Goal: Information Seeking & Learning: Check status

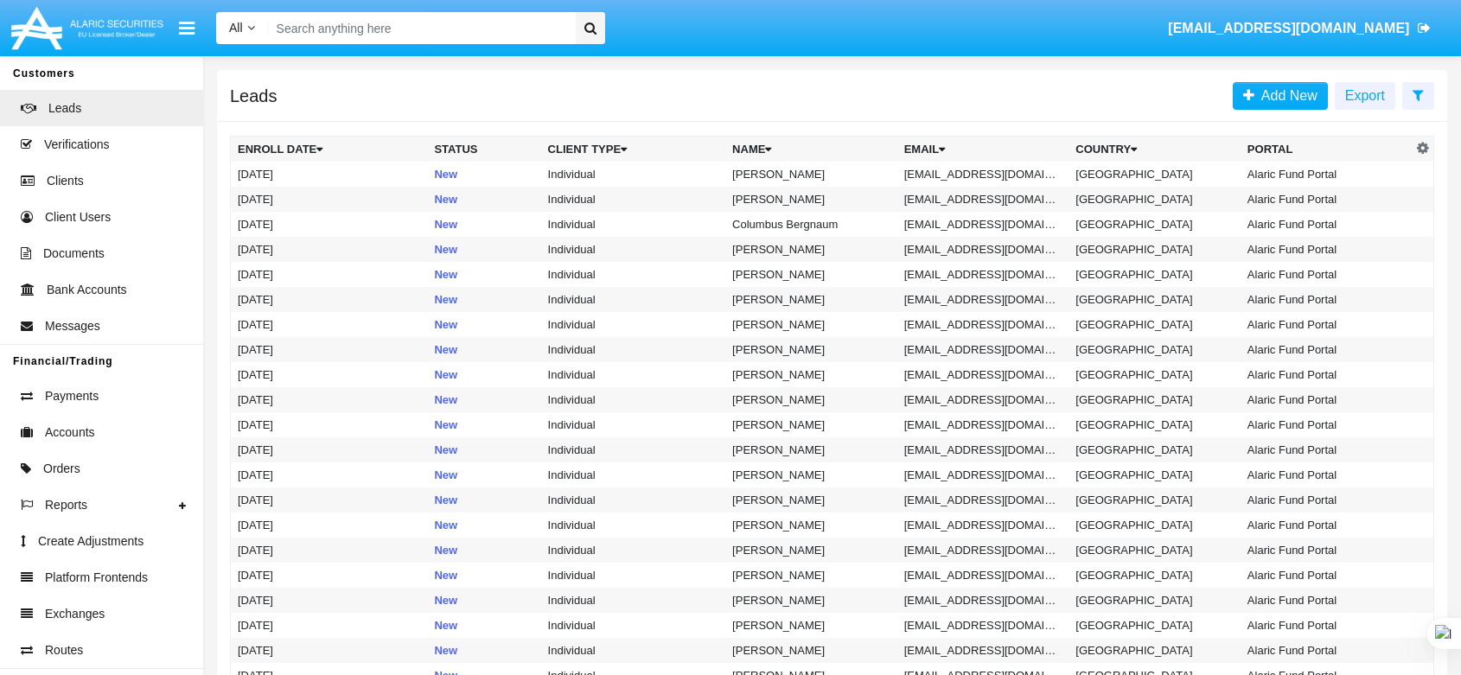
click at [89, 172] on link "Clients" at bounding box center [101, 181] width 203 height 36
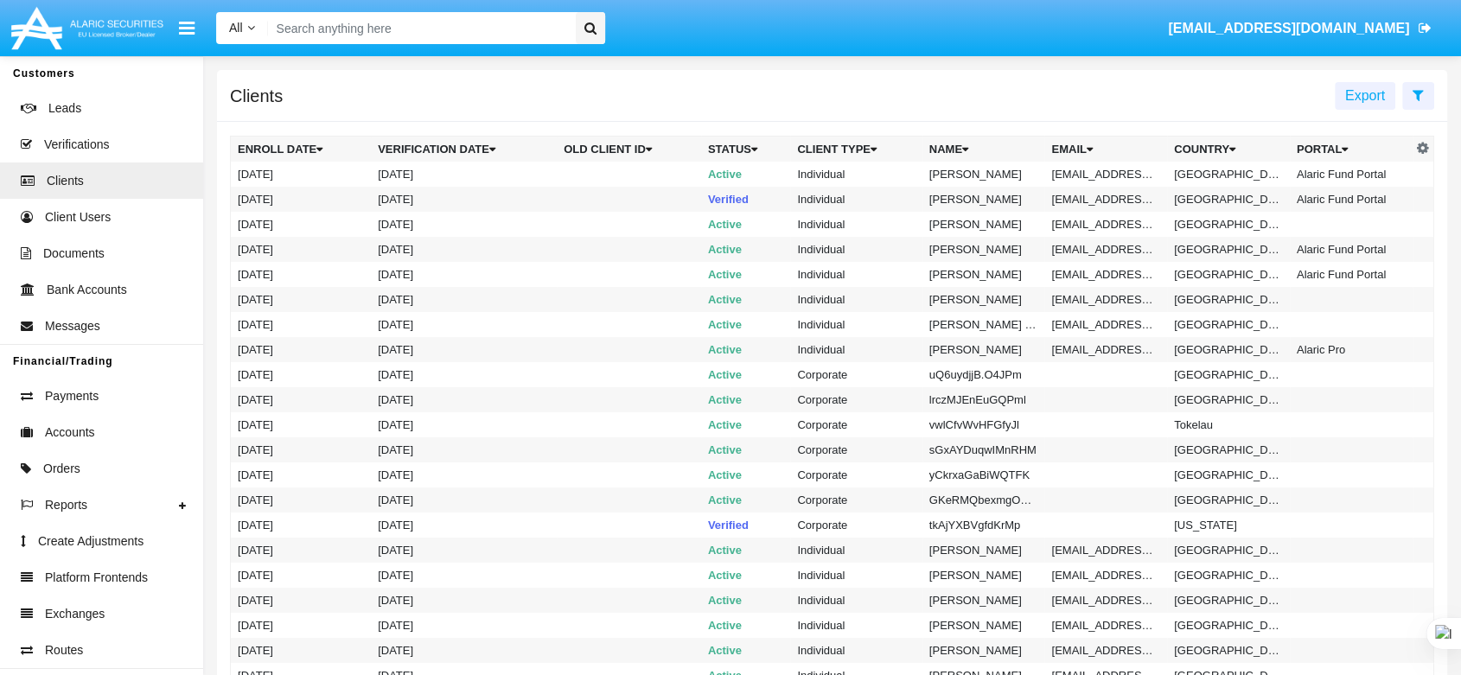
paste input "“HWLI"
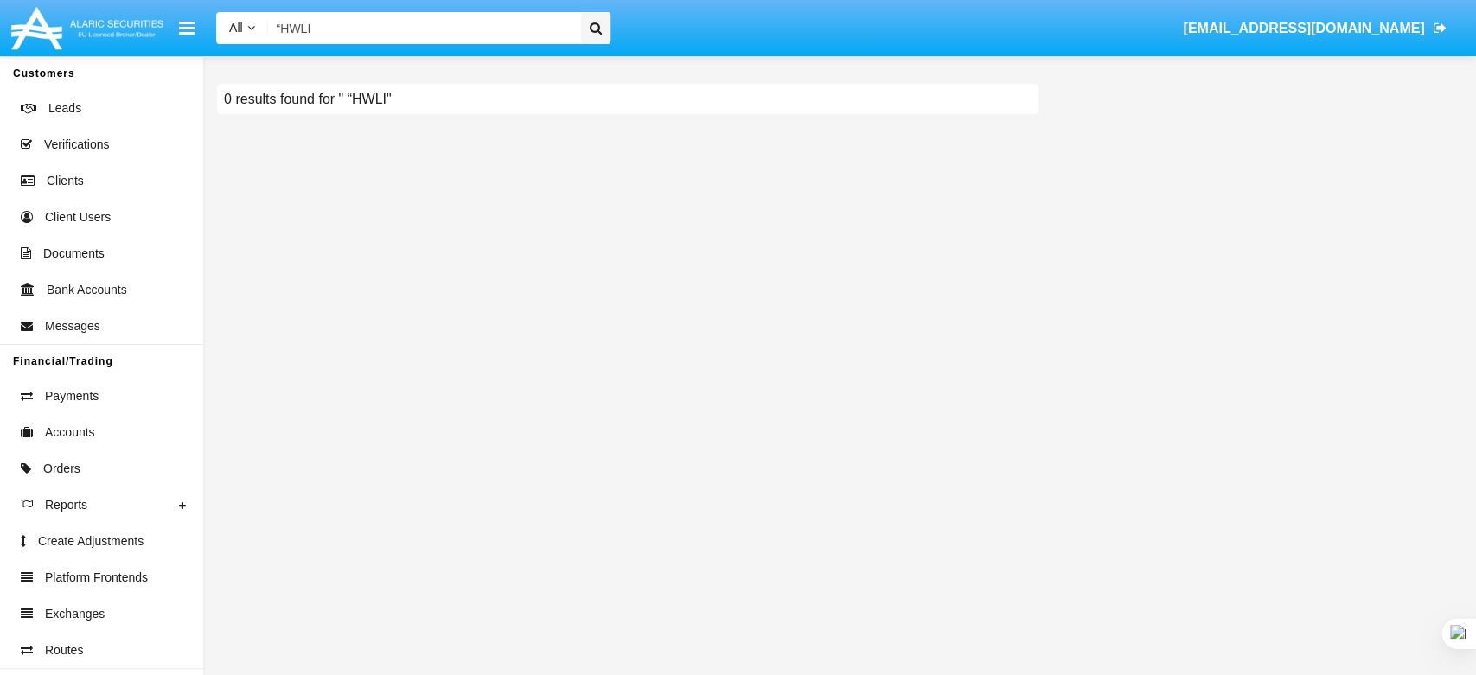
click at [285, 23] on input "“HWLI" at bounding box center [421, 28] width 307 height 32
click at [252, 29] on icon at bounding box center [251, 28] width 8 height 12
click at [390, 35] on input "HWLI" at bounding box center [421, 28] width 307 height 32
click at [415, 275] on div "0 results found for " HWL"" at bounding box center [839, 365] width 1273 height 619
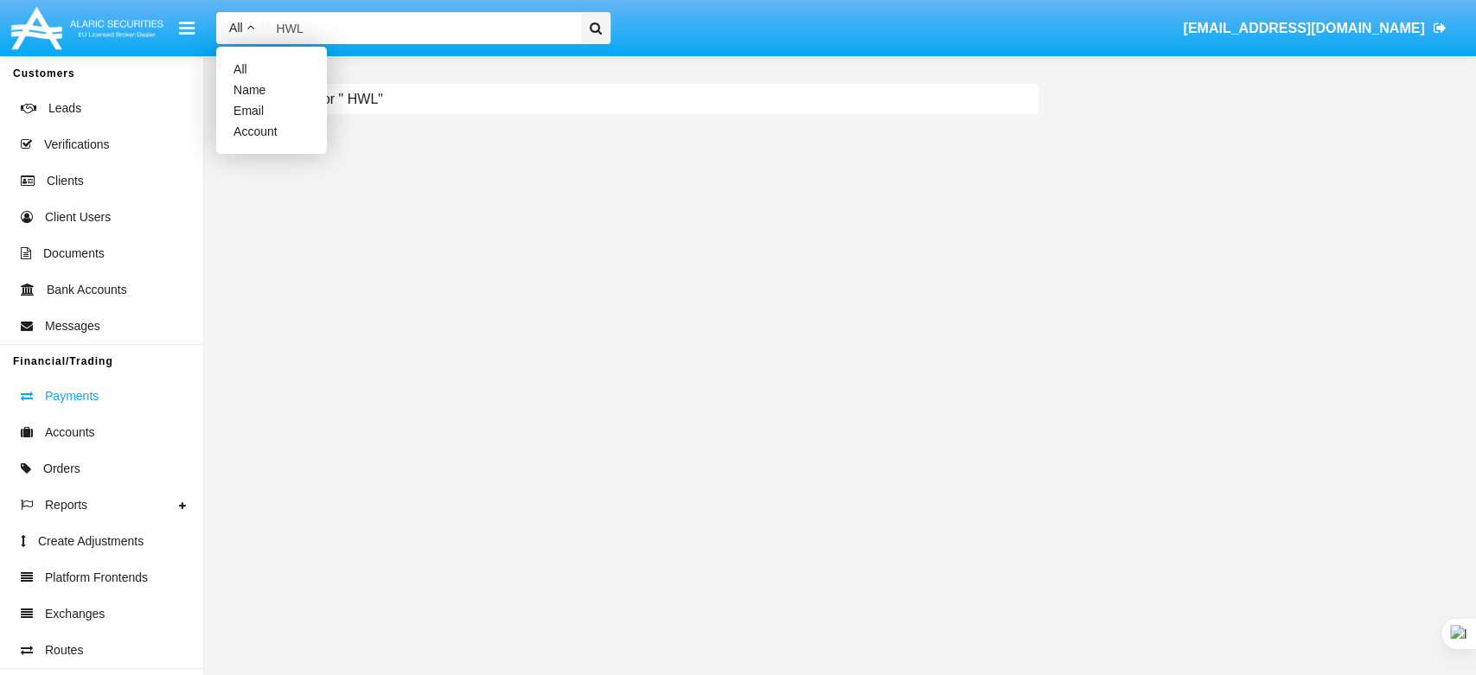
click at [67, 389] on span "Payments" at bounding box center [72, 396] width 54 height 18
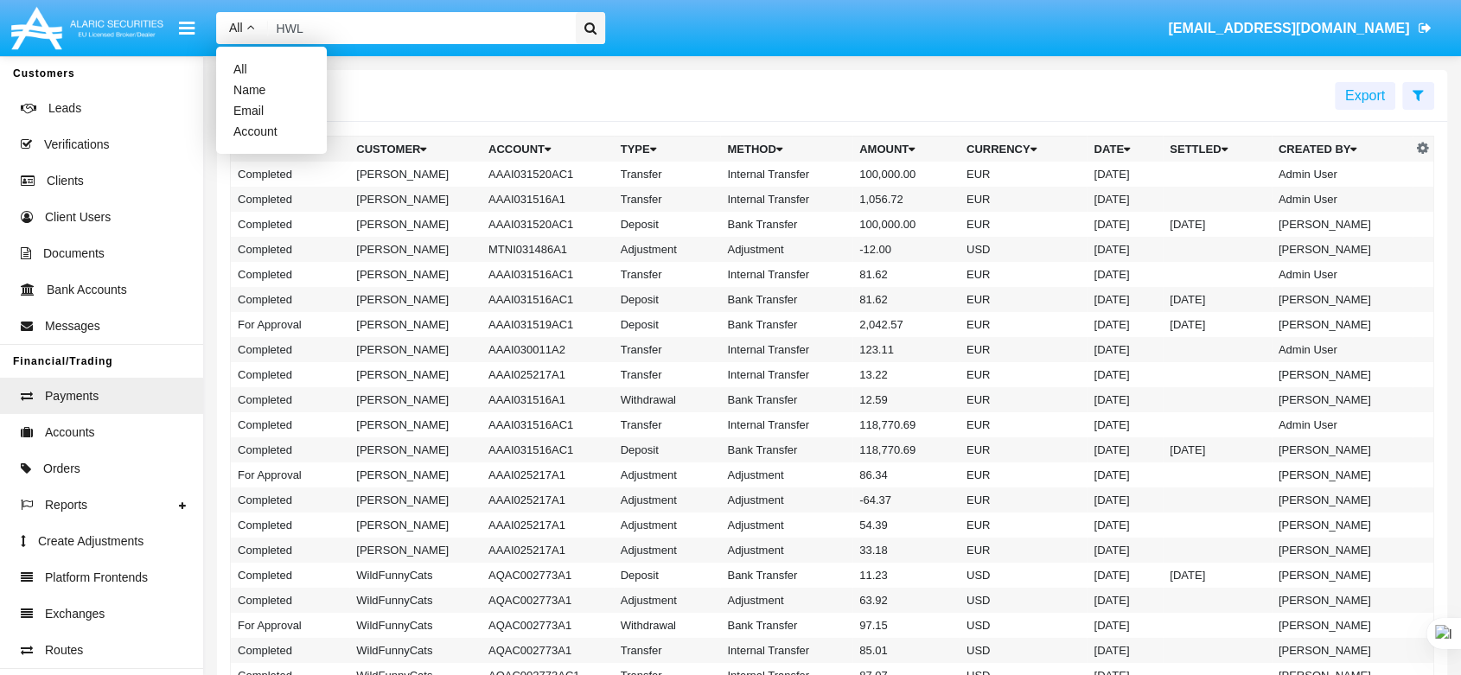
click at [294, 32] on input "HWL" at bounding box center [419, 28] width 302 height 32
click at [553, 35] on input "HWL" at bounding box center [419, 28] width 302 height 32
type input "H"
click at [252, 25] on icon at bounding box center [251, 28] width 8 height 12
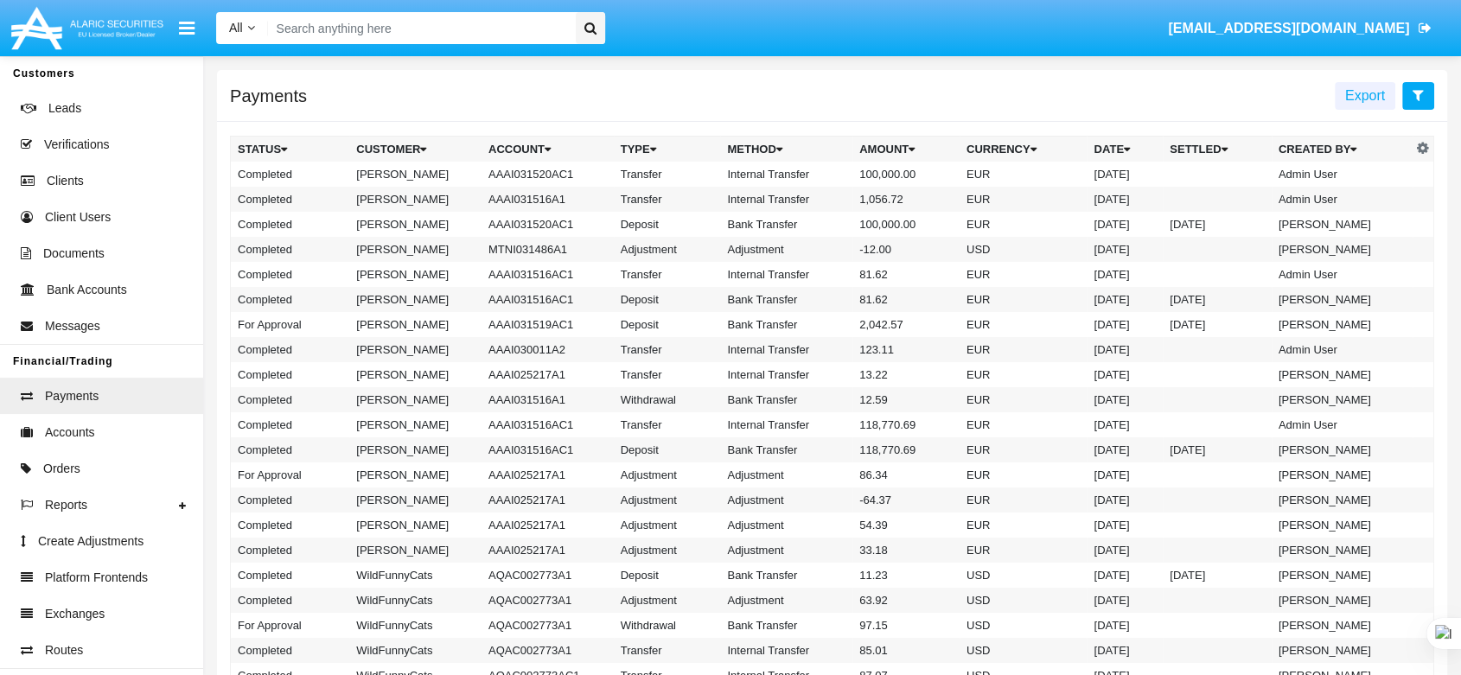
click at [1424, 88] on button at bounding box center [1419, 96] width 32 height 28
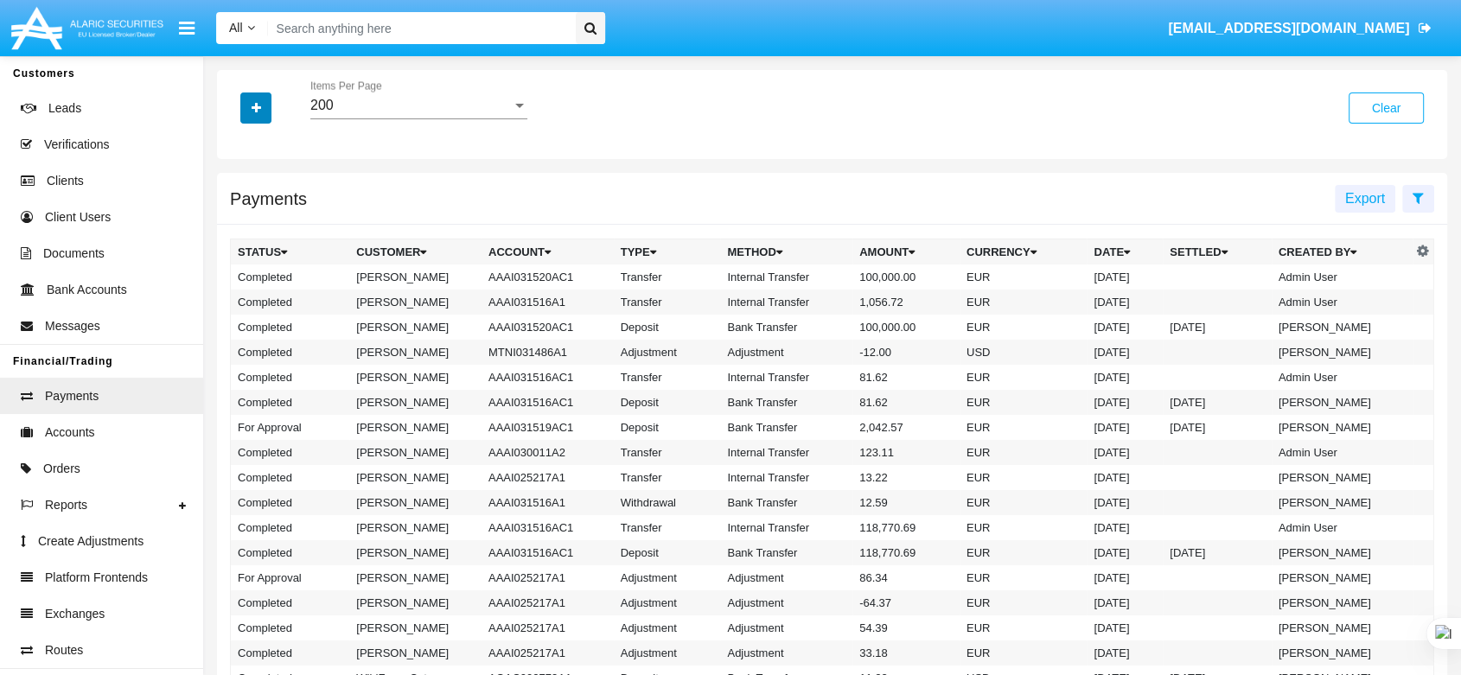
click at [244, 104] on button "button" at bounding box center [255, 108] width 31 height 31
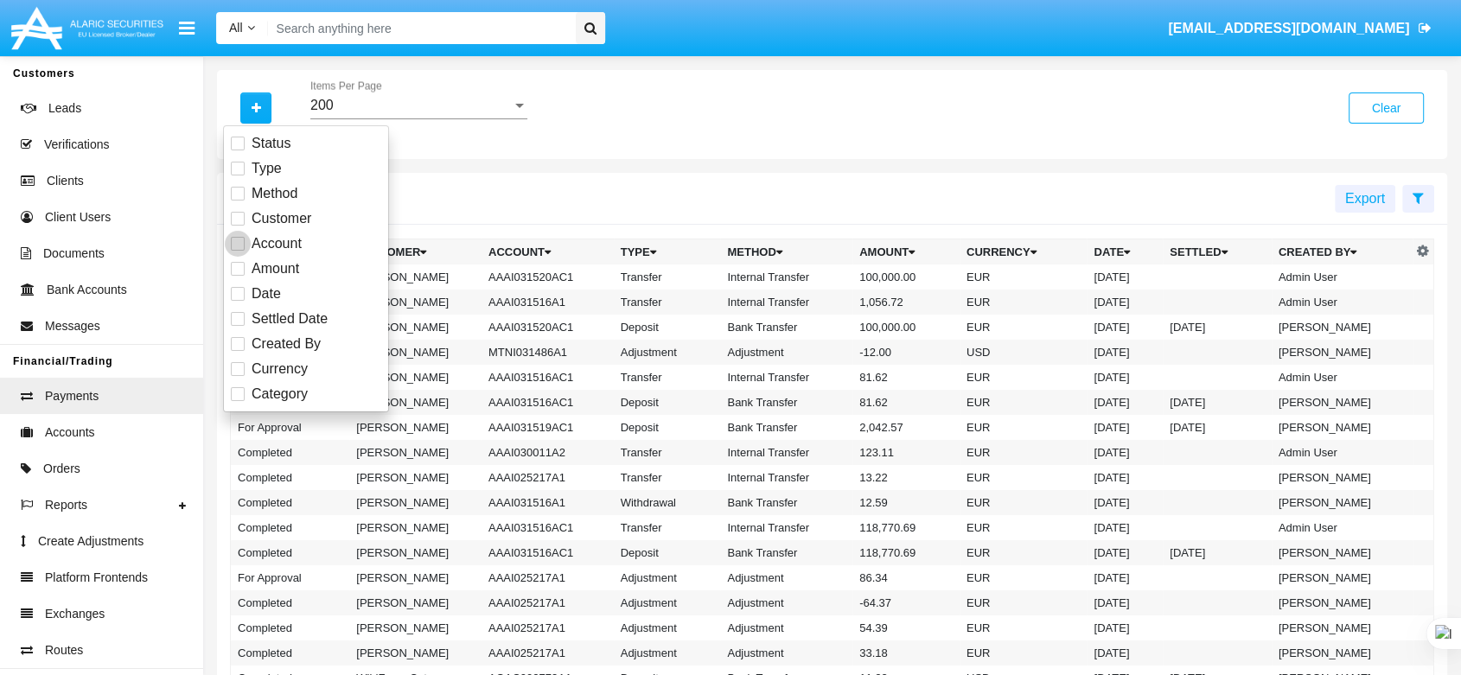
click at [240, 243] on span at bounding box center [238, 244] width 14 height 14
click at [238, 251] on input "Account" at bounding box center [237, 251] width 1 height 1
checkbox input "true"
click at [348, 105] on input "Account" at bounding box center [418, 106] width 217 height 16
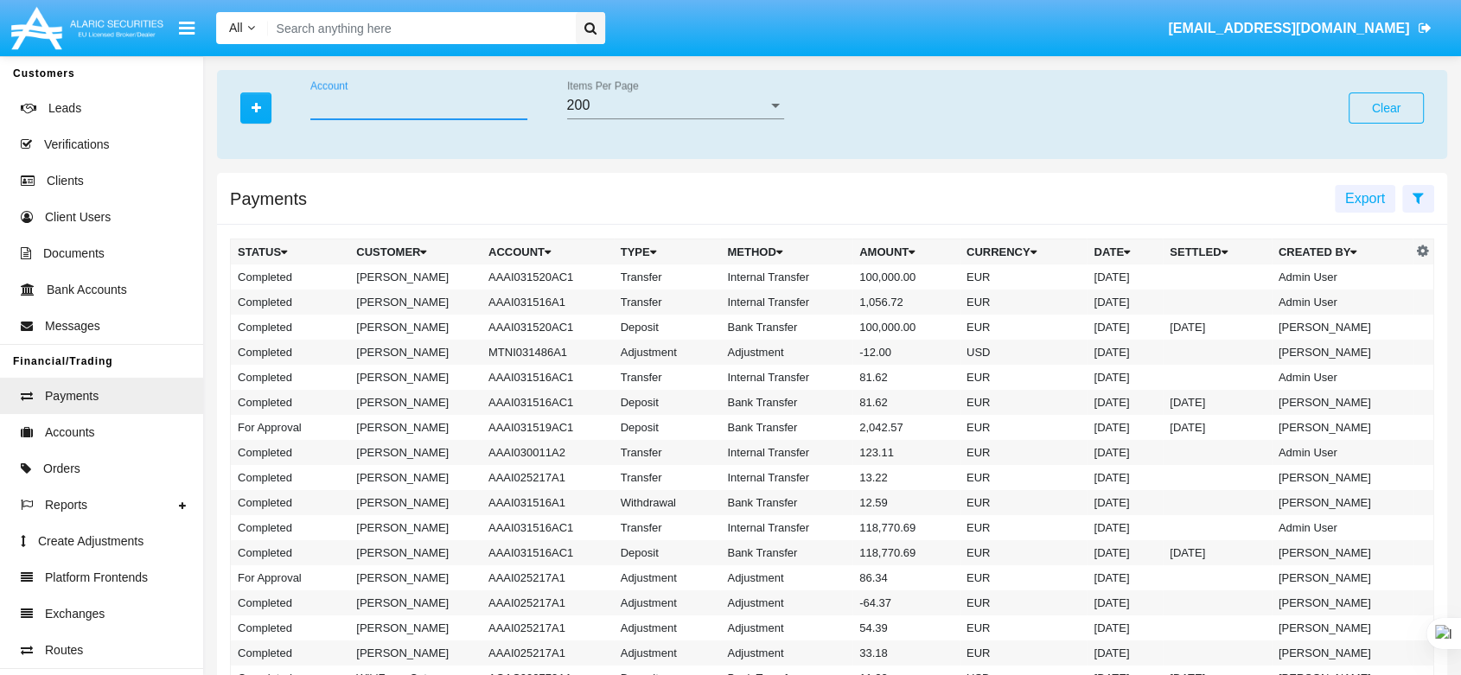
paste input "“HWLI"
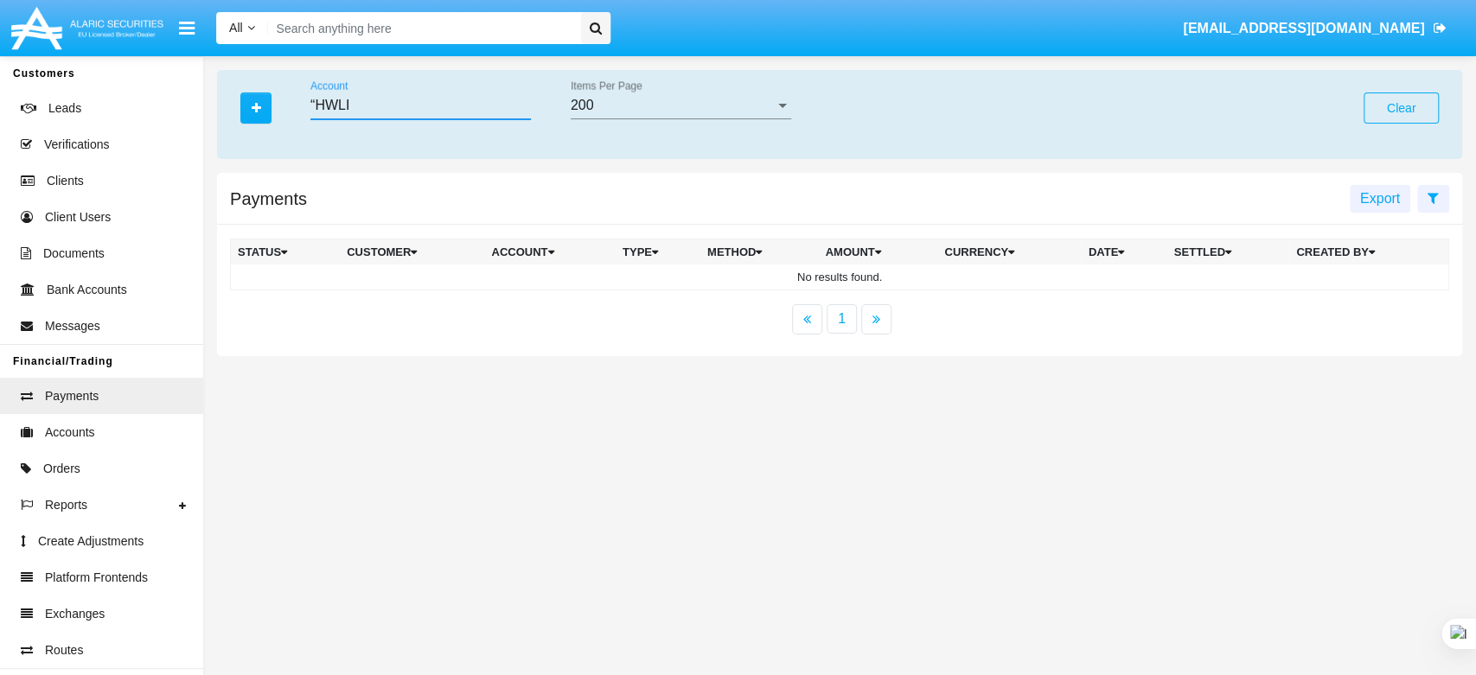
click at [318, 102] on input "“HWLI" at bounding box center [420, 106] width 220 height 16
type input "HWLI"
click at [1412, 109] on button "Clear" at bounding box center [1401, 108] width 75 height 31
click at [52, 438] on span "Accounts" at bounding box center [70, 433] width 50 height 18
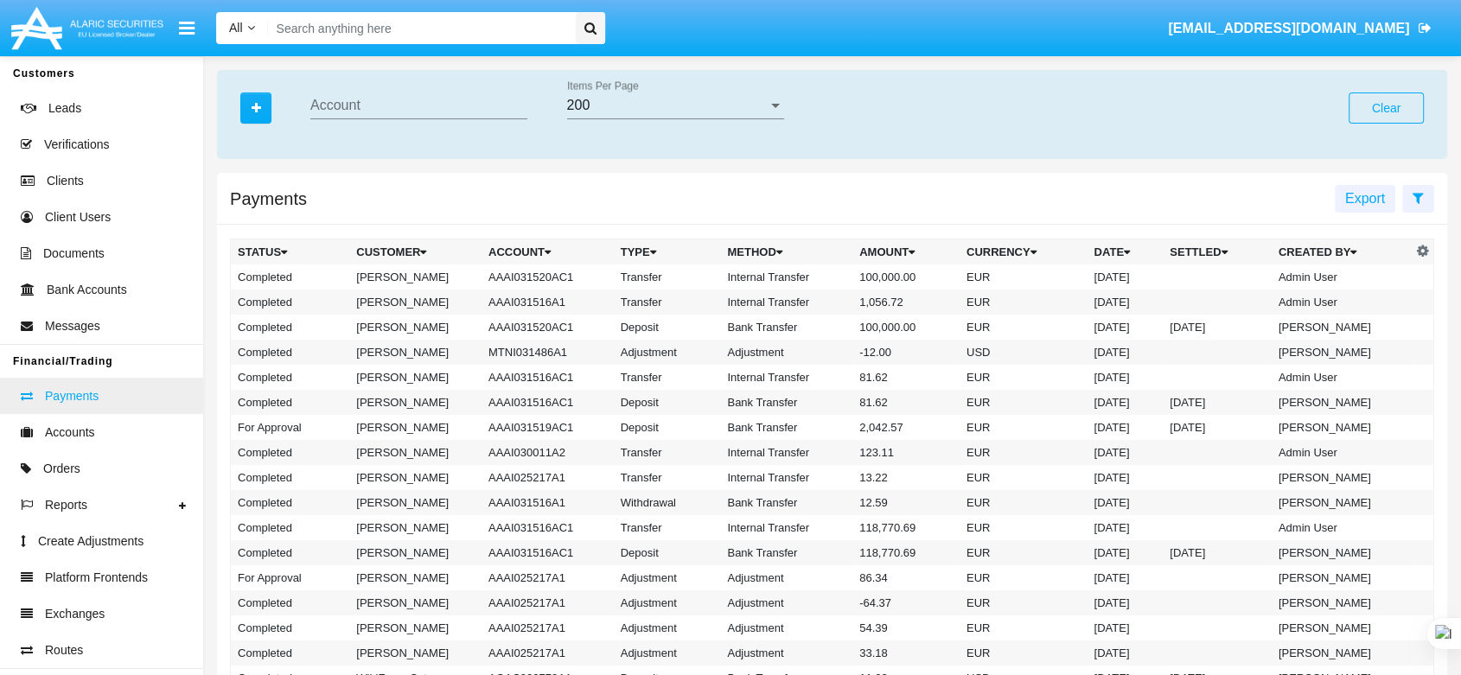
click at [54, 399] on span "Payments" at bounding box center [72, 396] width 54 height 18
click at [1401, 105] on button "Clear" at bounding box center [1386, 108] width 75 height 31
click at [66, 477] on span "Orders" at bounding box center [61, 469] width 37 height 18
click at [70, 402] on span "Payments" at bounding box center [72, 396] width 54 height 18
click at [1371, 105] on button "Clear" at bounding box center [1386, 108] width 75 height 31
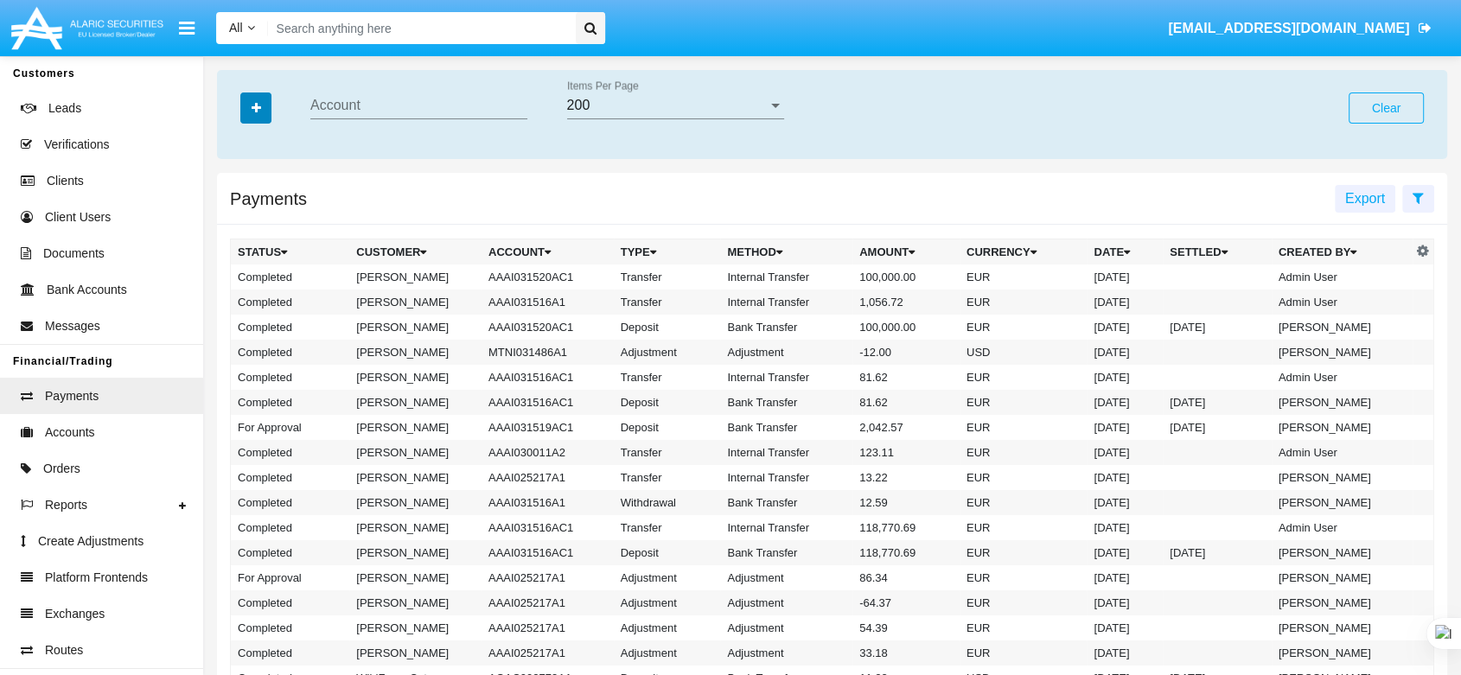
click at [252, 114] on icon "button" at bounding box center [257, 108] width 10 height 12
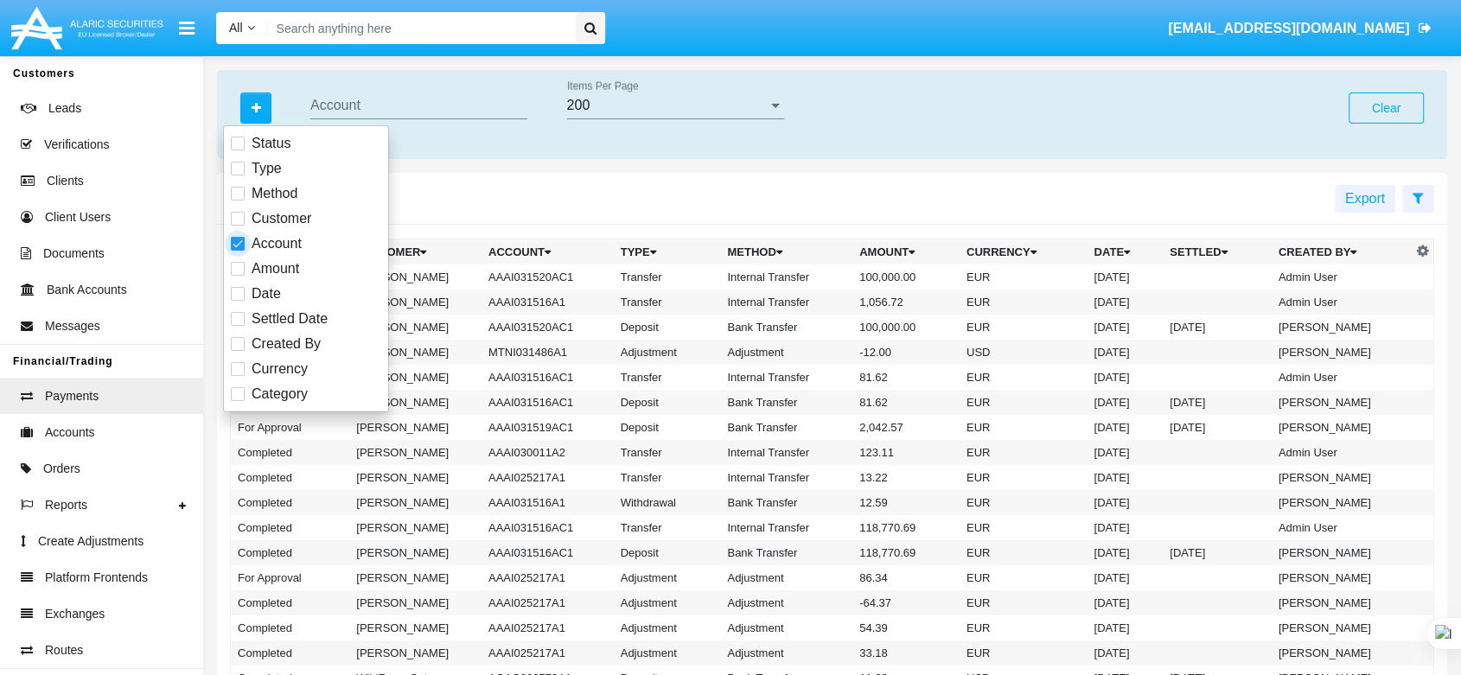
click at [235, 238] on span at bounding box center [238, 244] width 14 height 14
click at [237, 251] on input "Account" at bounding box center [237, 251] width 1 height 1
checkbox input "false"
click at [1408, 108] on button "Clear" at bounding box center [1386, 108] width 75 height 31
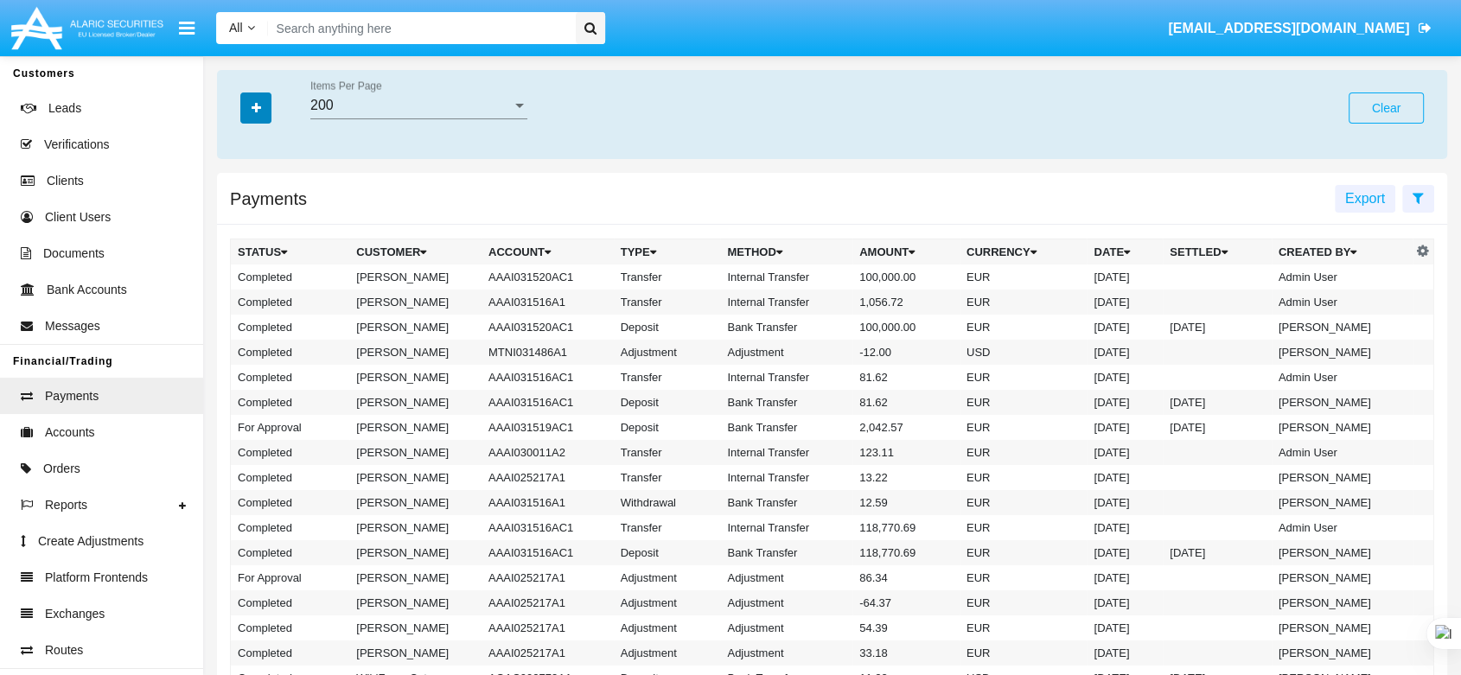
click at [259, 99] on button "button" at bounding box center [255, 108] width 31 height 31
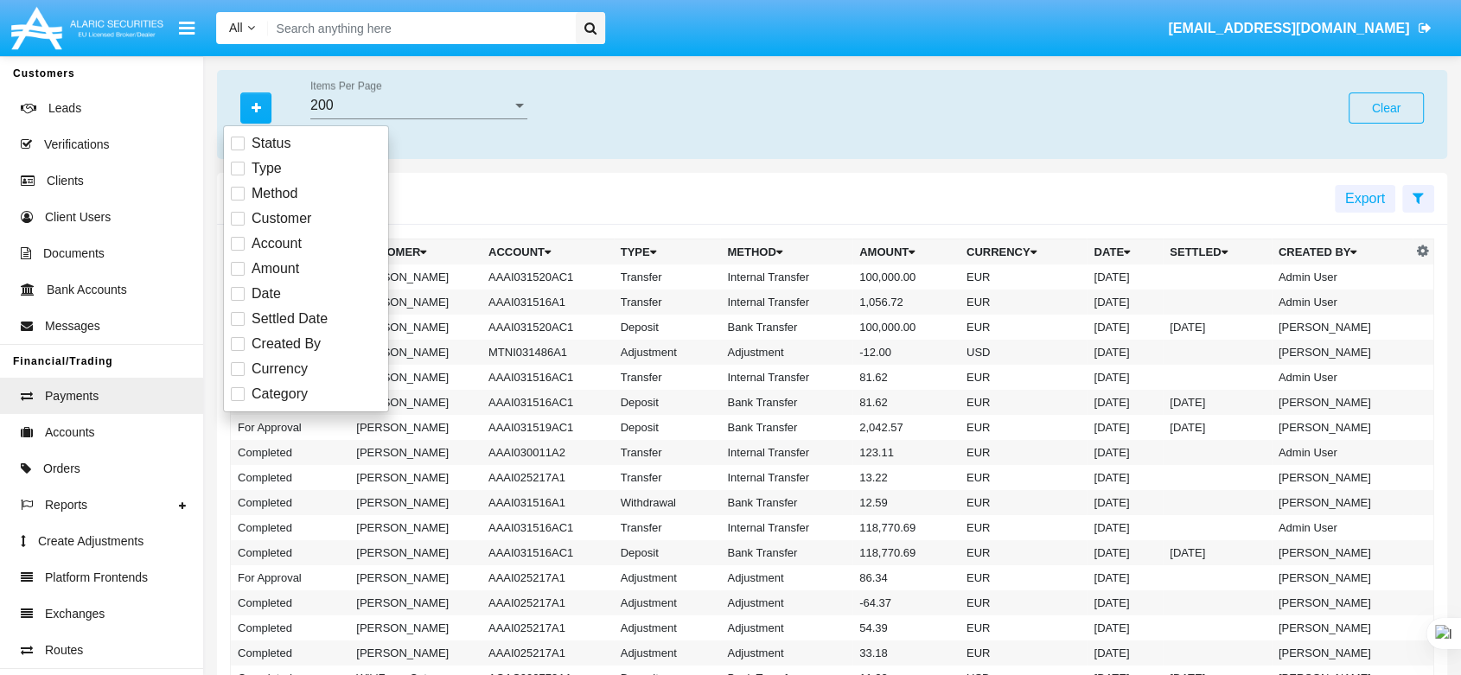
click at [545, 247] on icon at bounding box center [548, 251] width 6 height 11
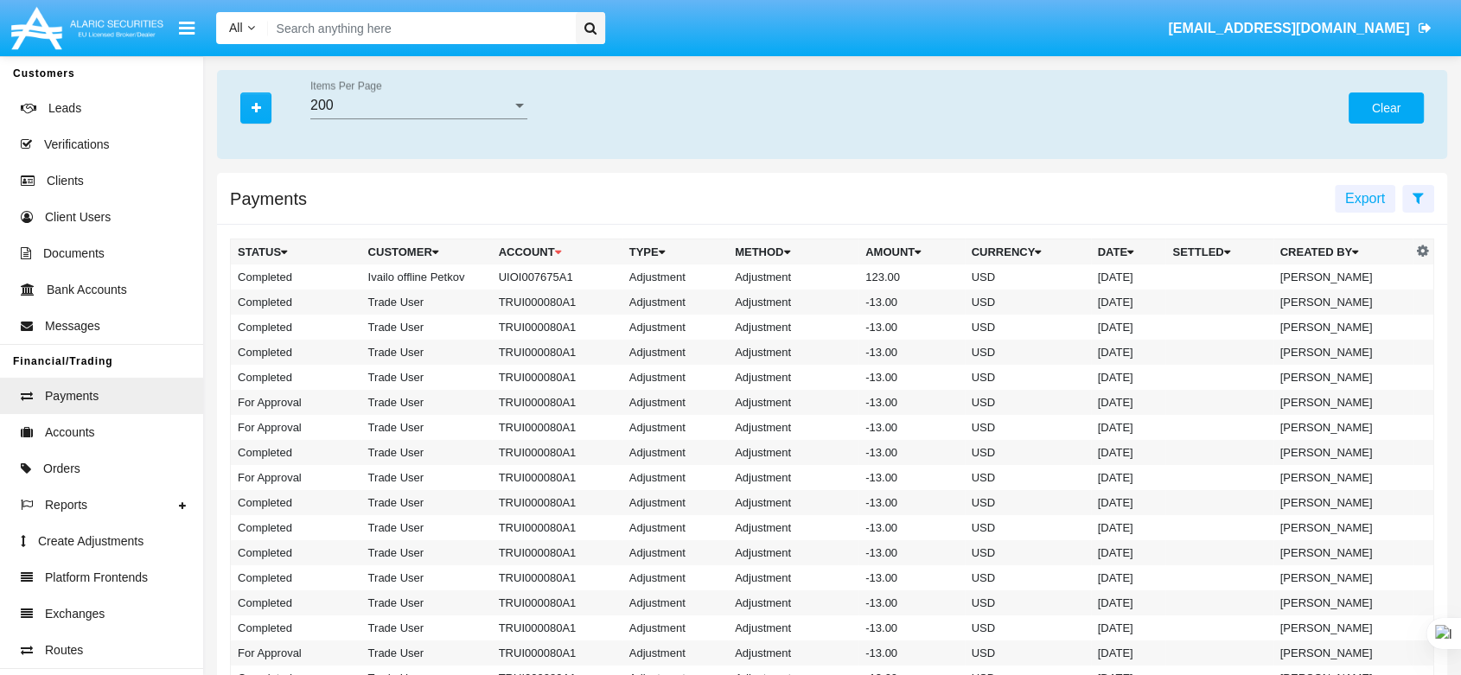
click at [1369, 109] on button "Clear" at bounding box center [1386, 108] width 75 height 31
click at [253, 112] on icon "button" at bounding box center [257, 108] width 10 height 12
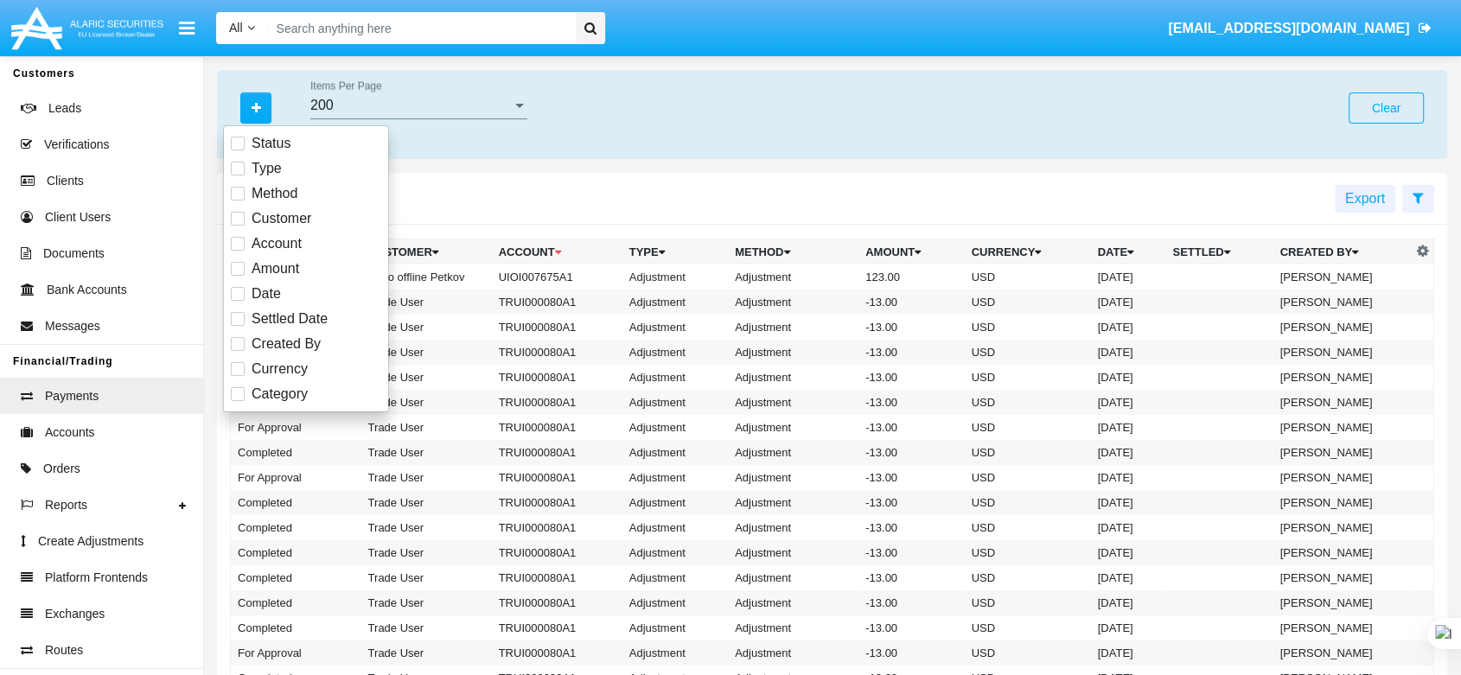
click at [240, 252] on label "Account" at bounding box center [266, 243] width 71 height 21
click at [238, 252] on input "Account" at bounding box center [237, 251] width 1 height 1
checkbox input "true"
drag, startPoint x: 353, startPoint y: 93, endPoint x: 336, endPoint y: 108, distance: 22.0
click at [336, 108] on input "Account" at bounding box center [418, 106] width 217 height 16
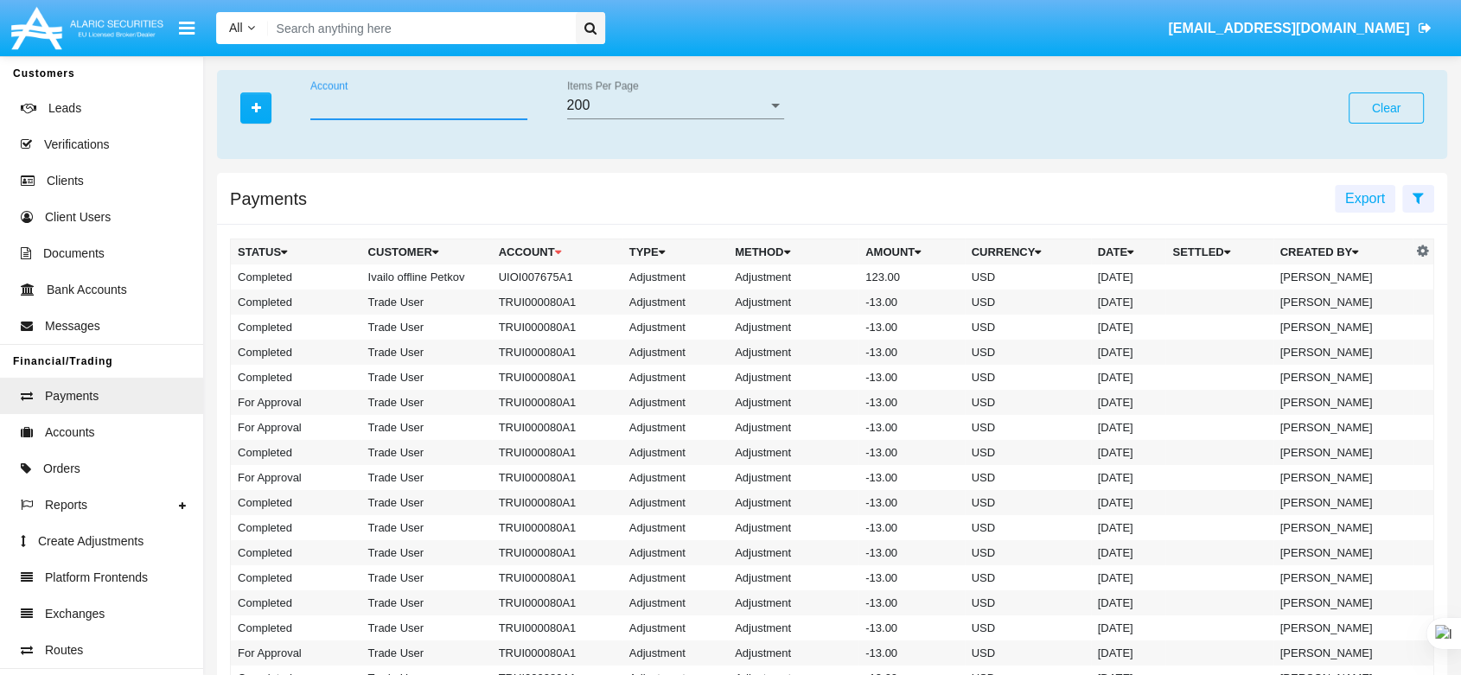
paste input "HWLI"
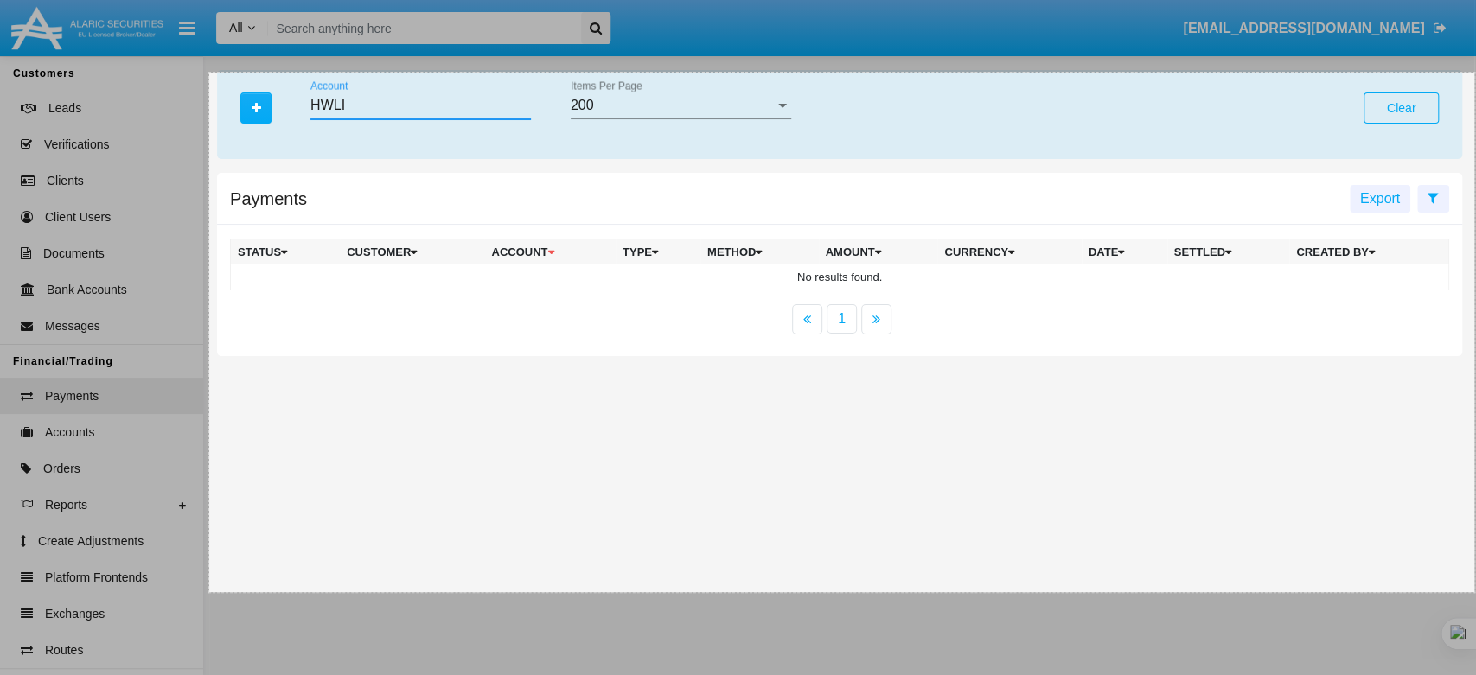
drag, startPoint x: 209, startPoint y: 73, endPoint x: 1474, endPoint y: 592, distance: 1367.6
click at [1460, 592] on div "1463 X 601" at bounding box center [738, 337] width 1476 height 675
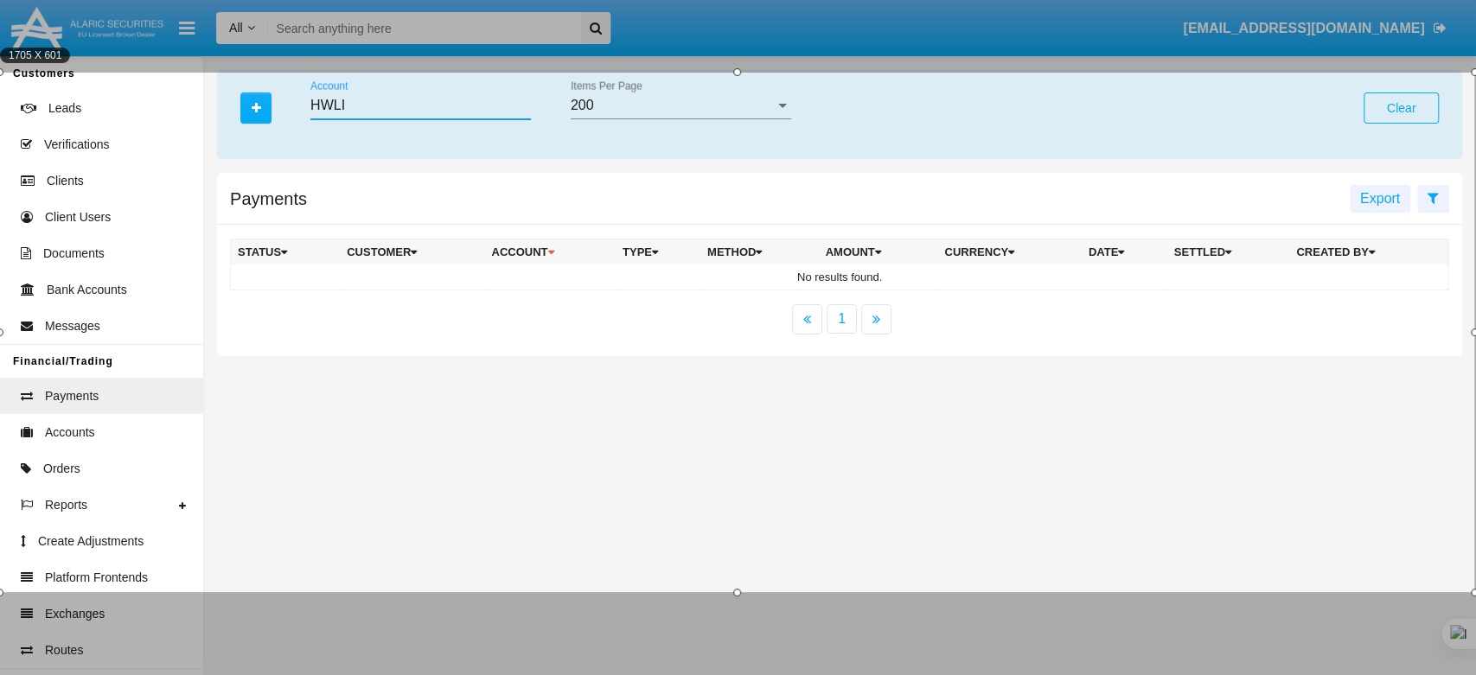
drag, startPoint x: 210, startPoint y: 72, endPoint x: 0, endPoint y: 23, distance: 215.6
click at [0, 23] on div "1705 X 601" at bounding box center [738, 337] width 1476 height 675
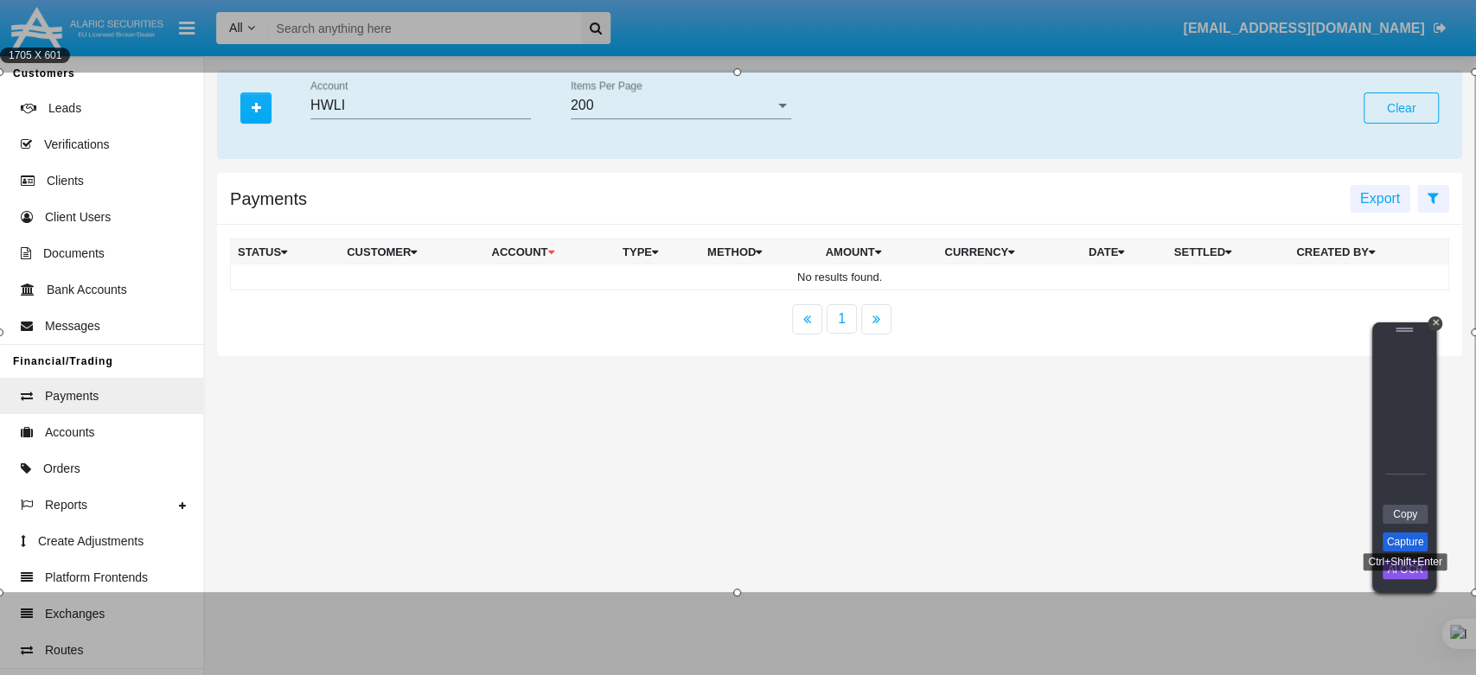
click at [1397, 545] on link "Capture" at bounding box center [1405, 542] width 45 height 19
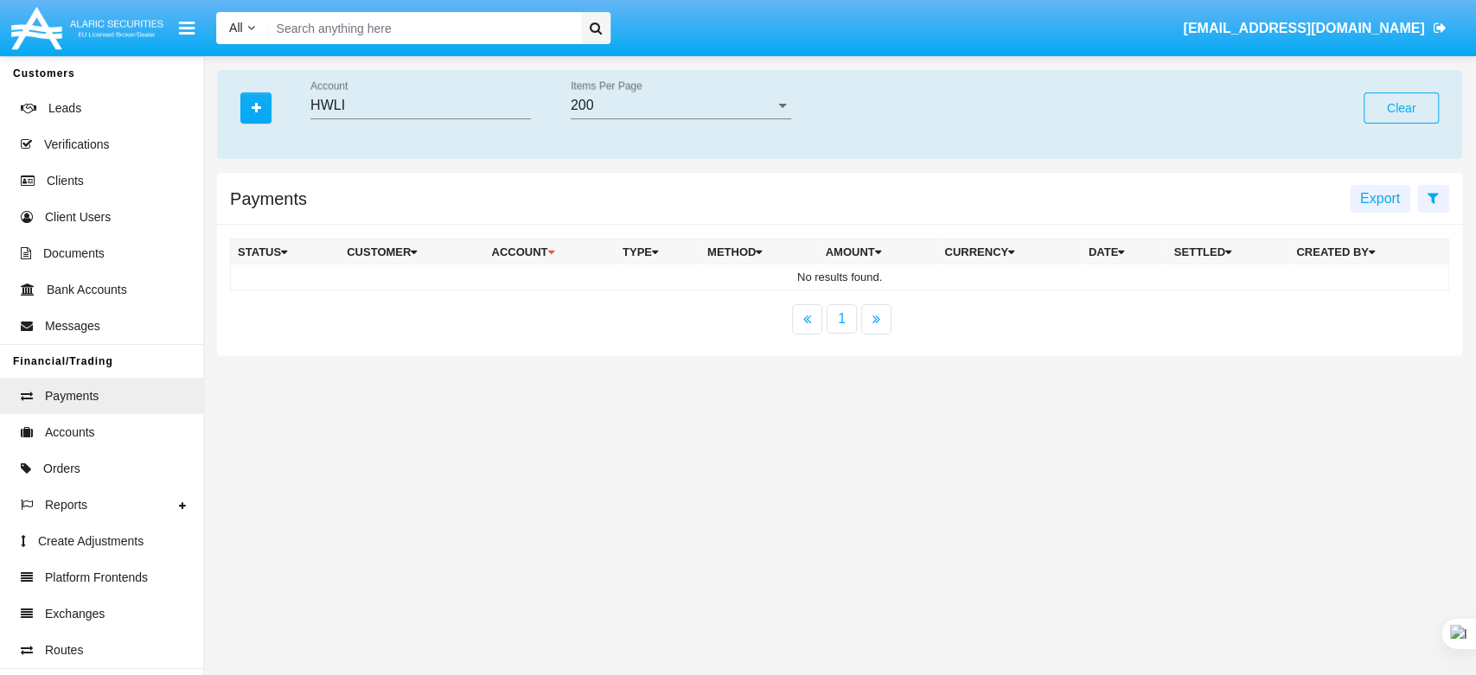
click at [402, 106] on input "HWLI" at bounding box center [420, 106] width 220 height 16
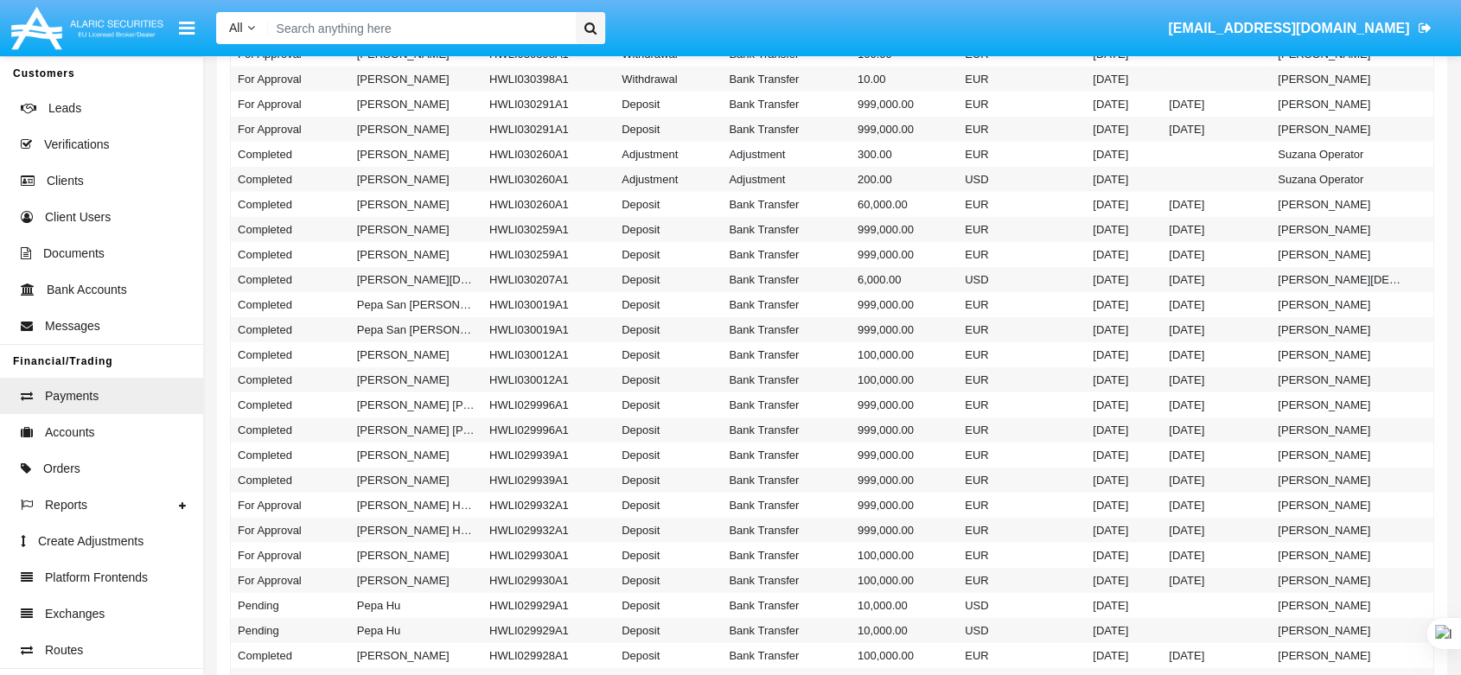
scroll to position [4699, 0]
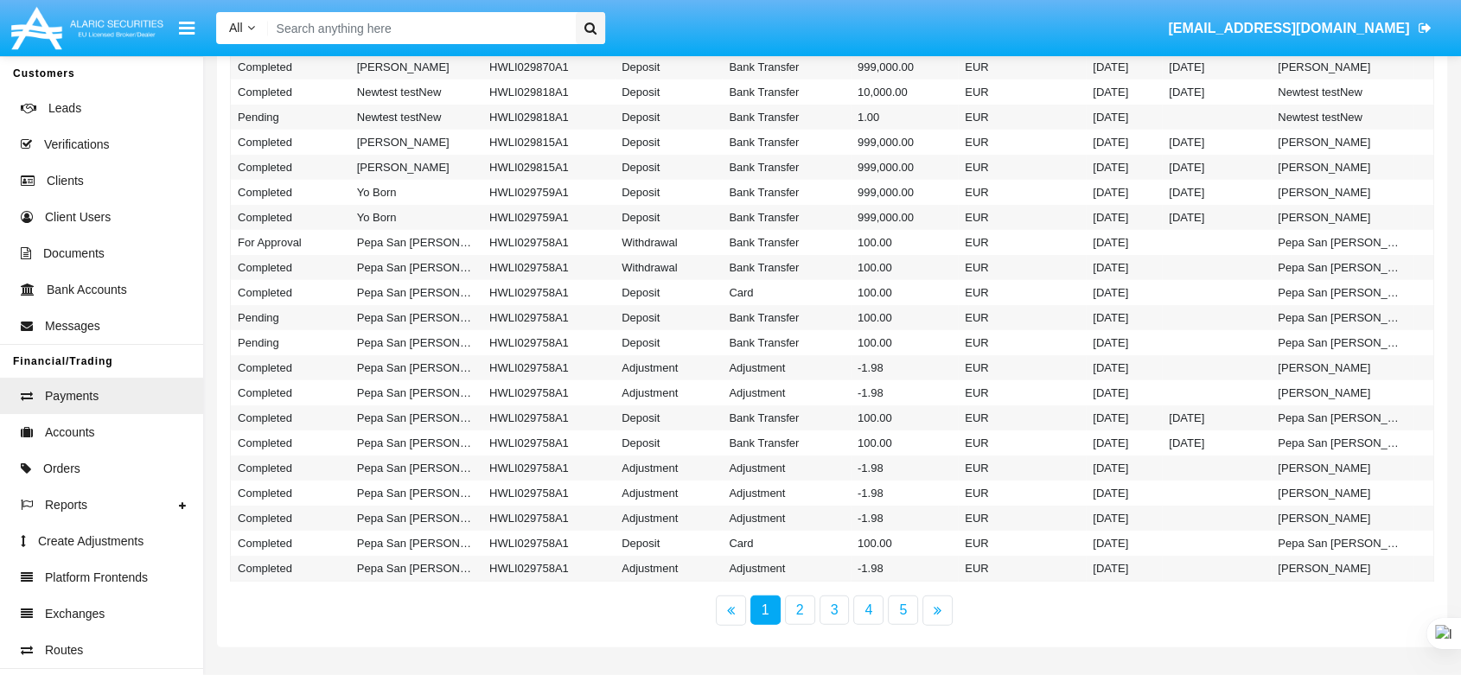
type input "HWLI%"
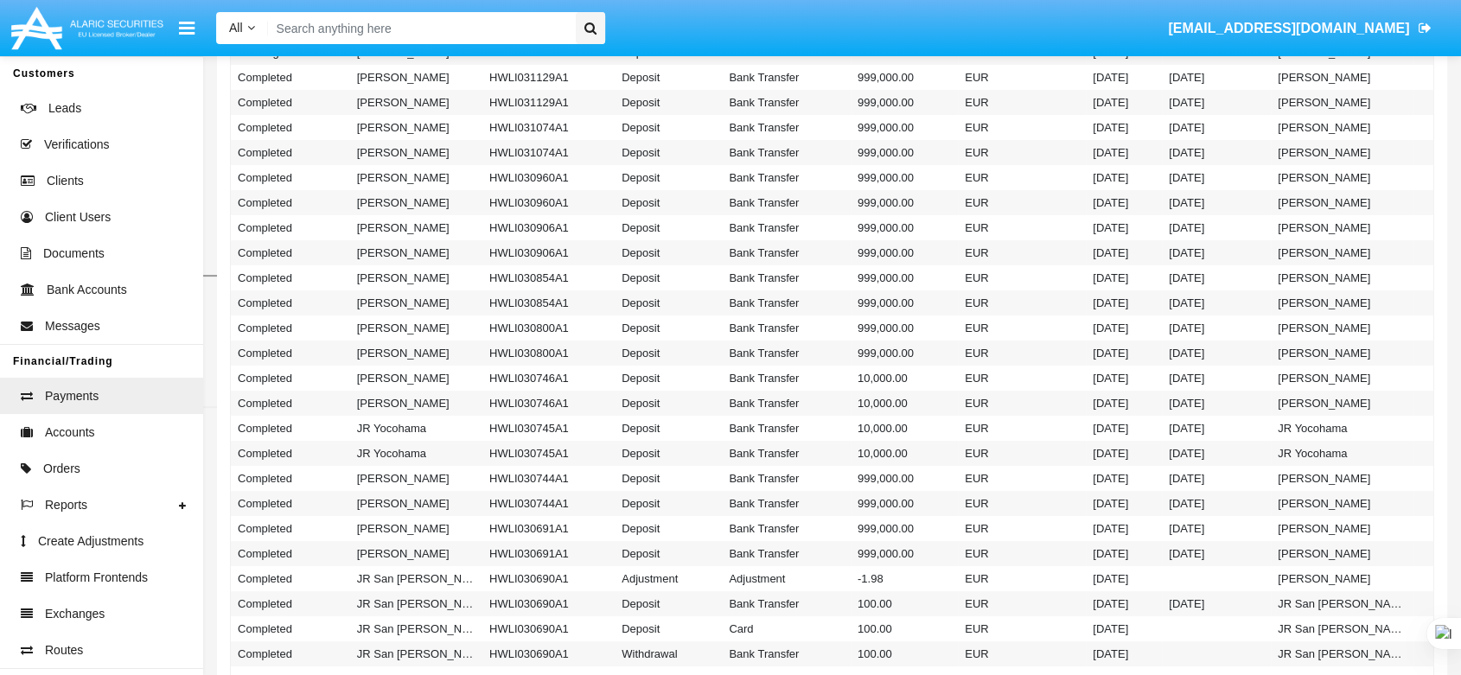
scroll to position [0, 0]
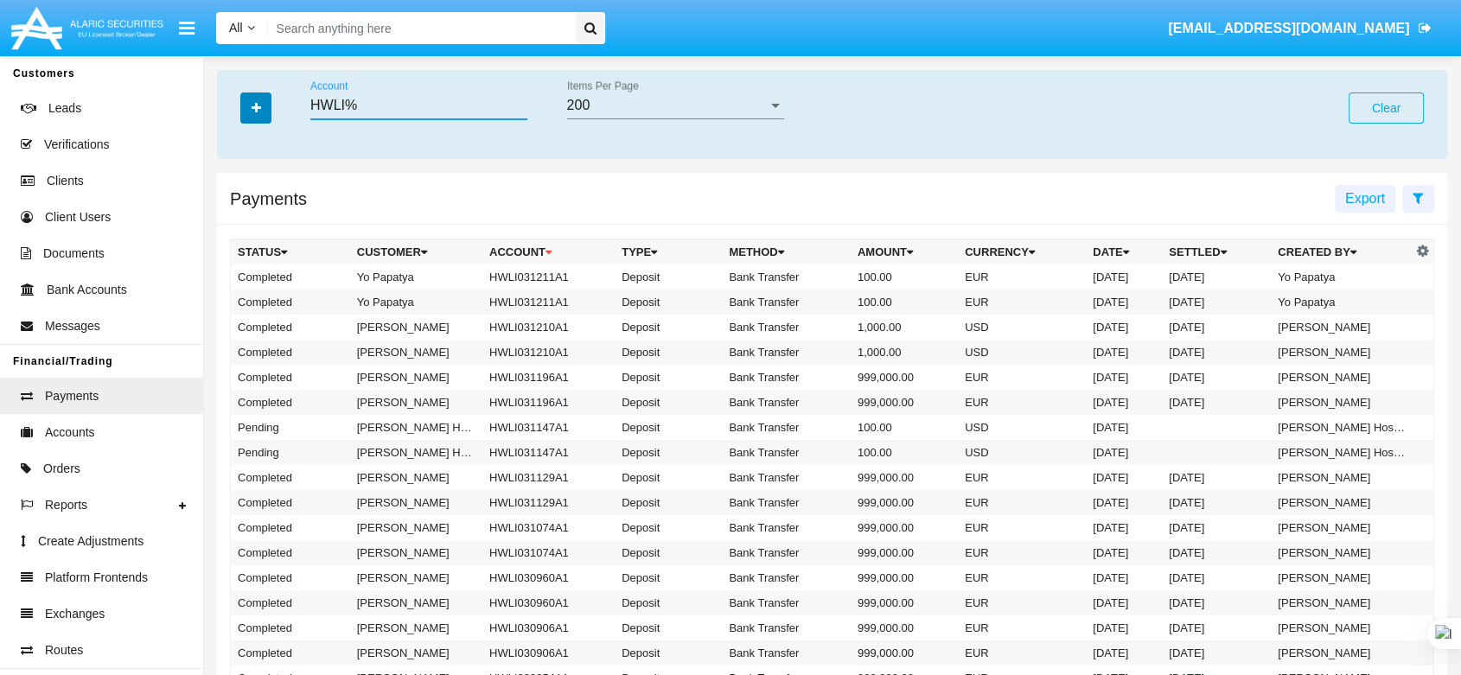
click at [265, 106] on button "button" at bounding box center [255, 108] width 31 height 31
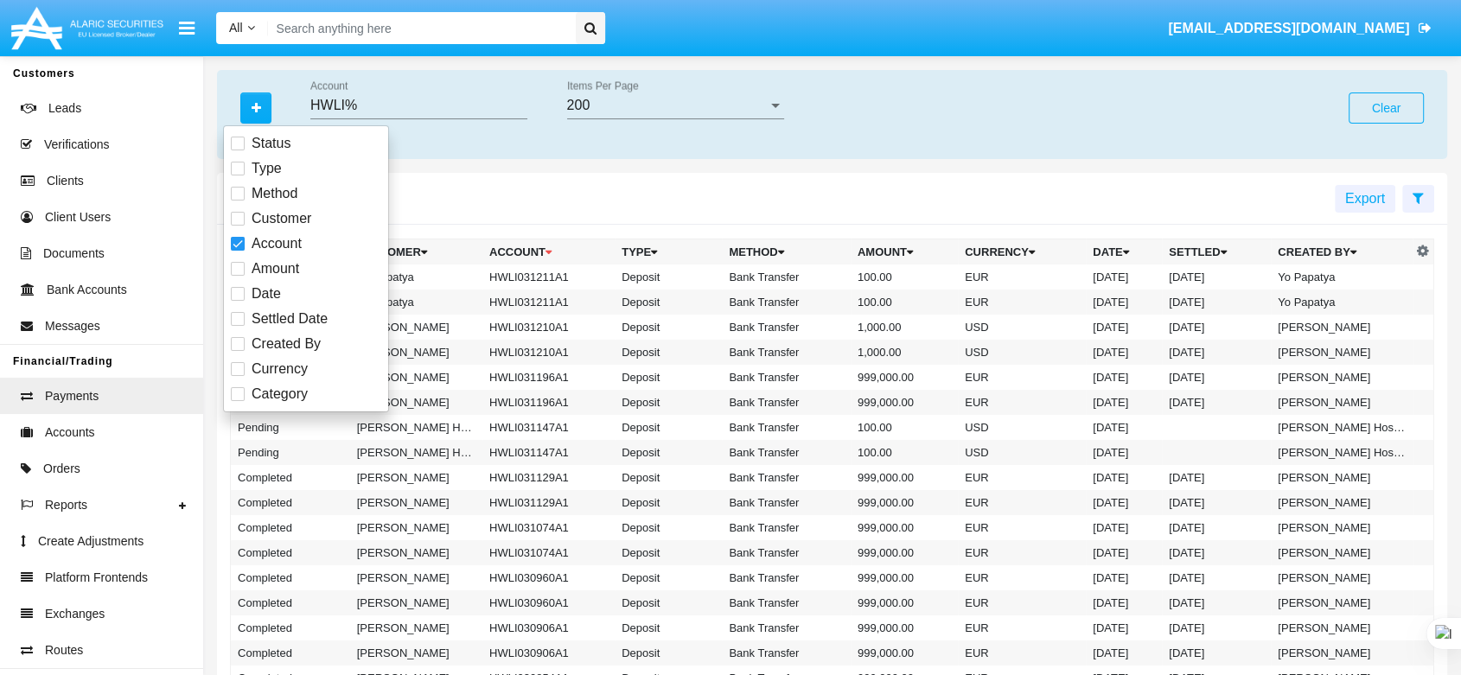
click at [241, 290] on span at bounding box center [238, 294] width 14 height 14
click at [238, 301] on input "Date" at bounding box center [237, 301] width 1 height 1
checkbox input "true"
click at [618, 105] on input "Date From" at bounding box center [665, 106] width 196 height 16
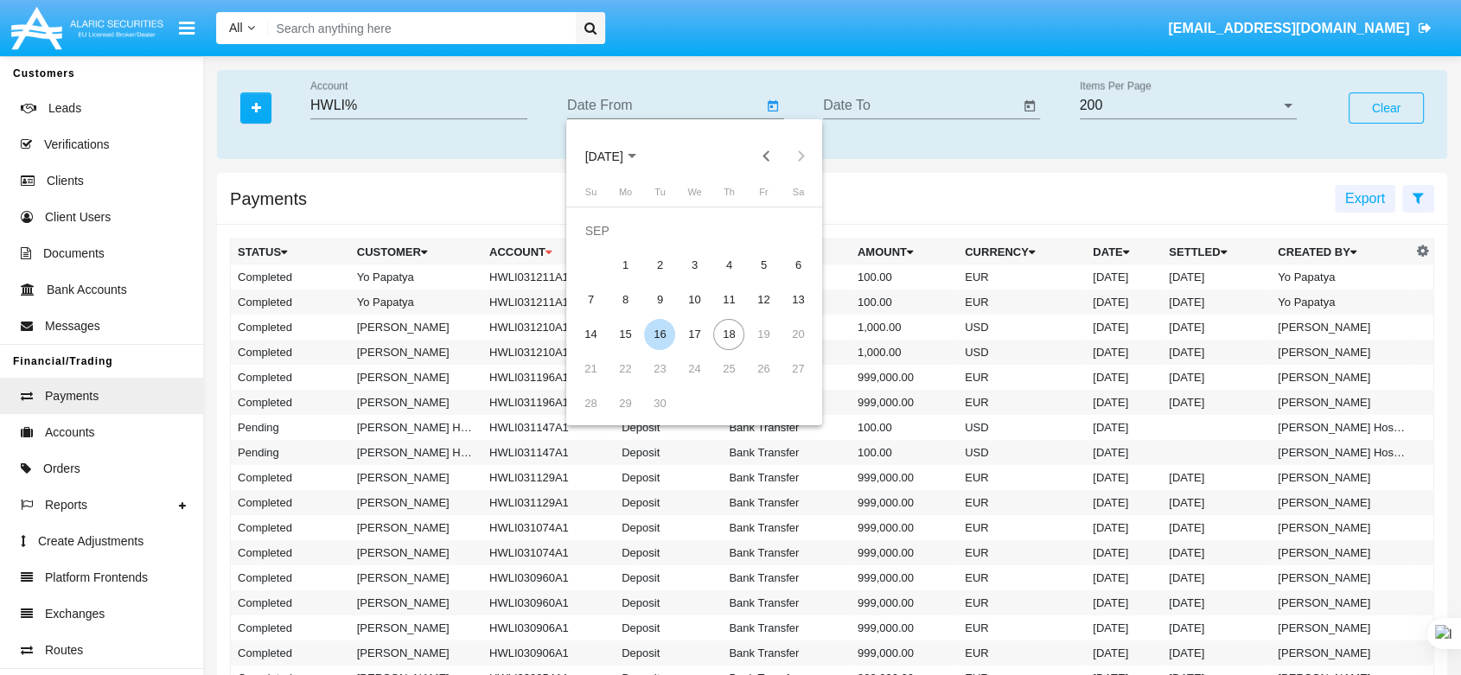
click at [665, 330] on div "16" at bounding box center [659, 334] width 31 height 31
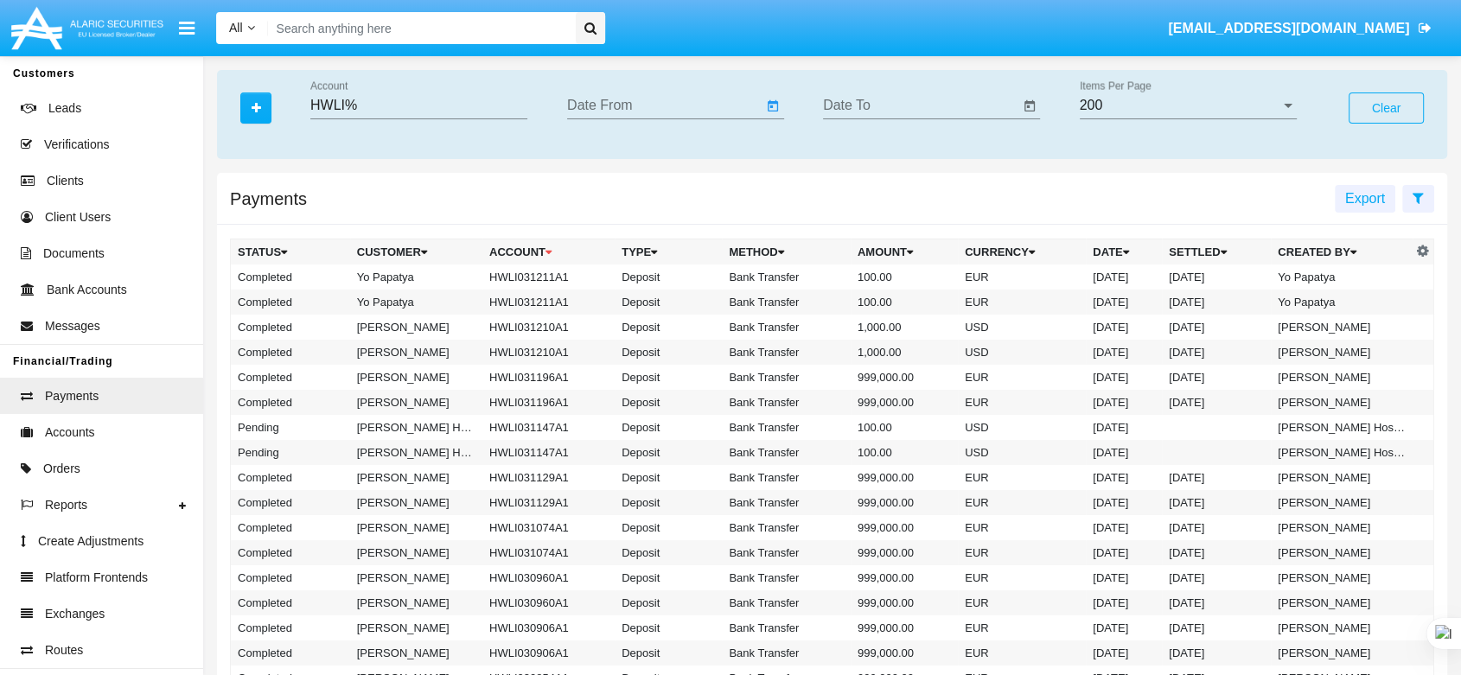
type input "[DATE]"
click at [903, 91] on div "Date To" at bounding box center [921, 99] width 196 height 39
click at [901, 109] on input "Date To" at bounding box center [921, 106] width 196 height 16
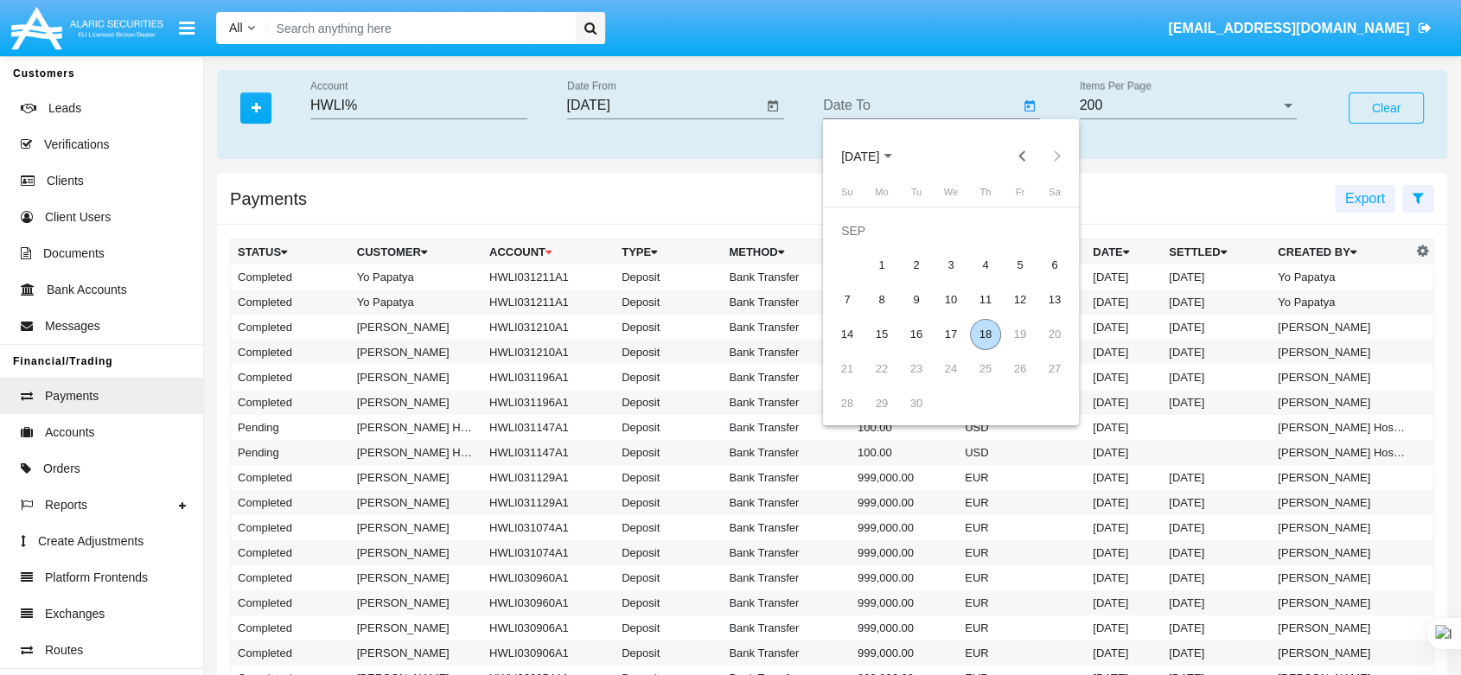
click at [981, 335] on div "18" at bounding box center [985, 334] width 31 height 31
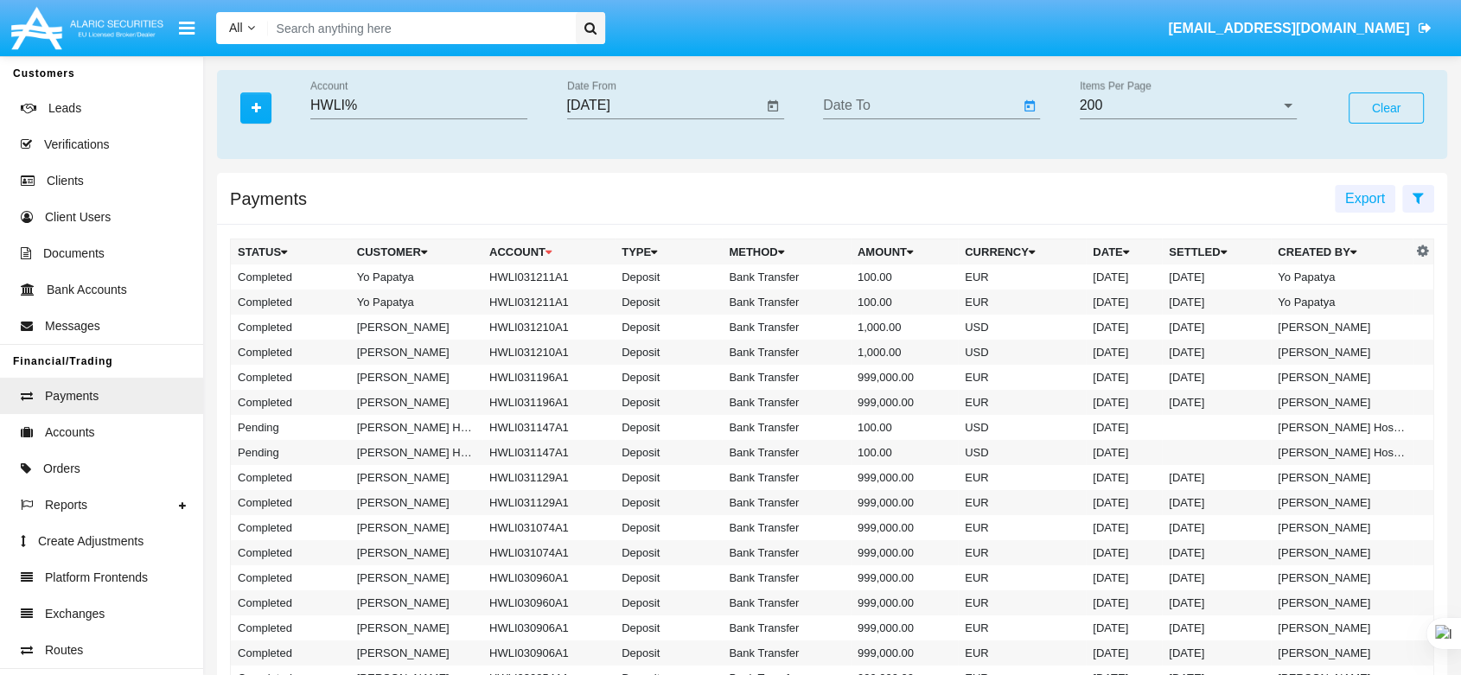
type input "09/18/25"
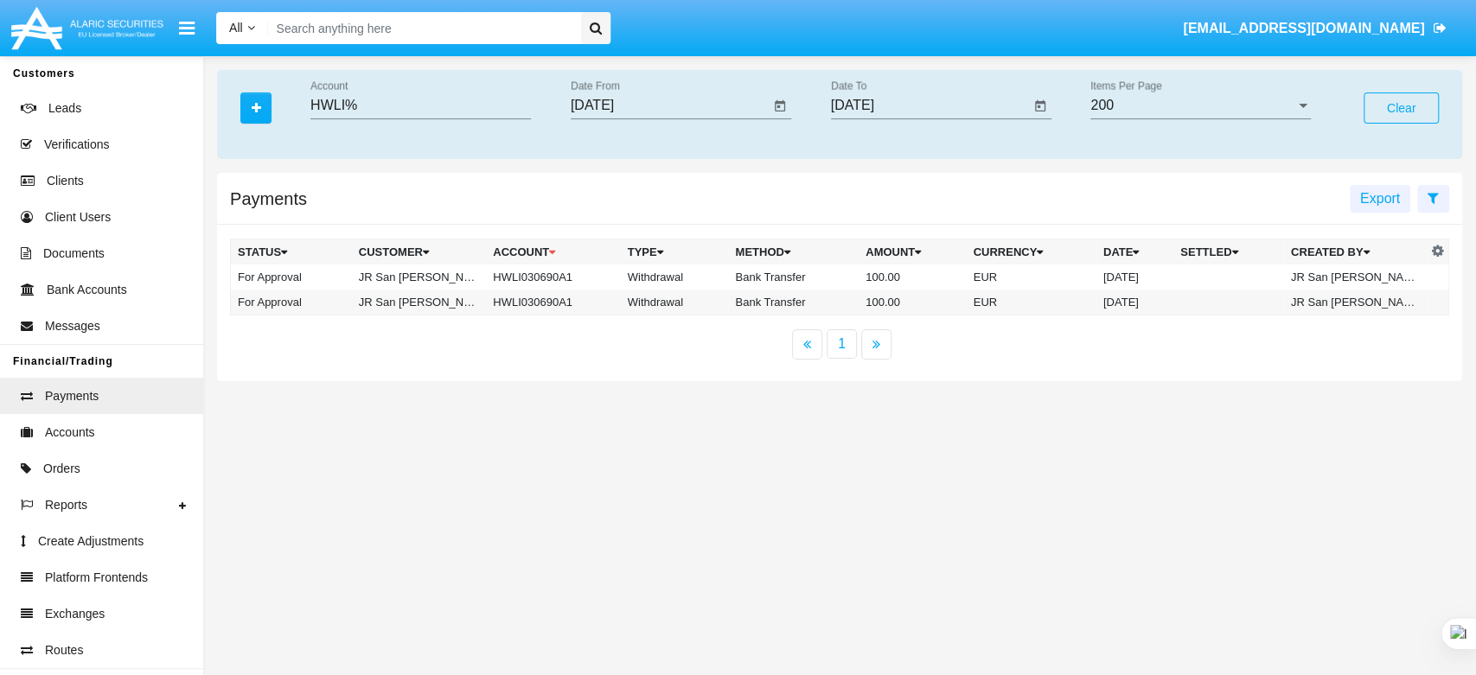
click at [367, 95] on div "HWLI% Account" at bounding box center [420, 99] width 220 height 39
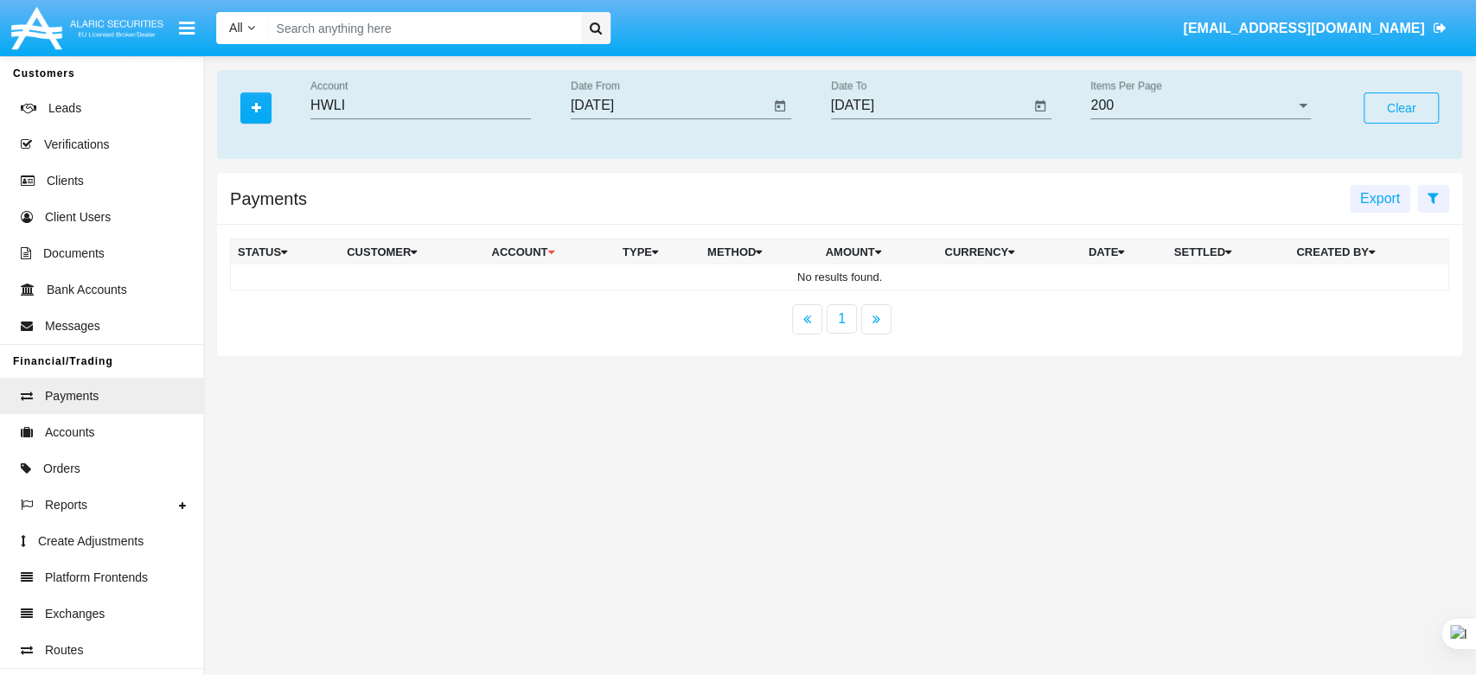
click at [309, 105] on div "HWLI Account" at bounding box center [427, 108] width 260 height 56
click at [311, 111] on input "HWLI" at bounding box center [420, 106] width 220 height 16
click at [436, 458] on div "Status Type Method Customer Account Amount Date Settled Date Created By Currenc…" at bounding box center [839, 365] width 1273 height 619
click at [325, 104] on input "%HWLI" at bounding box center [420, 106] width 220 height 16
click at [441, 96] on div "HWLI Account" at bounding box center [420, 99] width 220 height 39
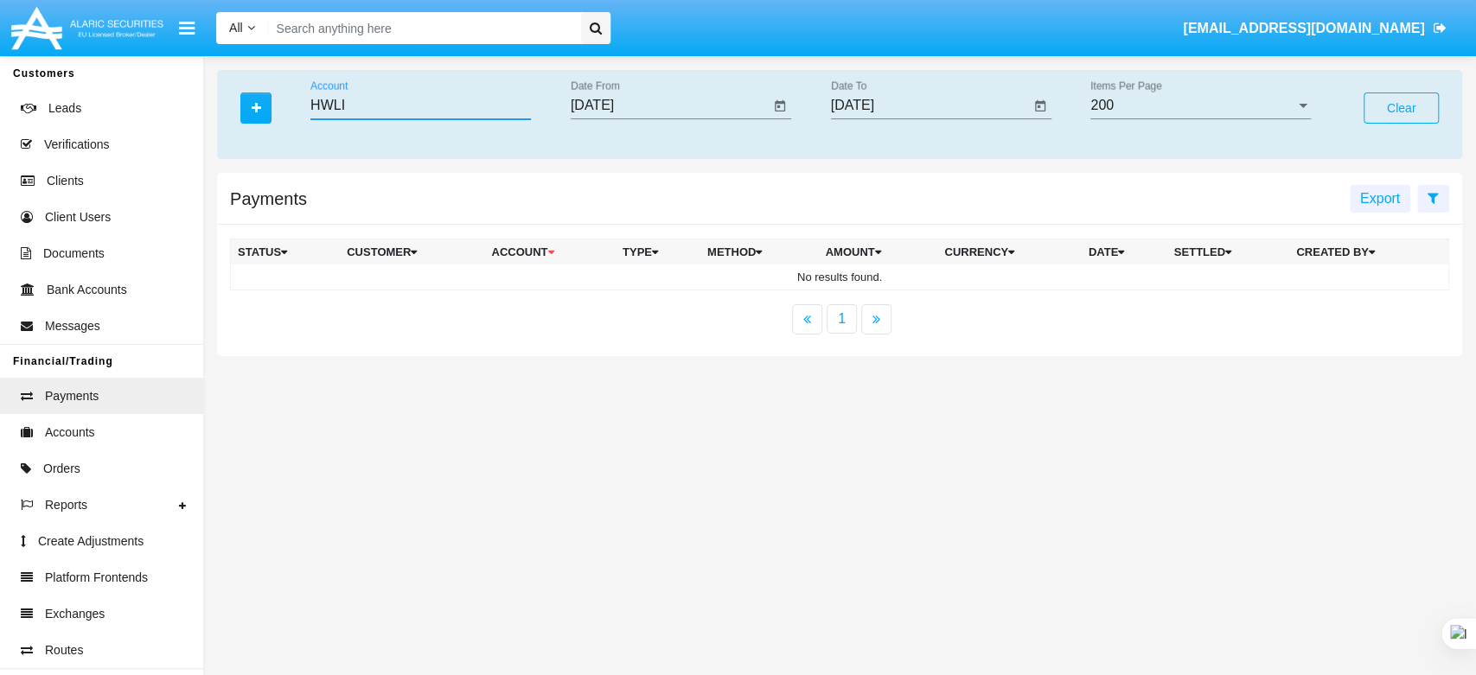
click at [440, 112] on input "HWLI" at bounding box center [420, 106] width 220 height 16
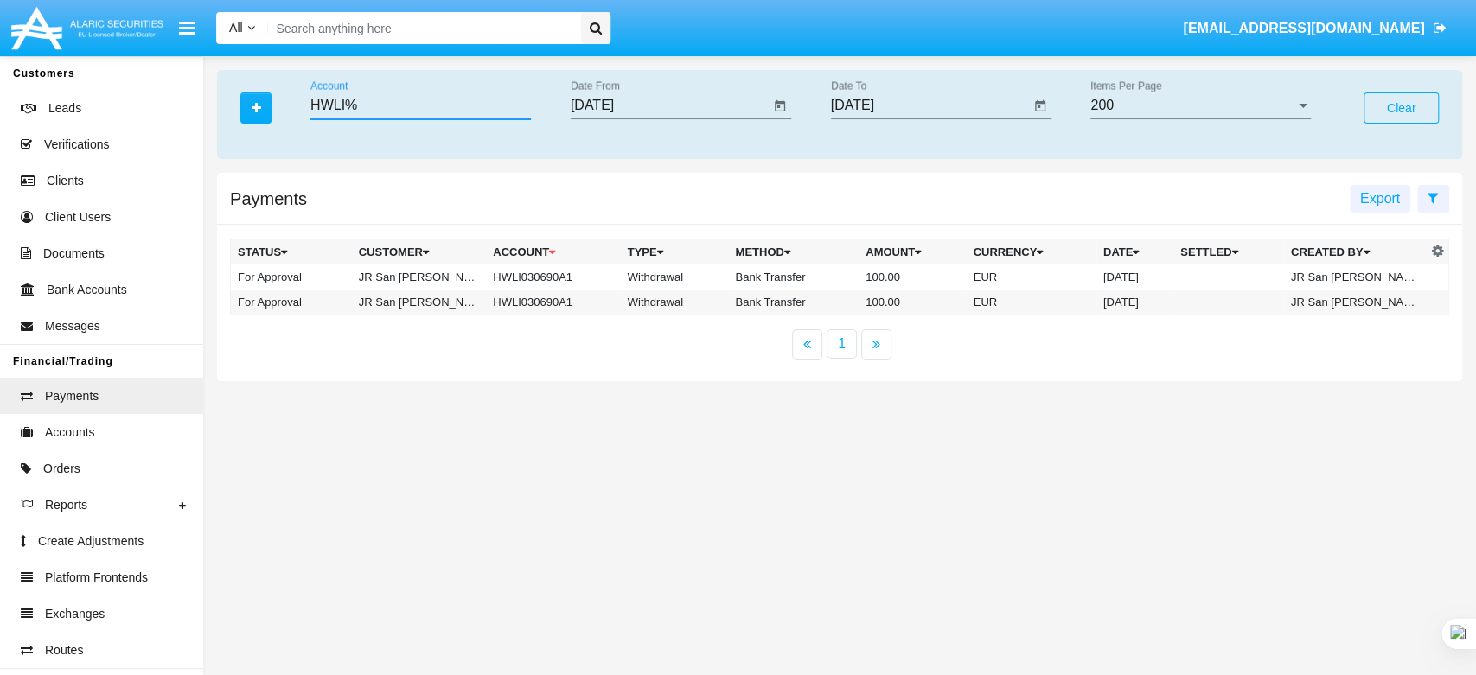
drag, startPoint x: 369, startPoint y: 107, endPoint x: 208, endPoint y: 88, distance: 162.8
click at [208, 88] on div "Status Type Method Customer Account Amount Date Settled Date Created By Currenc…" at bounding box center [839, 114] width 1271 height 89
type input "HWLI%"
click at [619, 98] on input "[DATE]" at bounding box center [671, 106] width 200 height 16
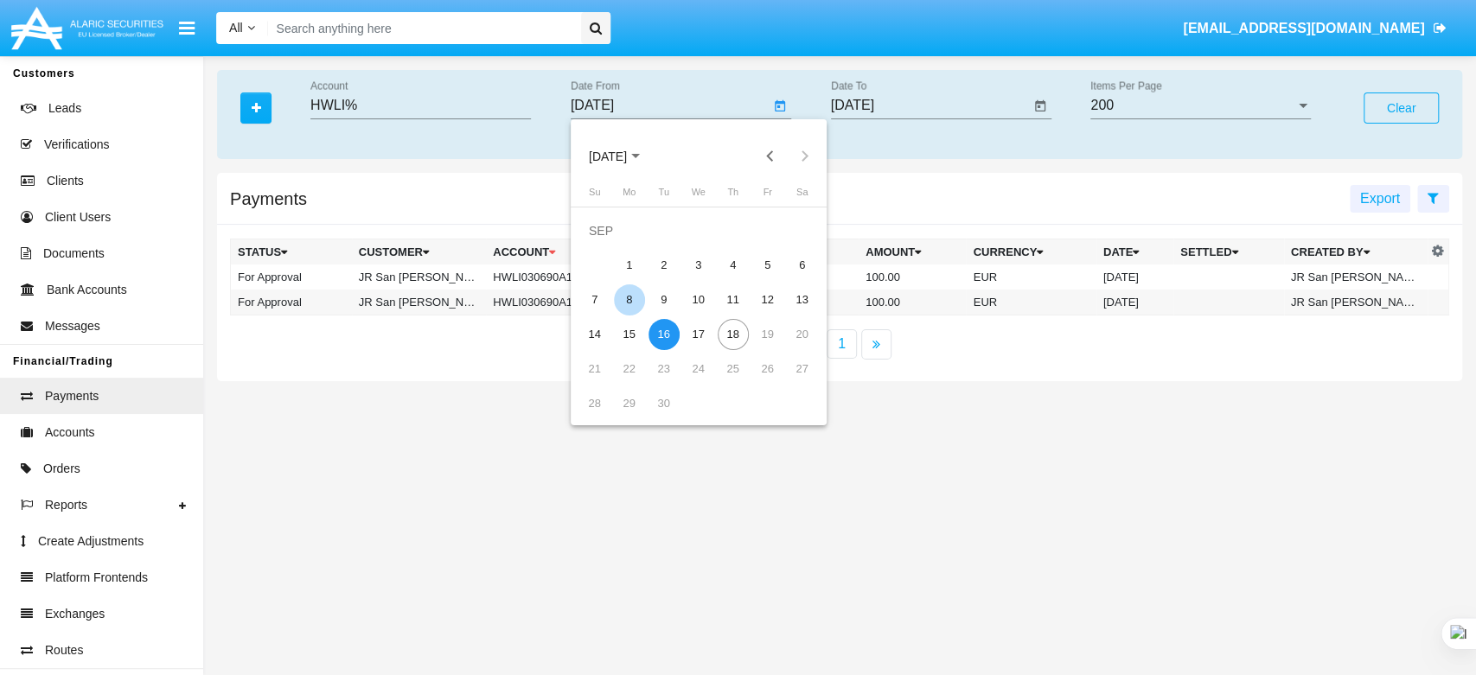
click at [627, 299] on div "8" at bounding box center [629, 299] width 31 height 31
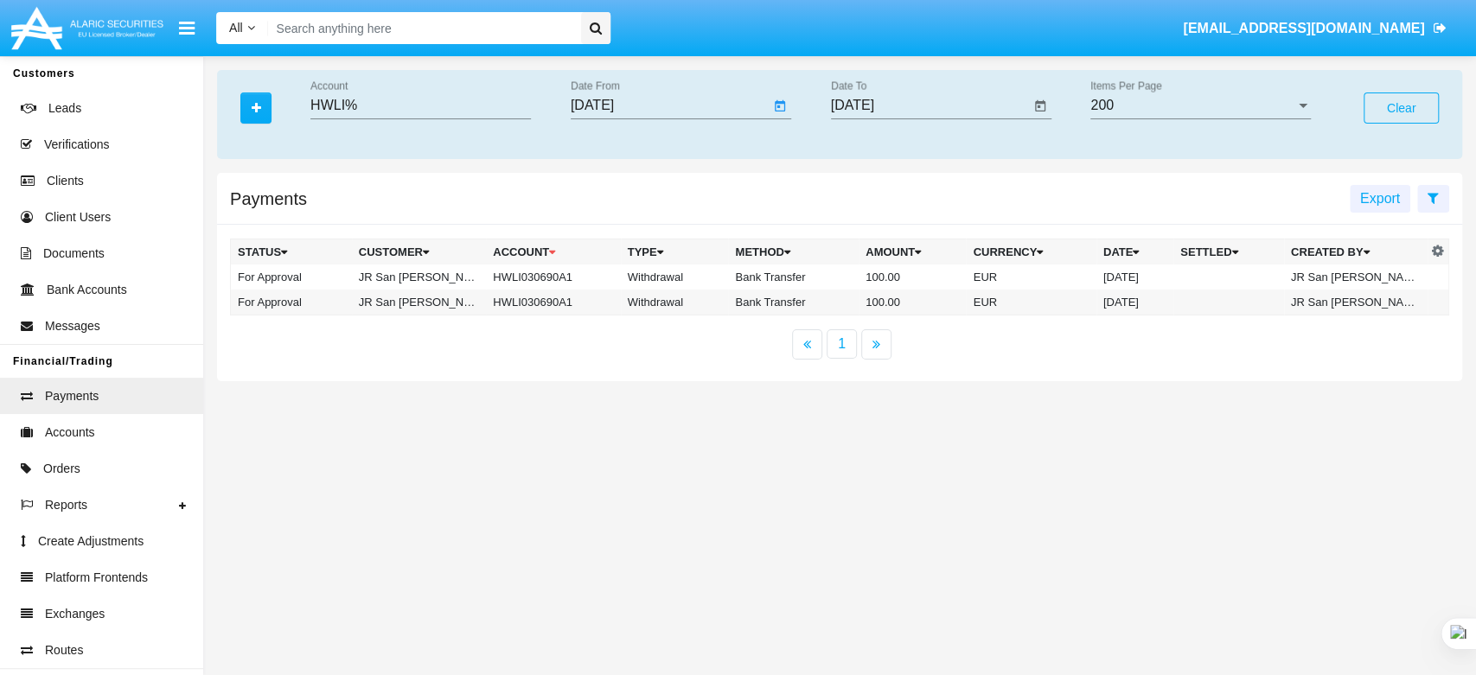
type input "09/08/25"
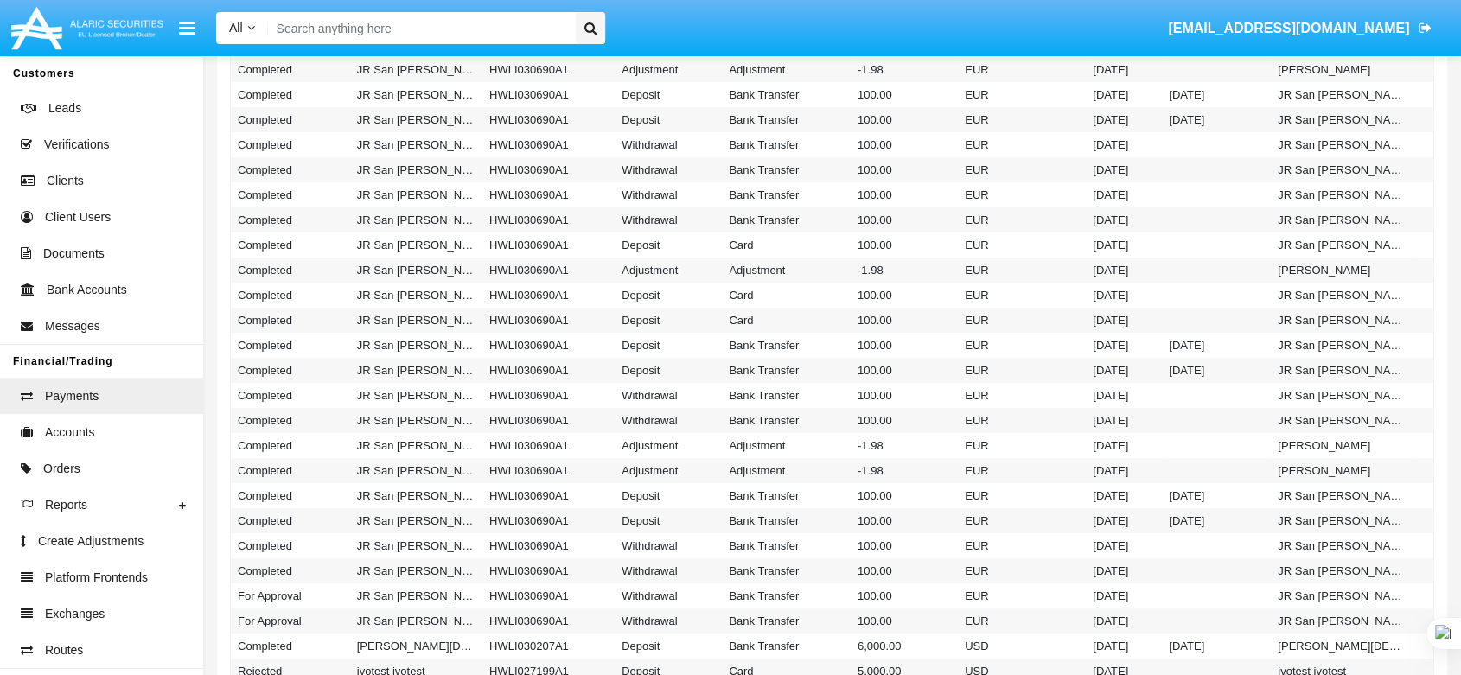
scroll to position [486, 0]
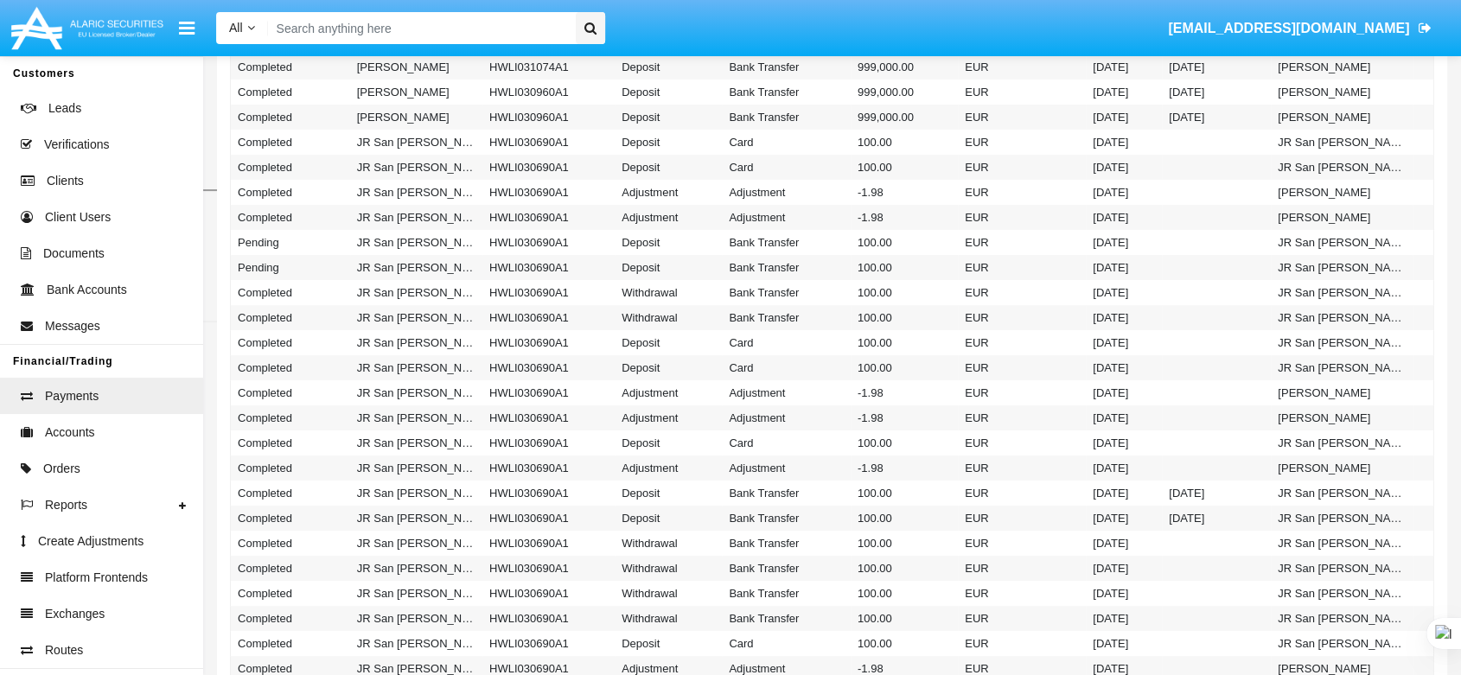
click at [408, 35] on input "Search" at bounding box center [419, 28] width 302 height 32
paste input "HWLI%"
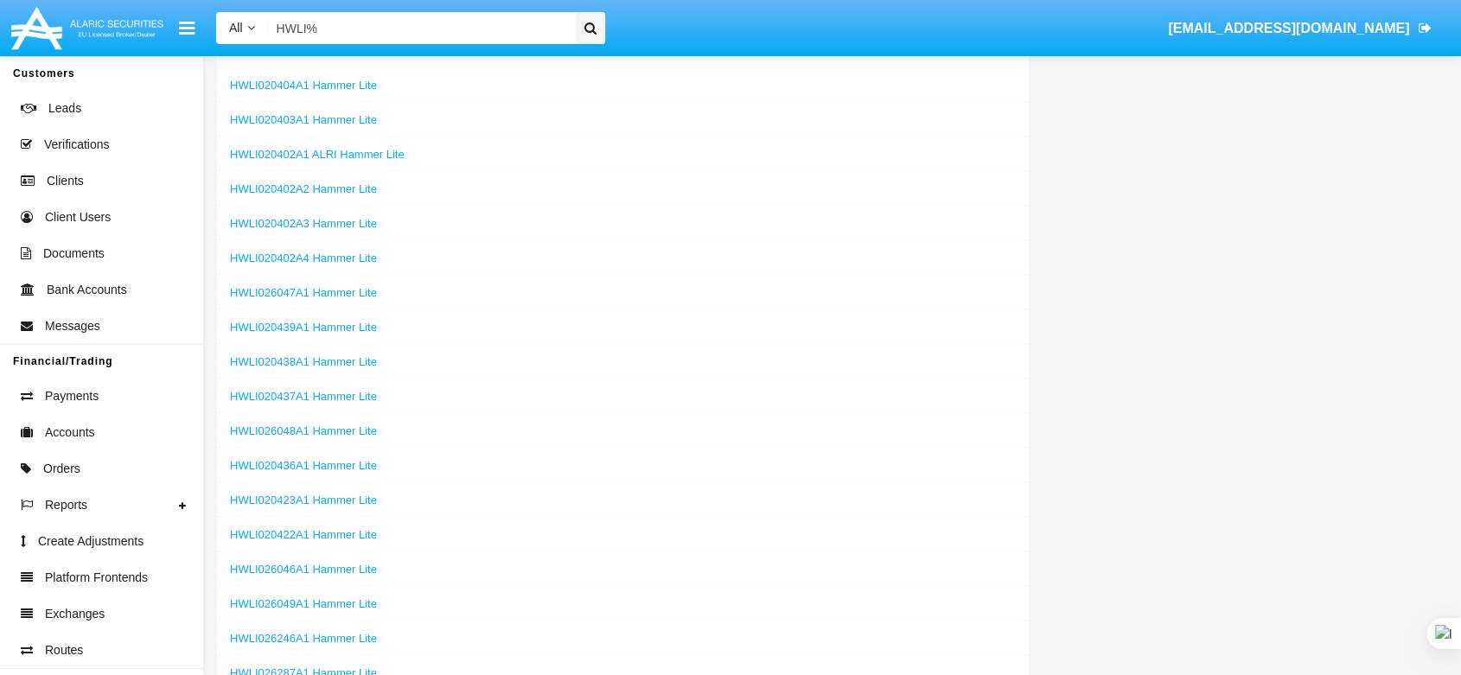
scroll to position [10472, 0]
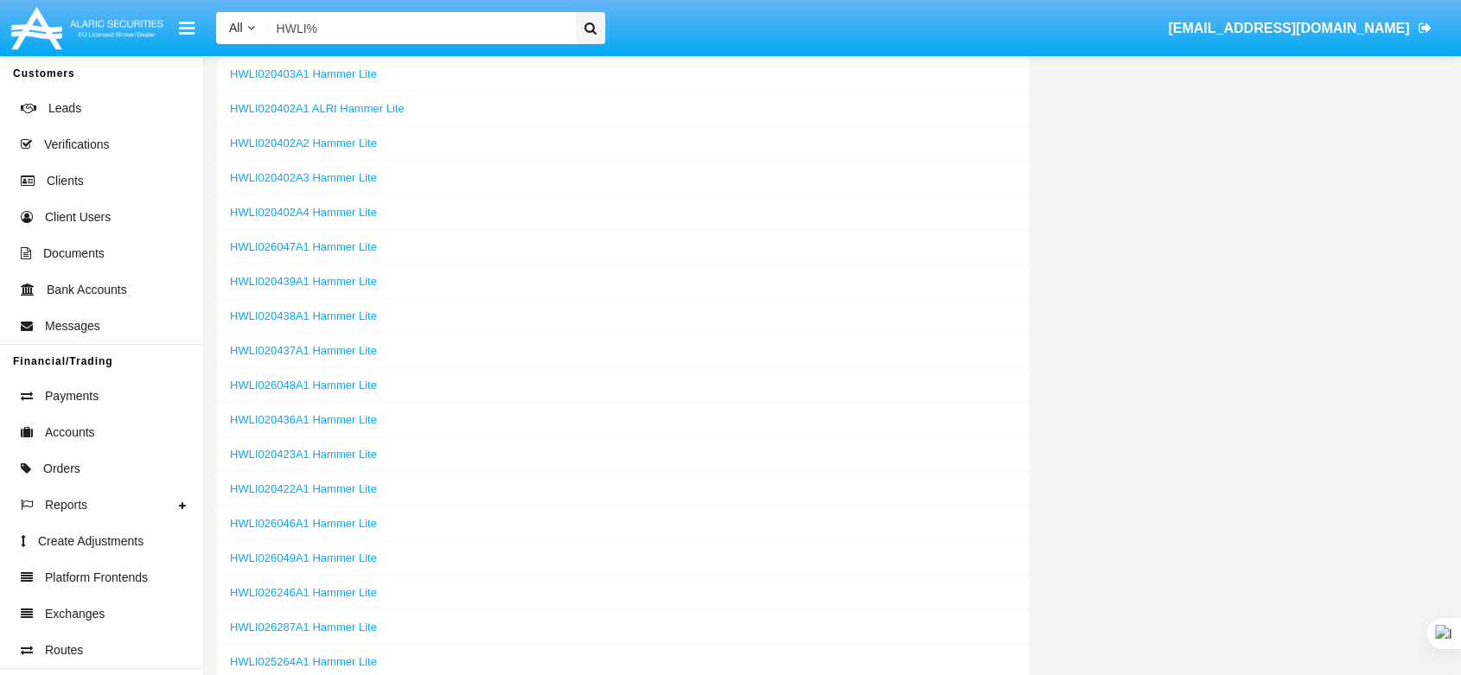
type input "HWLI%"
click at [254, 30] on icon at bounding box center [251, 28] width 8 height 12
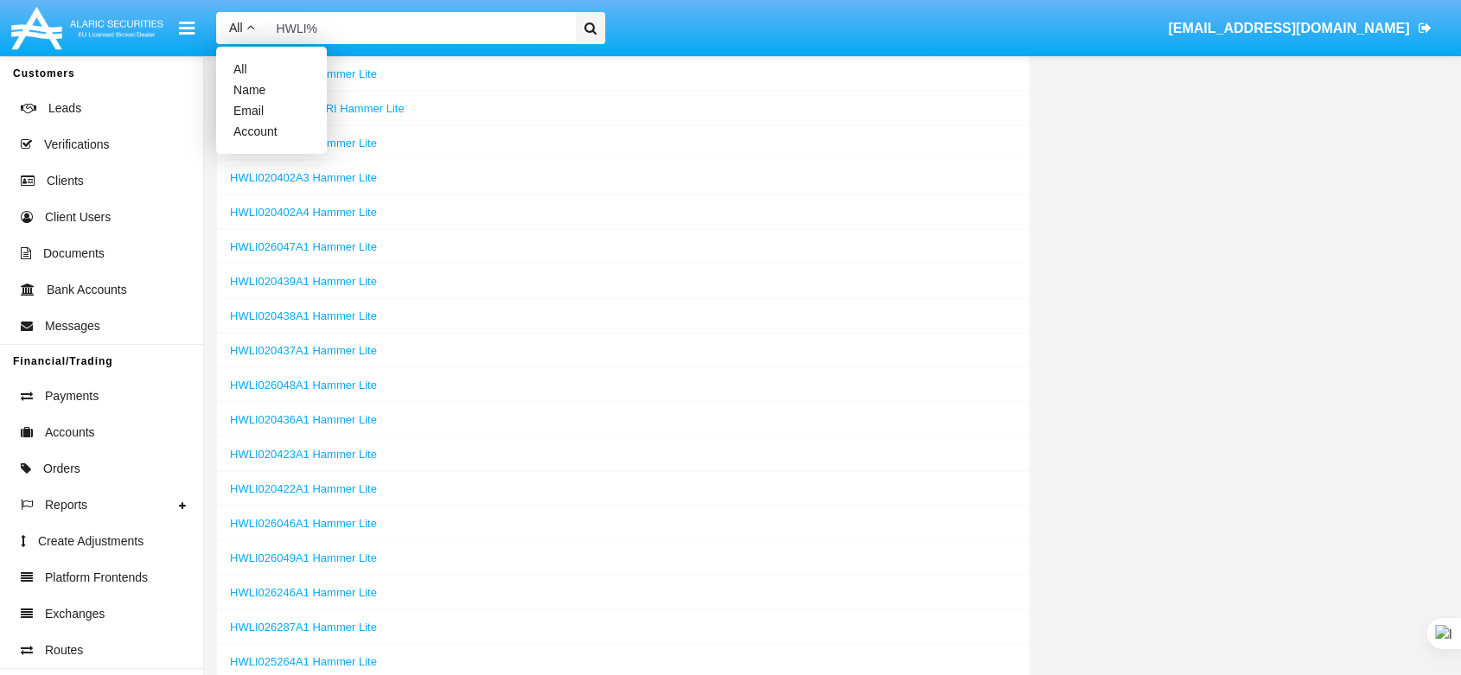
click at [688, 334] on div "HWLI020437A1 Hammer Lite" at bounding box center [623, 351] width 812 height 35
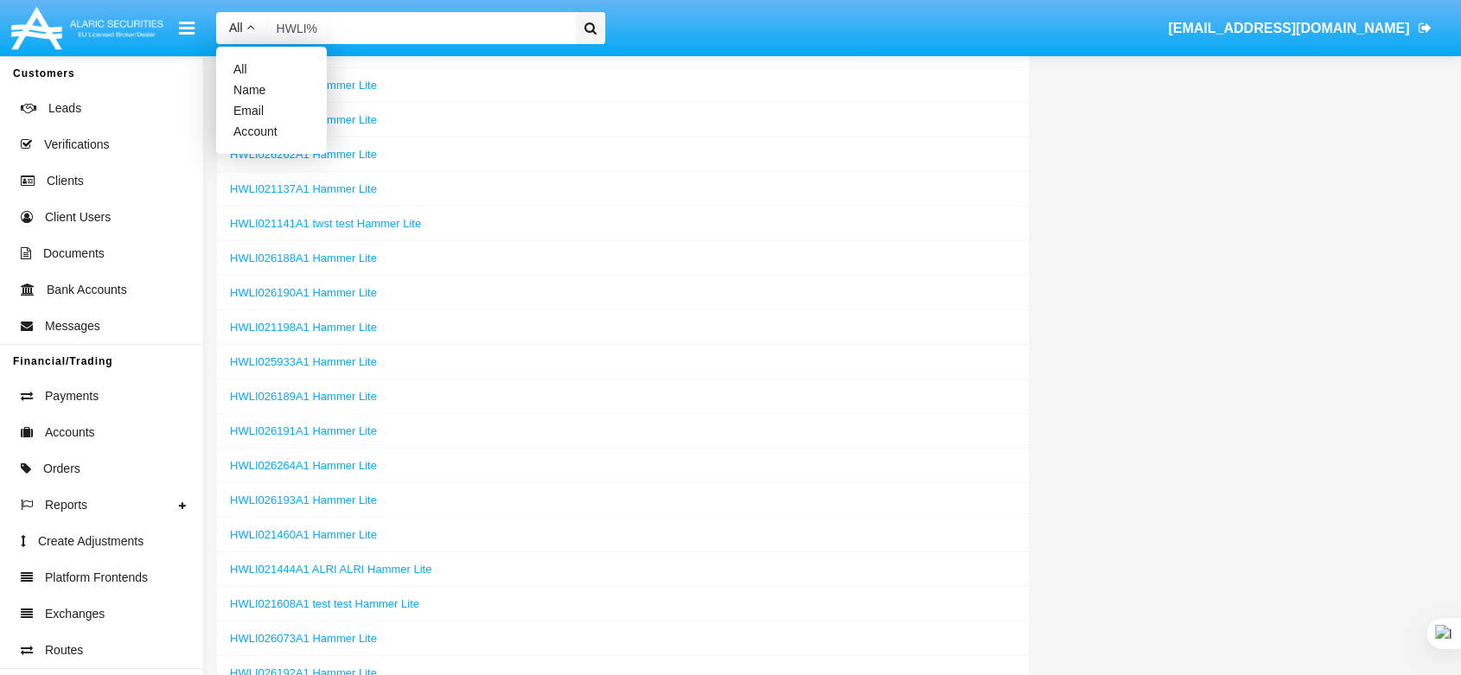
scroll to position [11721, 0]
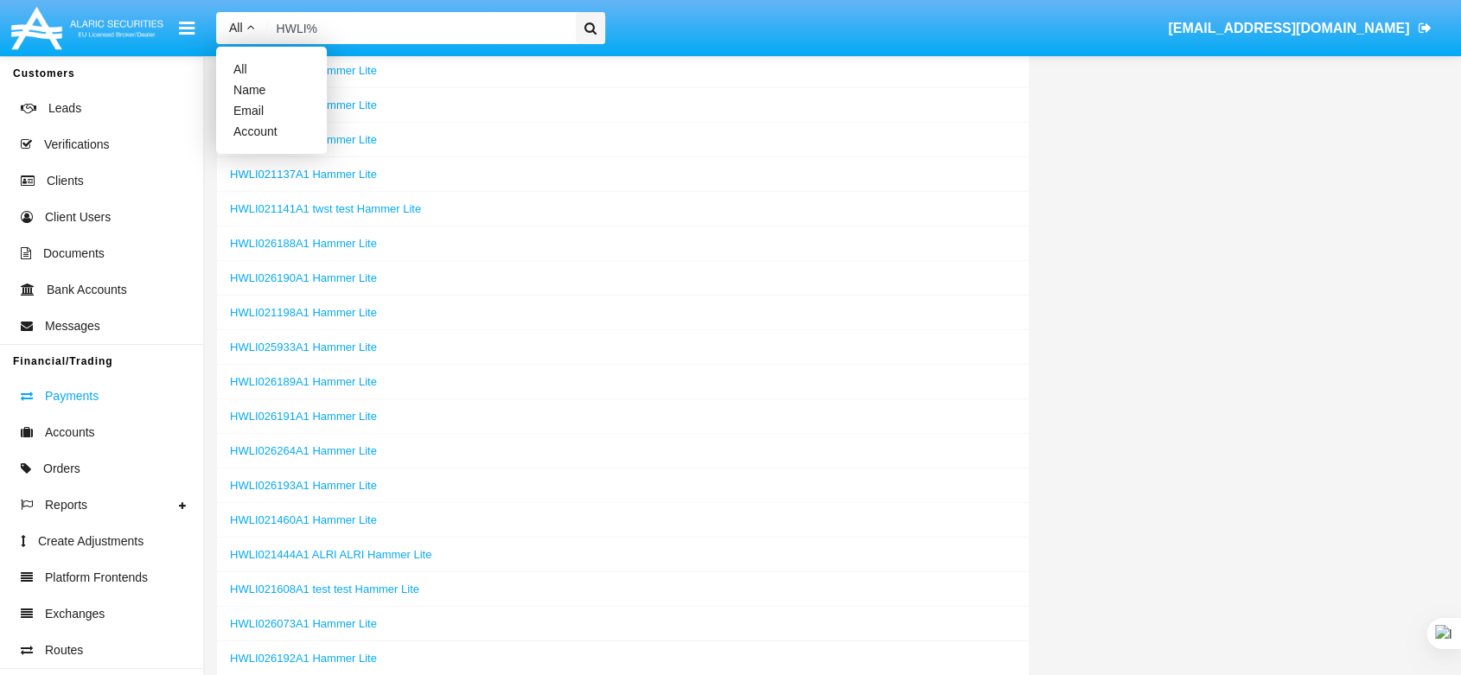
click at [37, 393] on span at bounding box center [31, 396] width 28 height 19
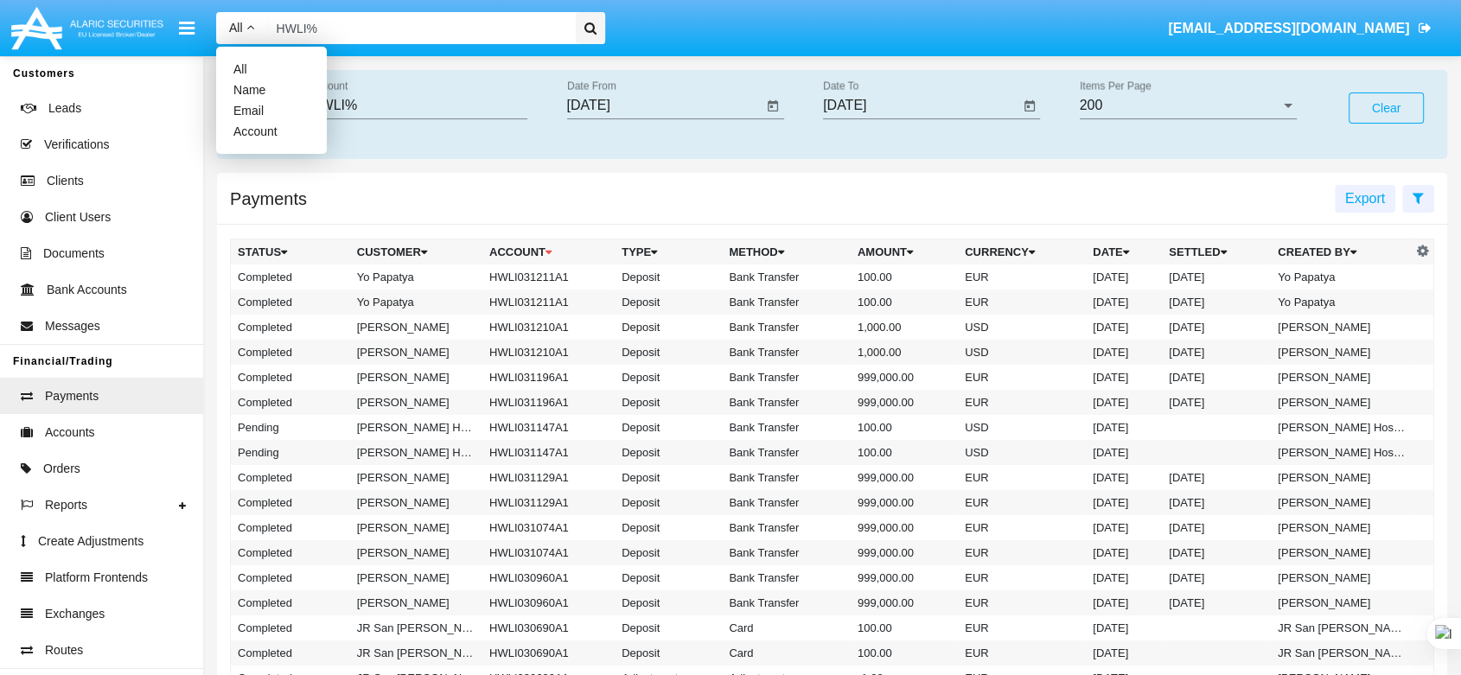
click at [560, 187] on div "Payments Export" at bounding box center [832, 199] width 1230 height 52
click at [693, 99] on input "09/08/25" at bounding box center [665, 106] width 196 height 16
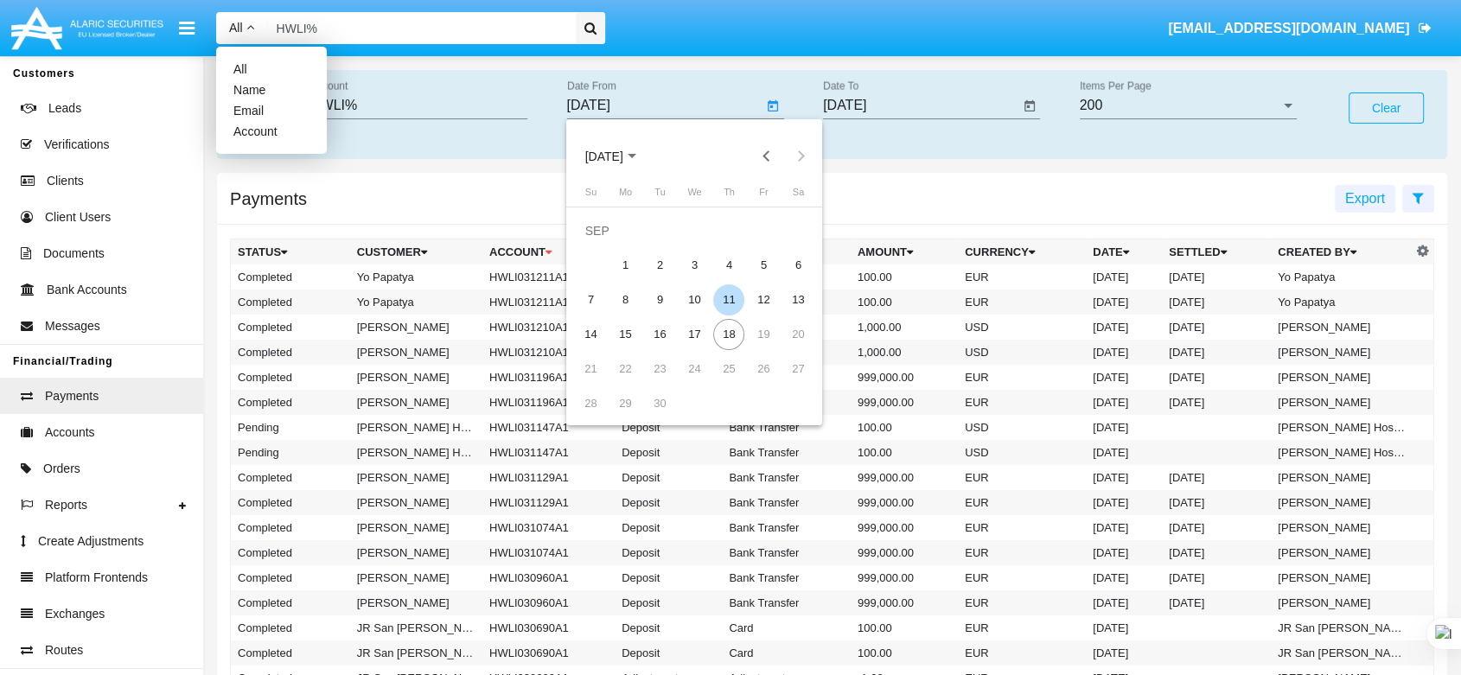
click at [724, 300] on div "11" at bounding box center [728, 299] width 31 height 31
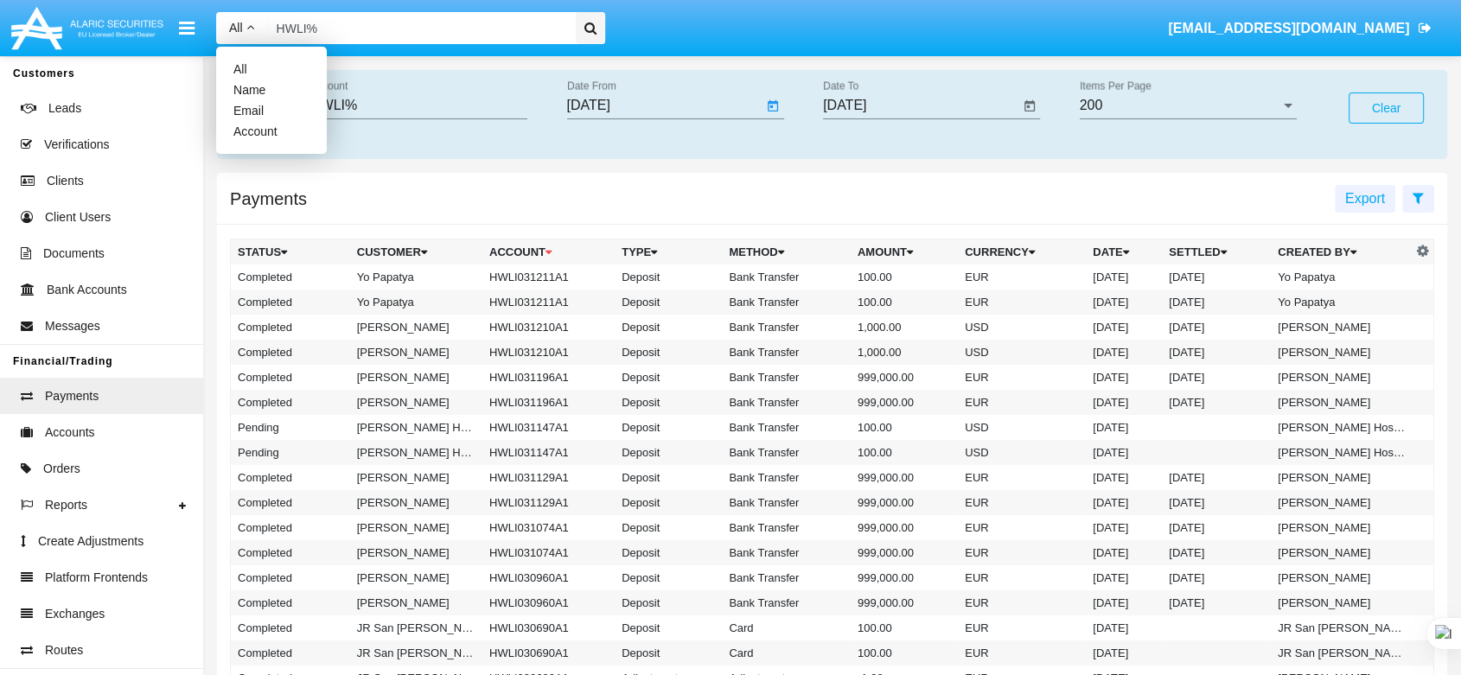
type input "[DATE]"
click at [855, 100] on input "09/18/25" at bounding box center [921, 106] width 196 height 16
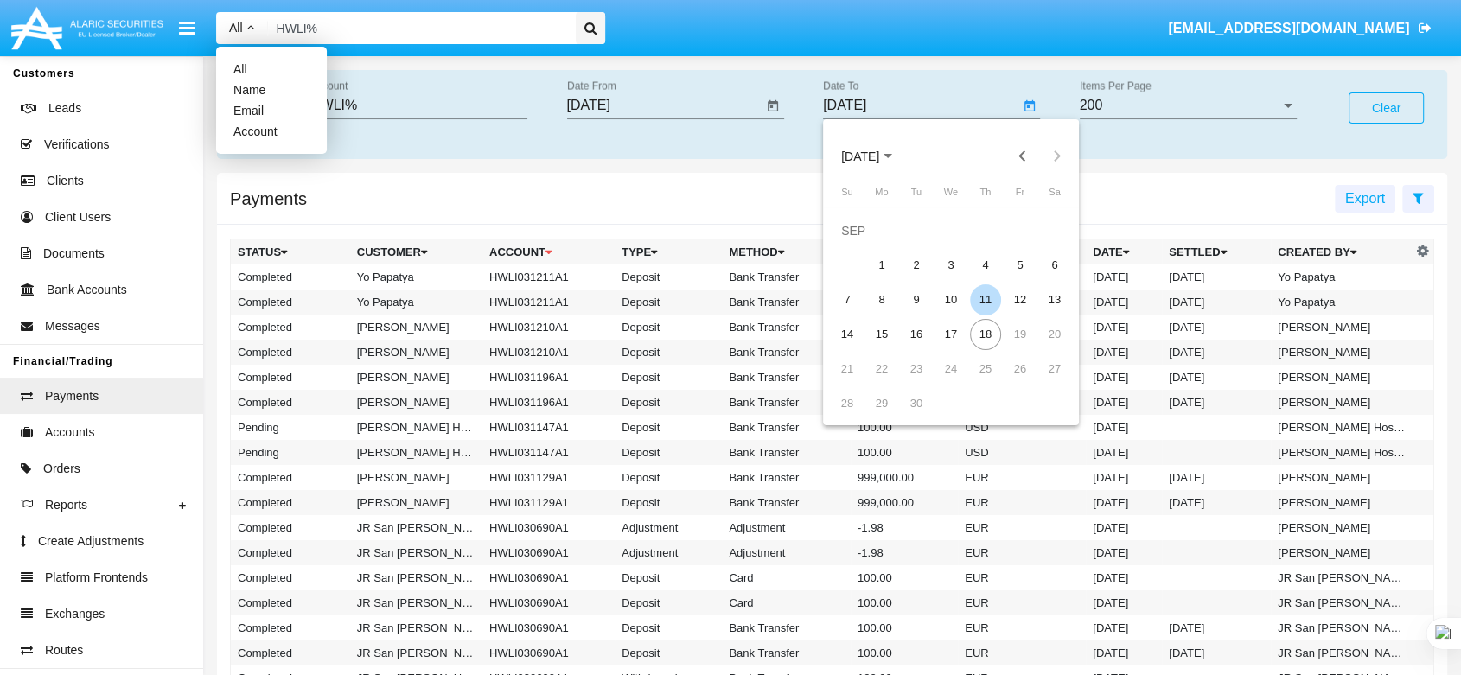
click at [987, 291] on div "11" at bounding box center [985, 299] width 31 height 31
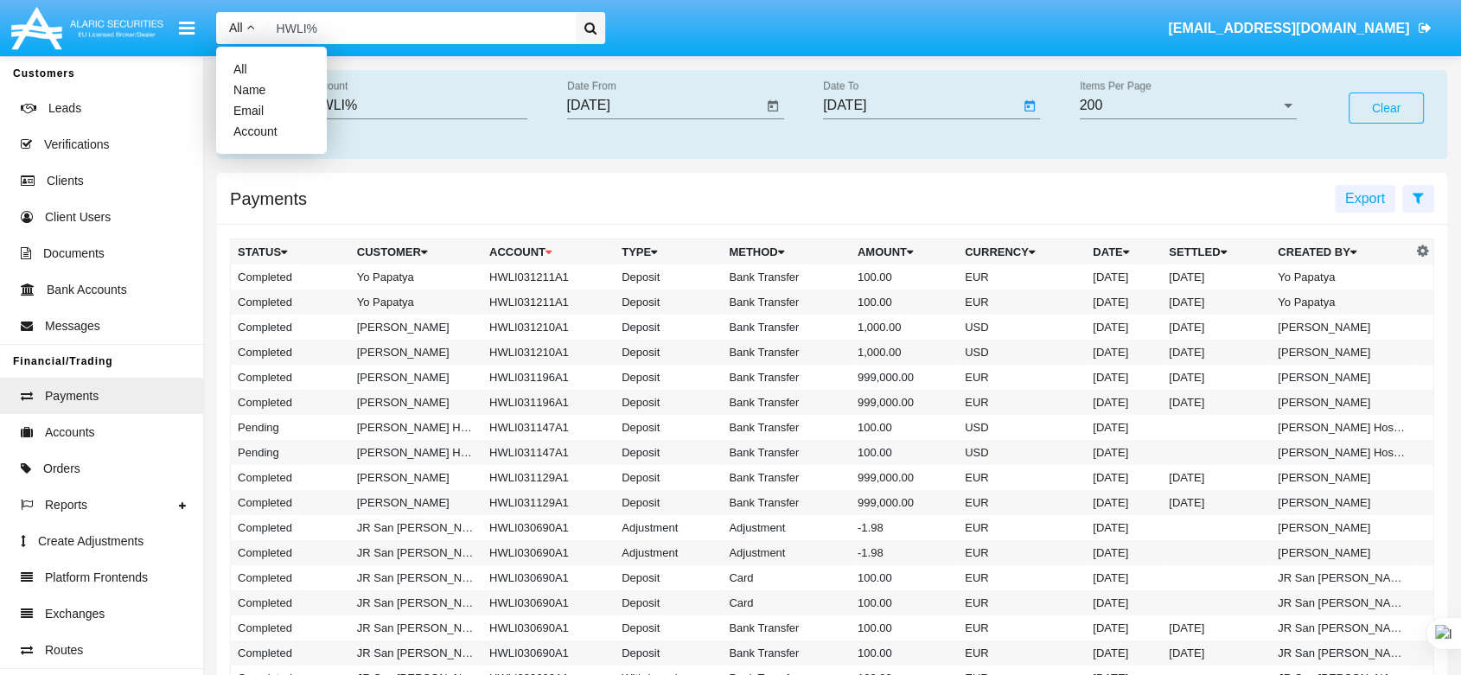
type input "[DATE]"
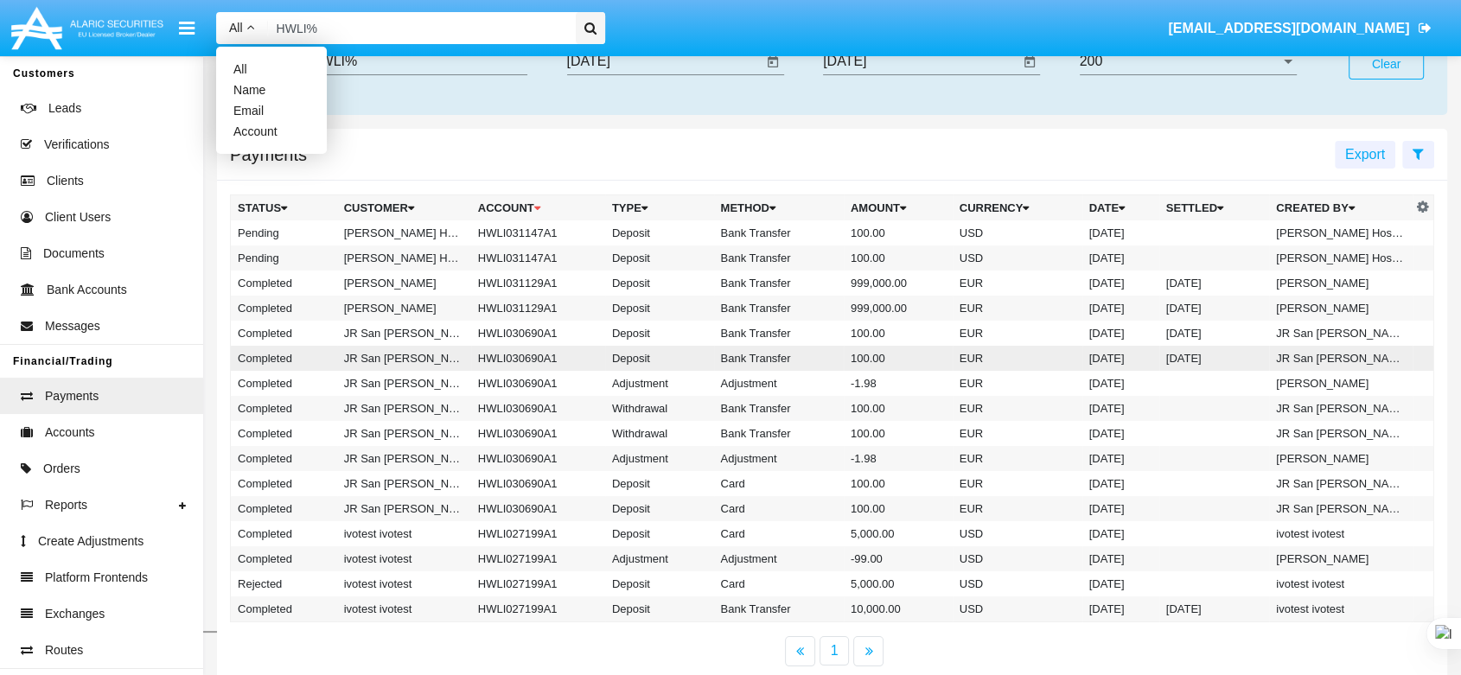
scroll to position [85, 0]
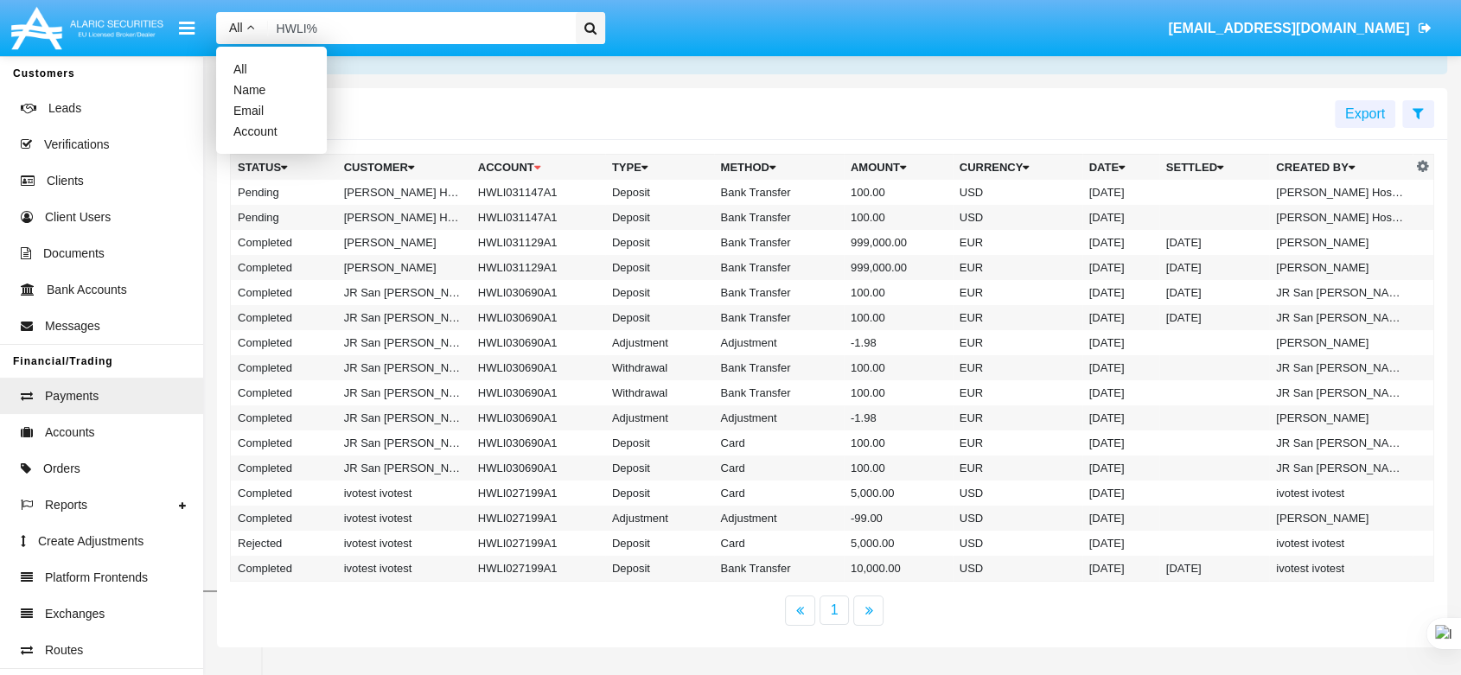
click at [316, 22] on input "HWLI%" at bounding box center [419, 28] width 302 height 32
click at [546, 26] on input "HWLI%" at bounding box center [419, 28] width 302 height 32
click at [553, 24] on input "HWLI%" at bounding box center [419, 28] width 302 height 32
click at [425, 107] on div "Payments Export" at bounding box center [832, 114] width 1230 height 52
click at [235, 32] on span "All" at bounding box center [236, 28] width 14 height 14
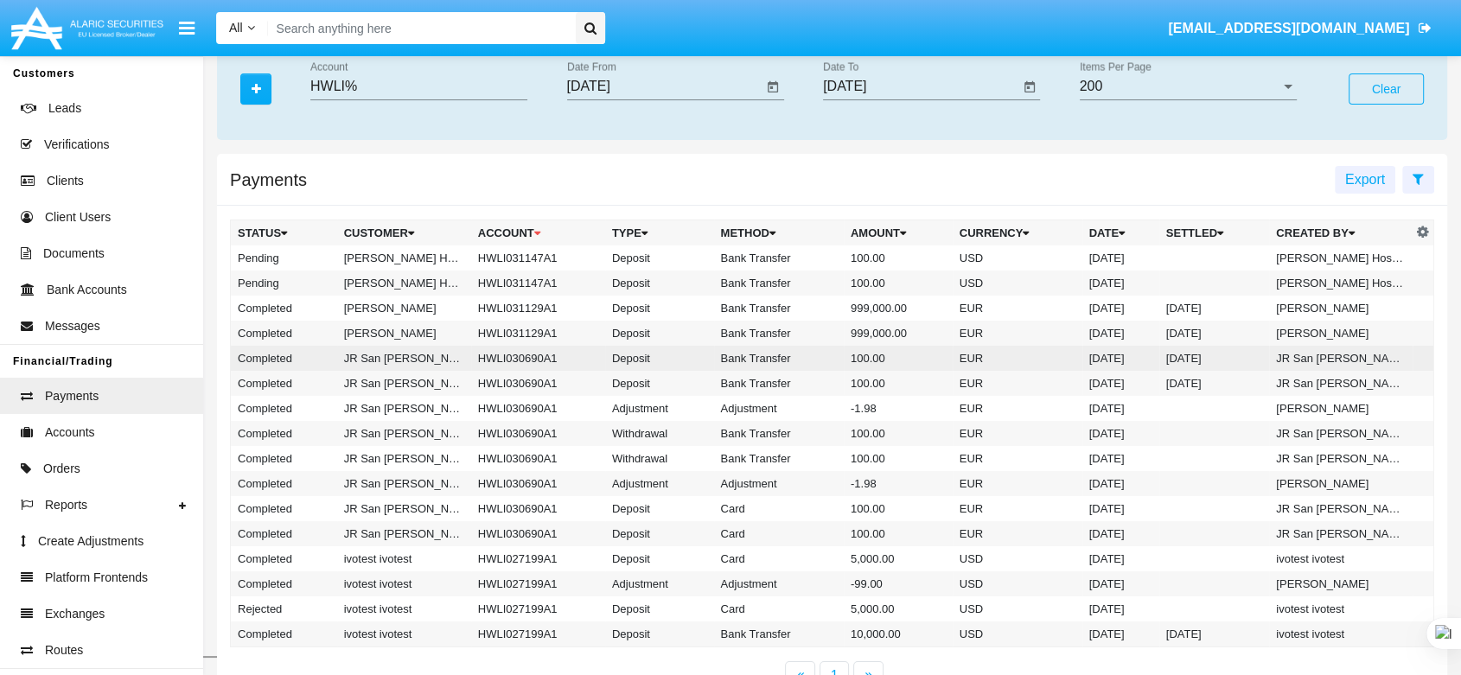
scroll to position [0, 0]
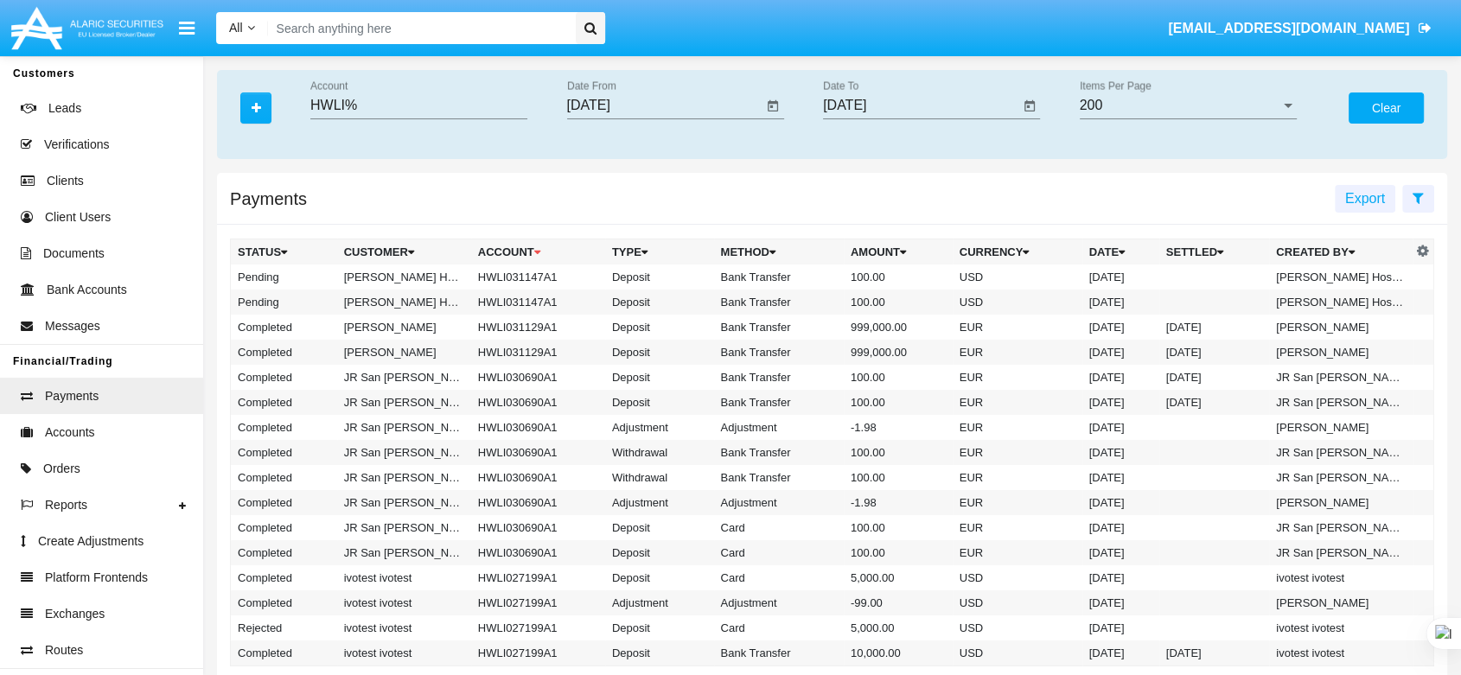
click at [1374, 110] on button "Clear" at bounding box center [1386, 108] width 75 height 31
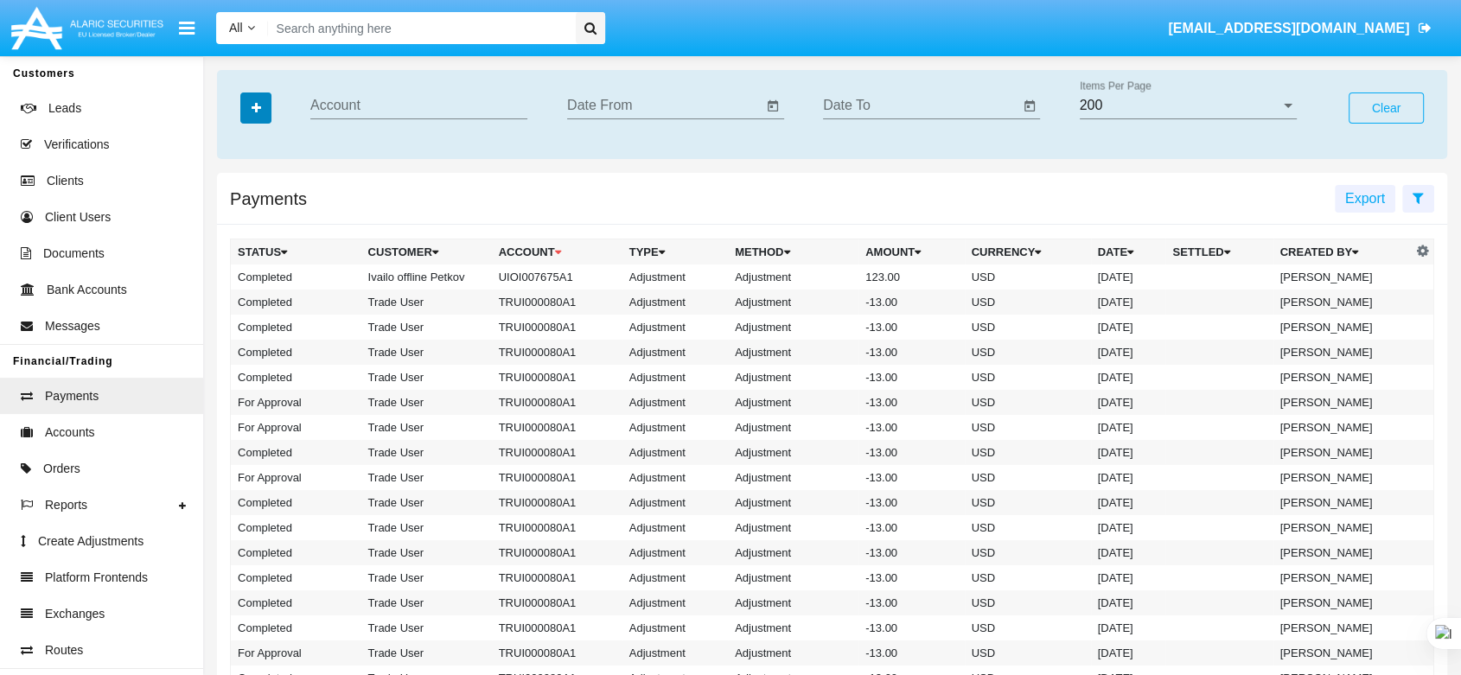
click at [242, 107] on button "button" at bounding box center [255, 108] width 31 height 31
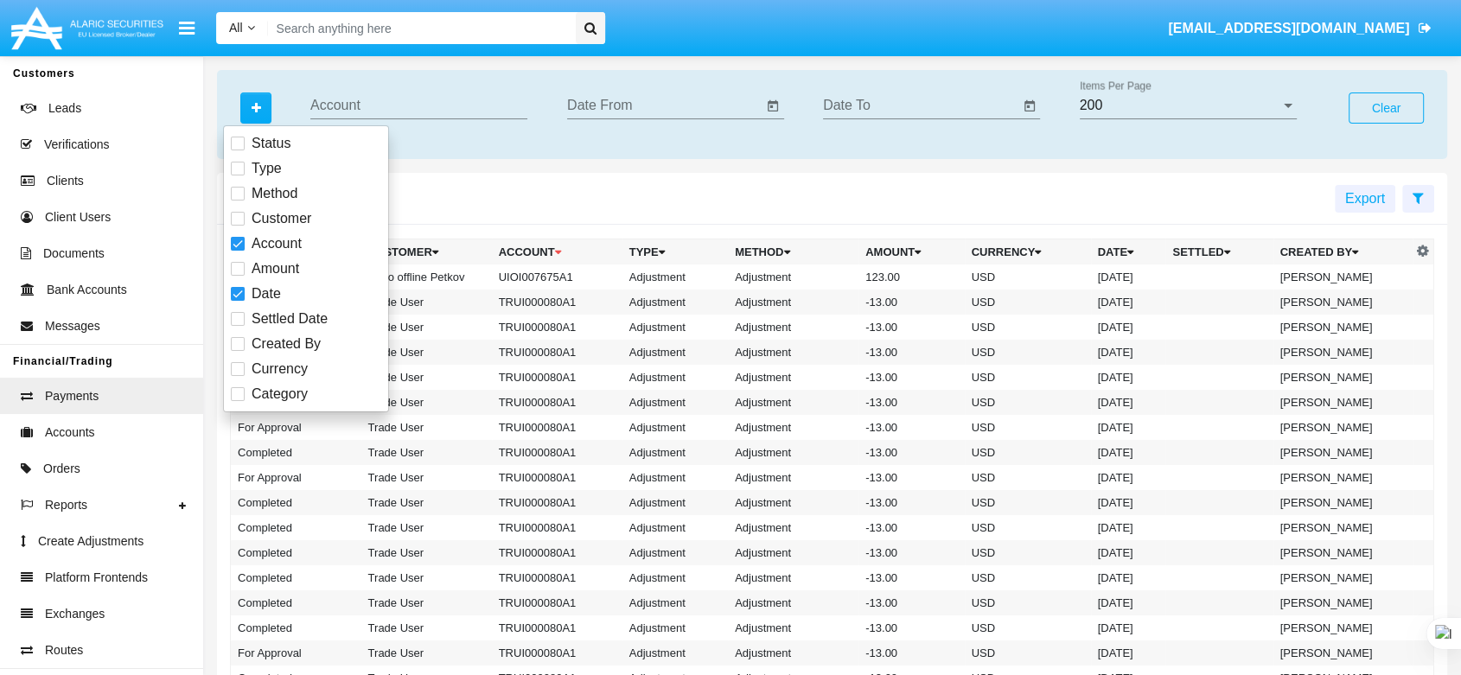
click at [242, 298] on span at bounding box center [238, 294] width 14 height 14
click at [238, 301] on input "Date" at bounding box center [237, 301] width 1 height 1
checkbox input "false"
click at [331, 102] on input "Account" at bounding box center [418, 106] width 217 height 16
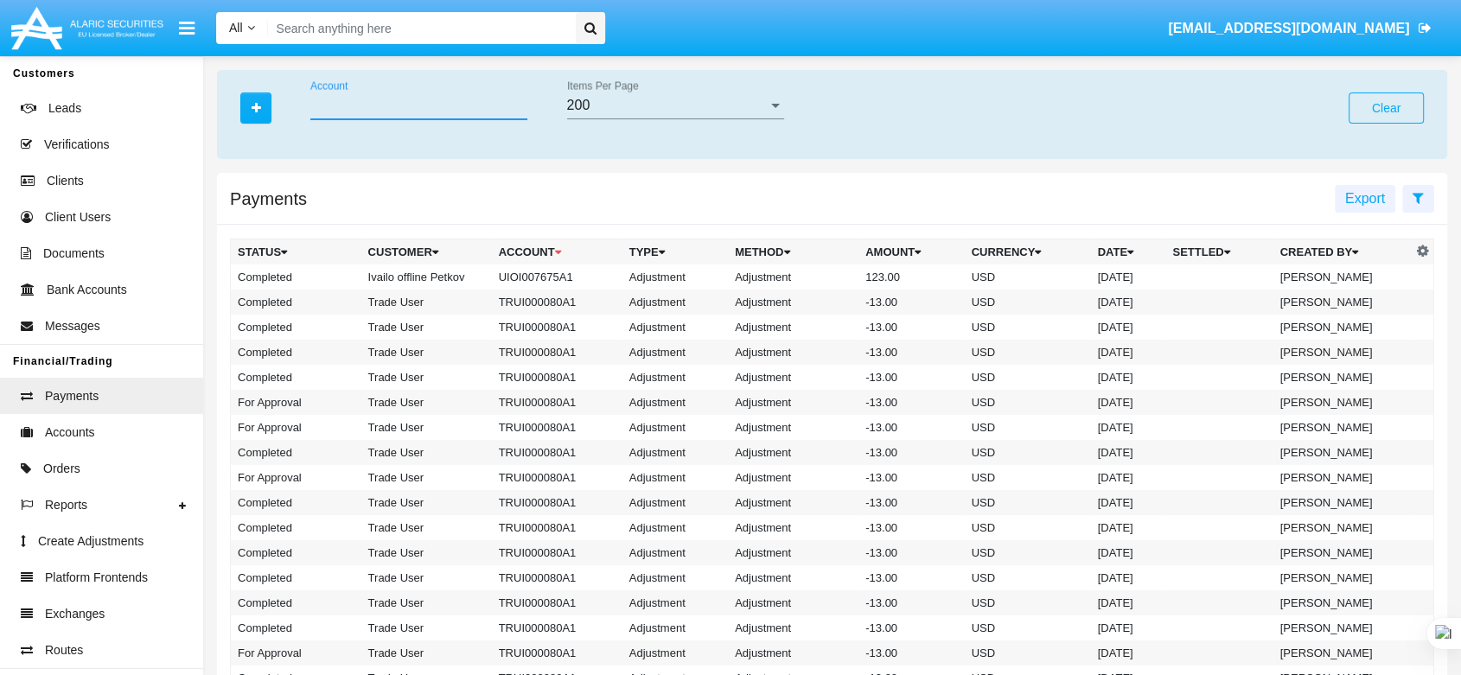
paste input "HWLI%"
type input "HWLI%"
click at [598, 106] on div "200" at bounding box center [667, 106] width 201 height 16
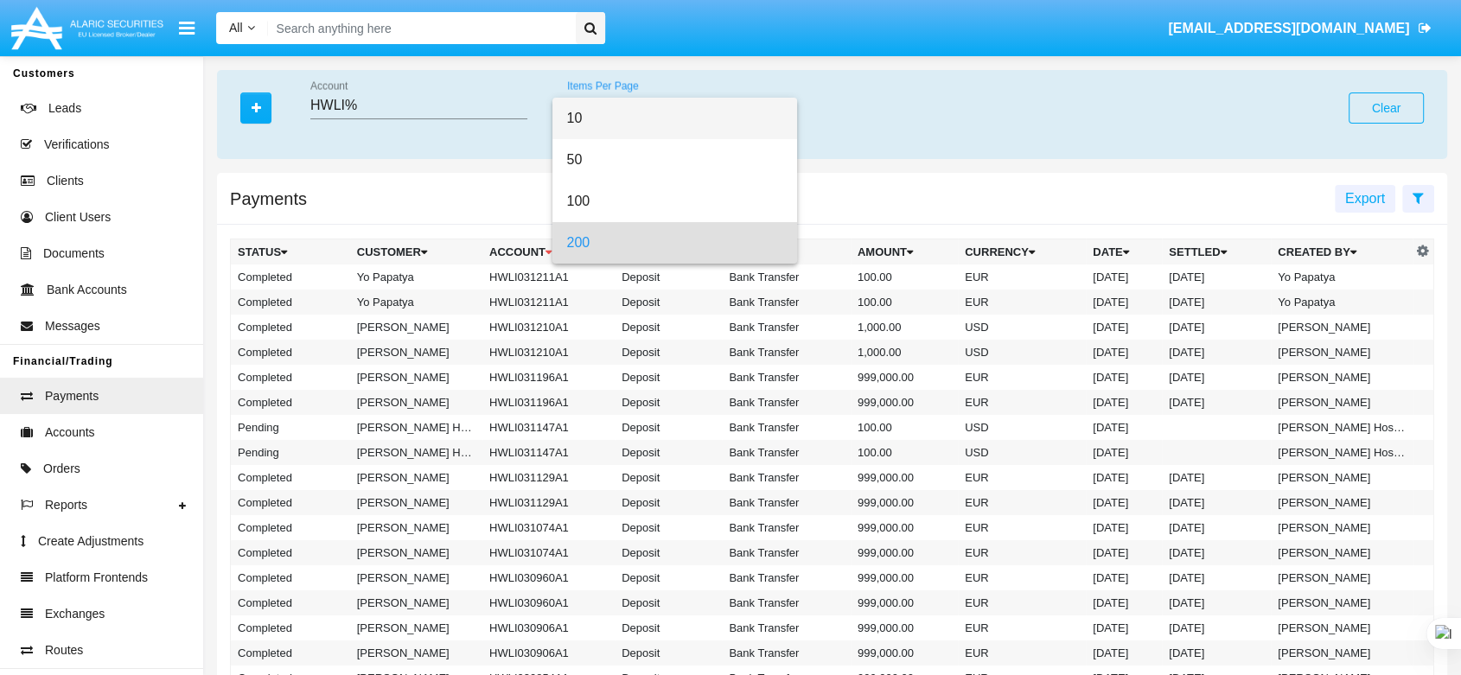
click at [588, 123] on span "10" at bounding box center [674, 119] width 216 height 42
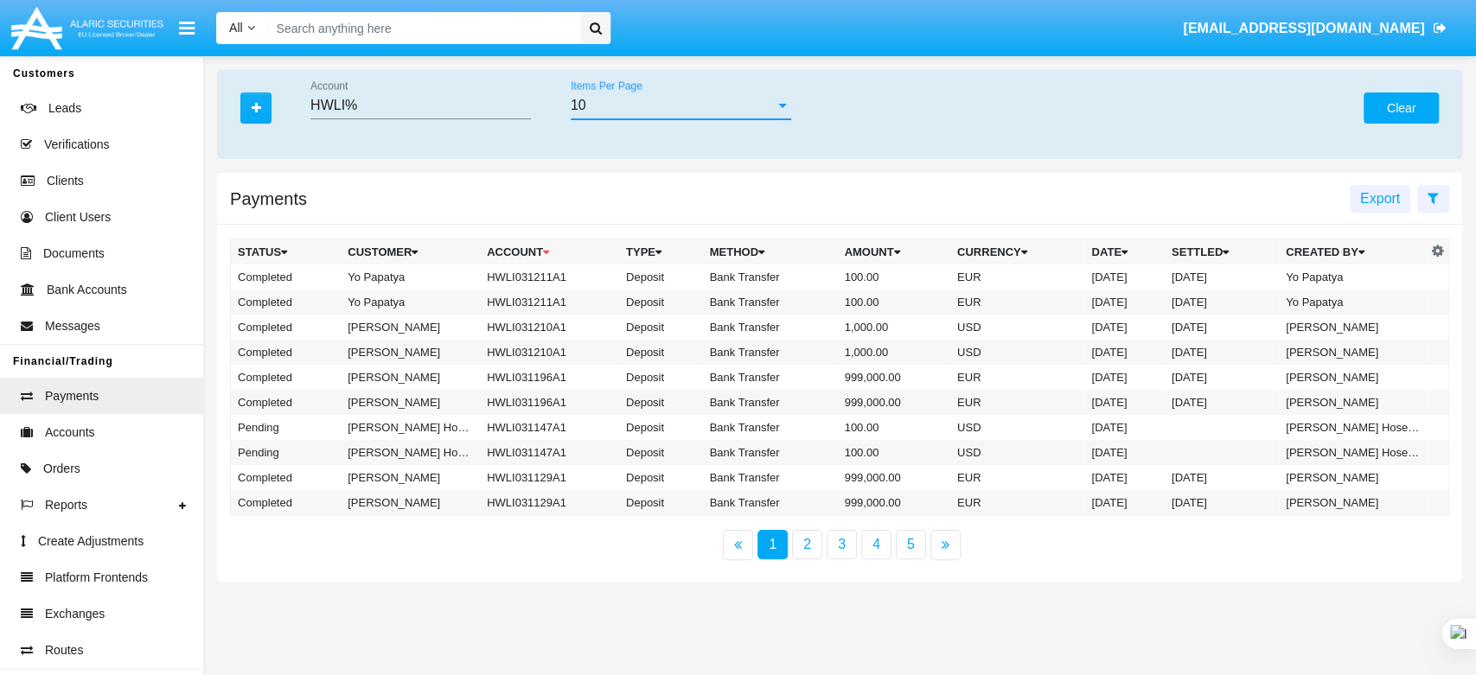
click at [1378, 103] on button "Clear" at bounding box center [1401, 108] width 75 height 31
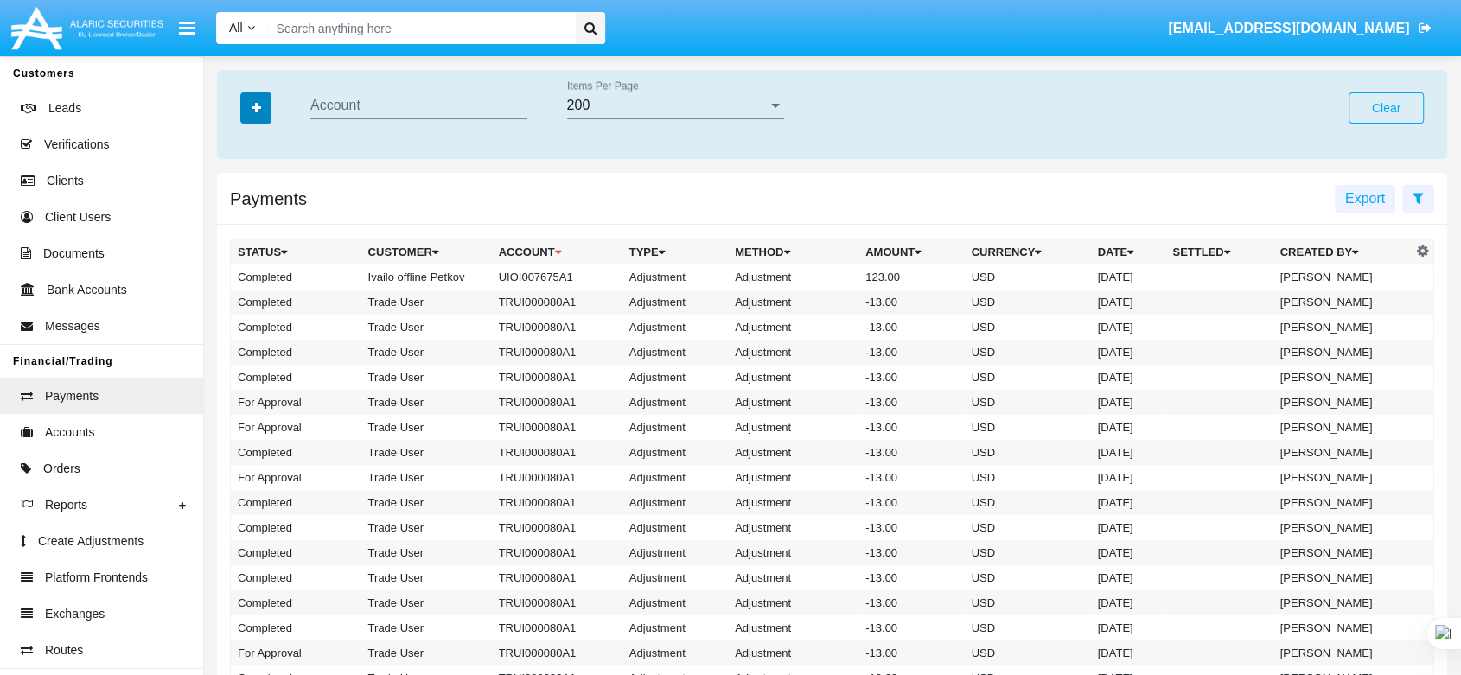
click at [257, 108] on icon "button" at bounding box center [257, 108] width 10 height 12
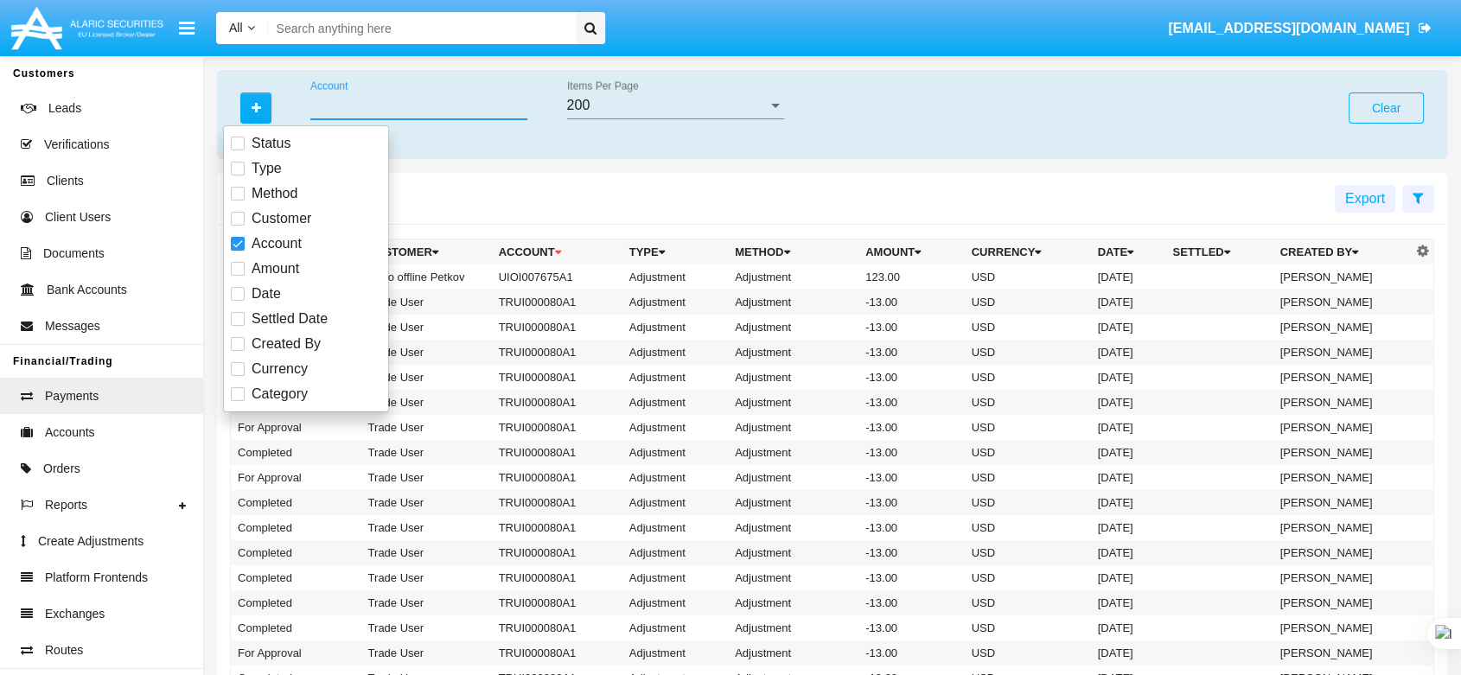
click at [350, 108] on input "Account" at bounding box center [418, 106] width 217 height 16
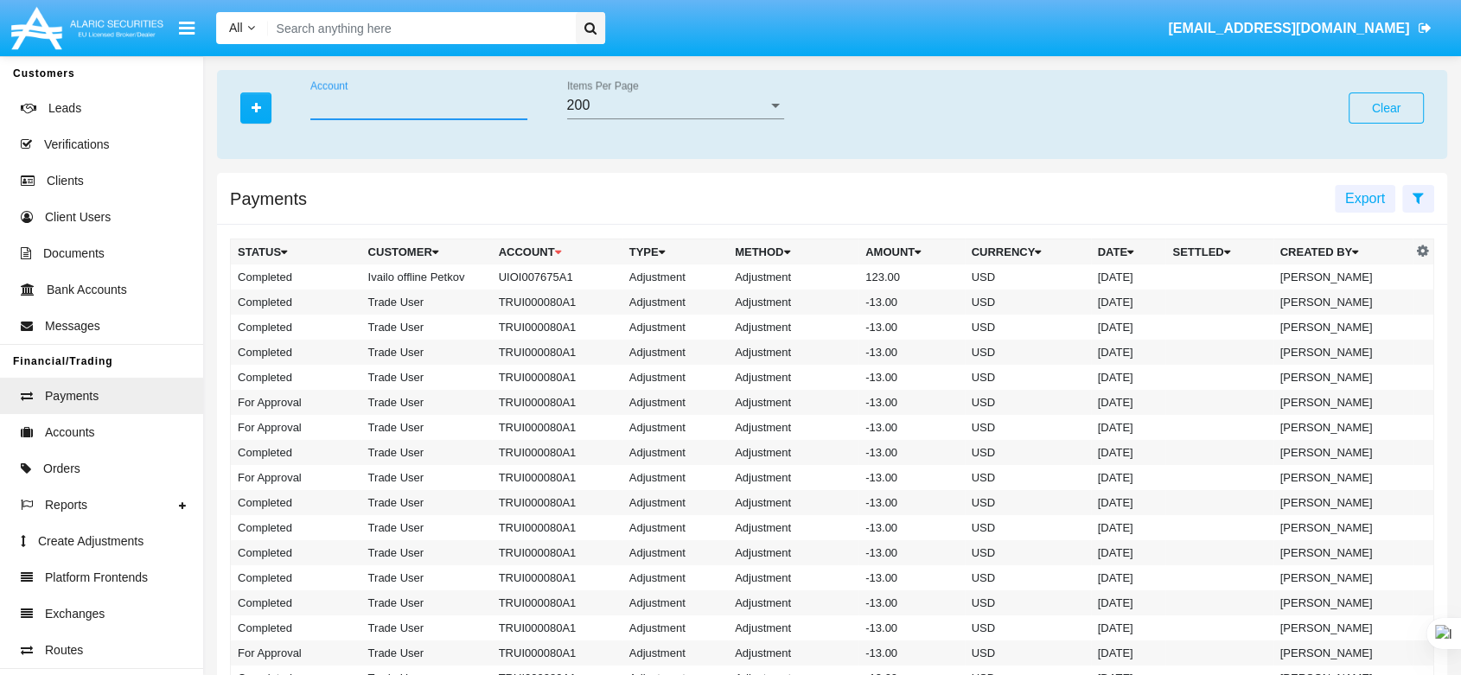
paste input "HWLI%"
type input "HWLI%"
click at [249, 104] on button "button" at bounding box center [255, 108] width 31 height 31
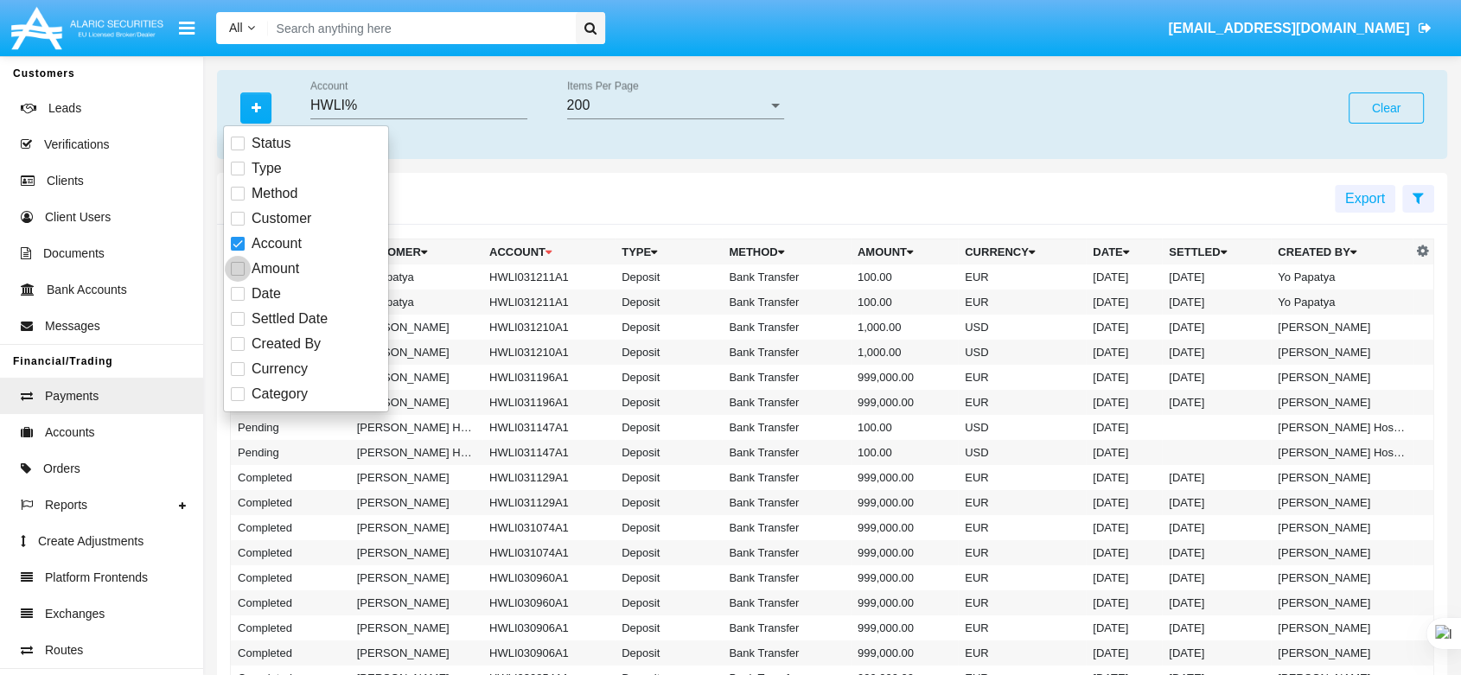
click at [241, 268] on span at bounding box center [238, 269] width 14 height 14
click at [238, 276] on input "Amount" at bounding box center [237, 276] width 1 height 1
checkbox input "true"
click at [229, 296] on div "Status Type Method Customer Account Amount Date Settled Date Created By Currenc…" at bounding box center [306, 268] width 166 height 287
click at [237, 297] on span at bounding box center [238, 294] width 14 height 14
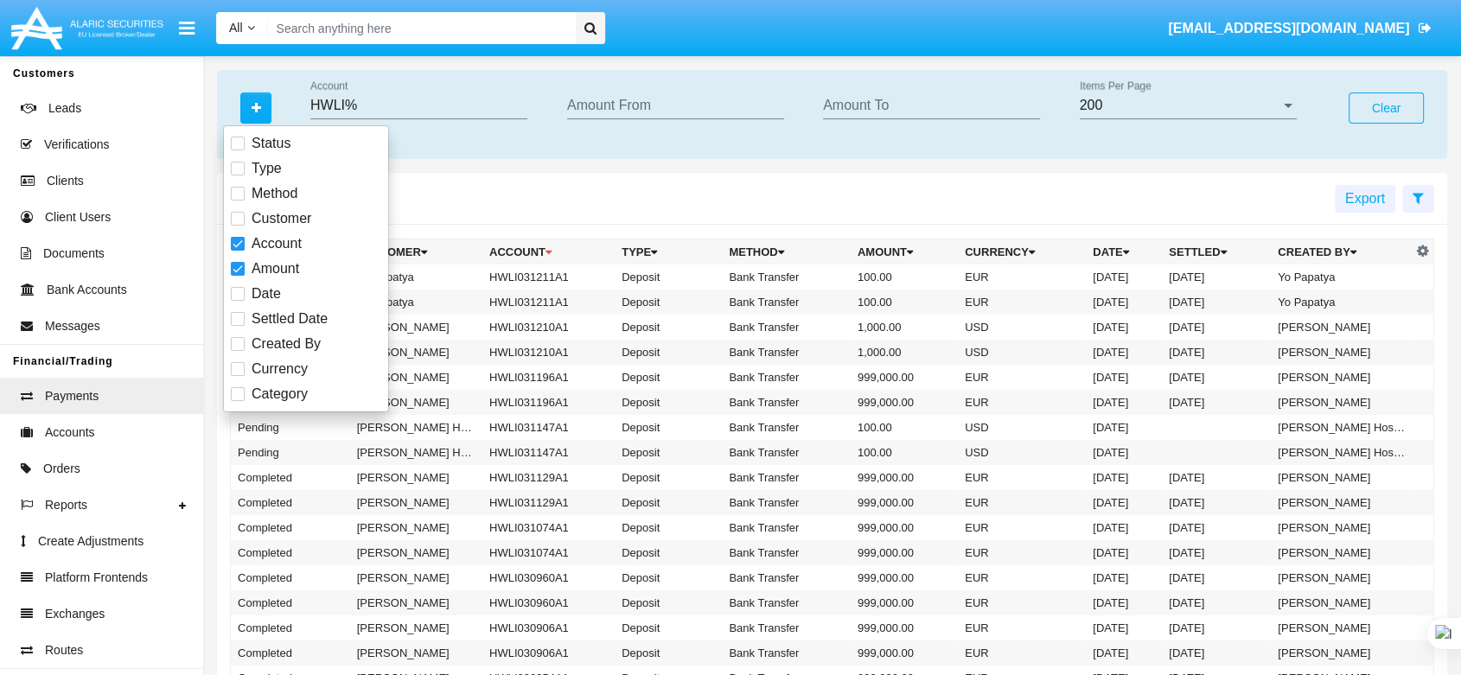
click at [237, 301] on input "Date" at bounding box center [237, 301] width 1 height 1
checkbox input "true"
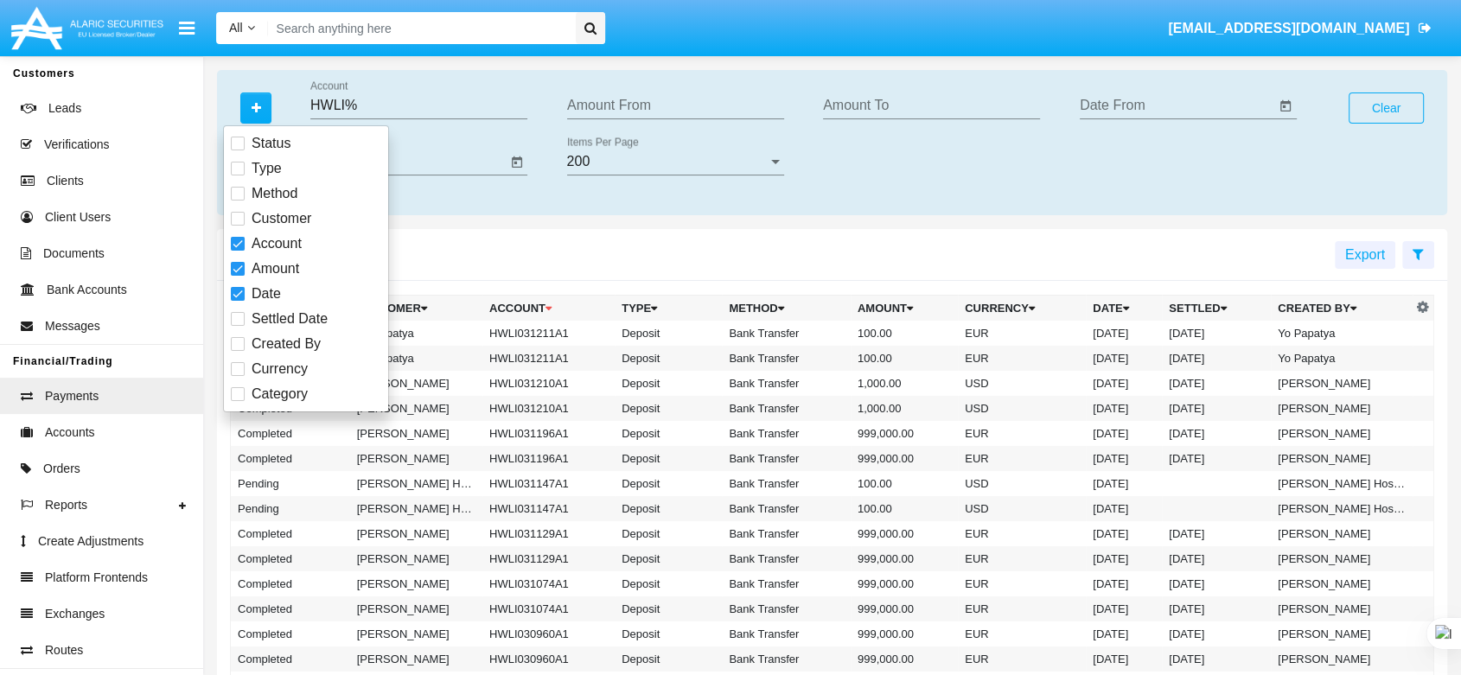
click at [240, 386] on label "Category" at bounding box center [269, 394] width 77 height 21
click at [238, 401] on input "Category" at bounding box center [237, 401] width 1 height 1
checkbox input "true"
click at [580, 111] on input "Amount From" at bounding box center [675, 106] width 217 height 16
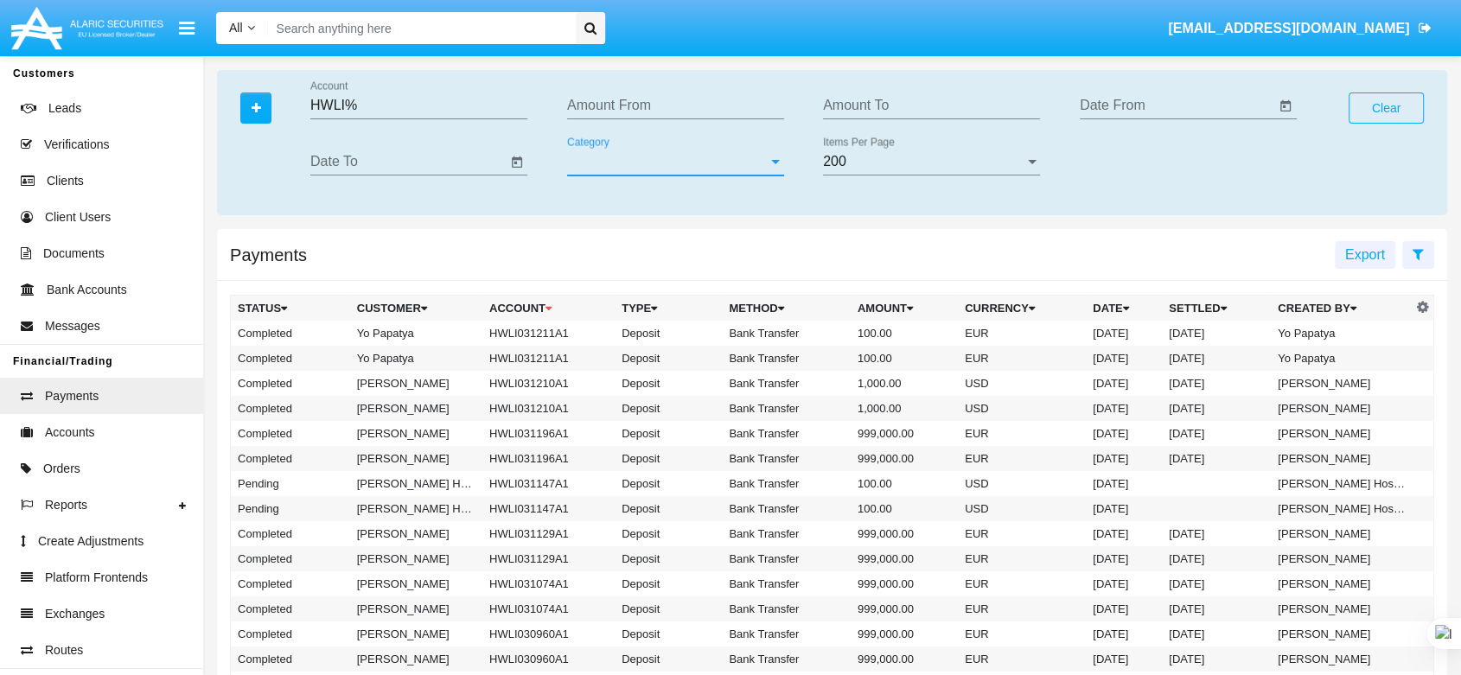
click at [585, 166] on span "Category" at bounding box center [667, 162] width 201 height 16
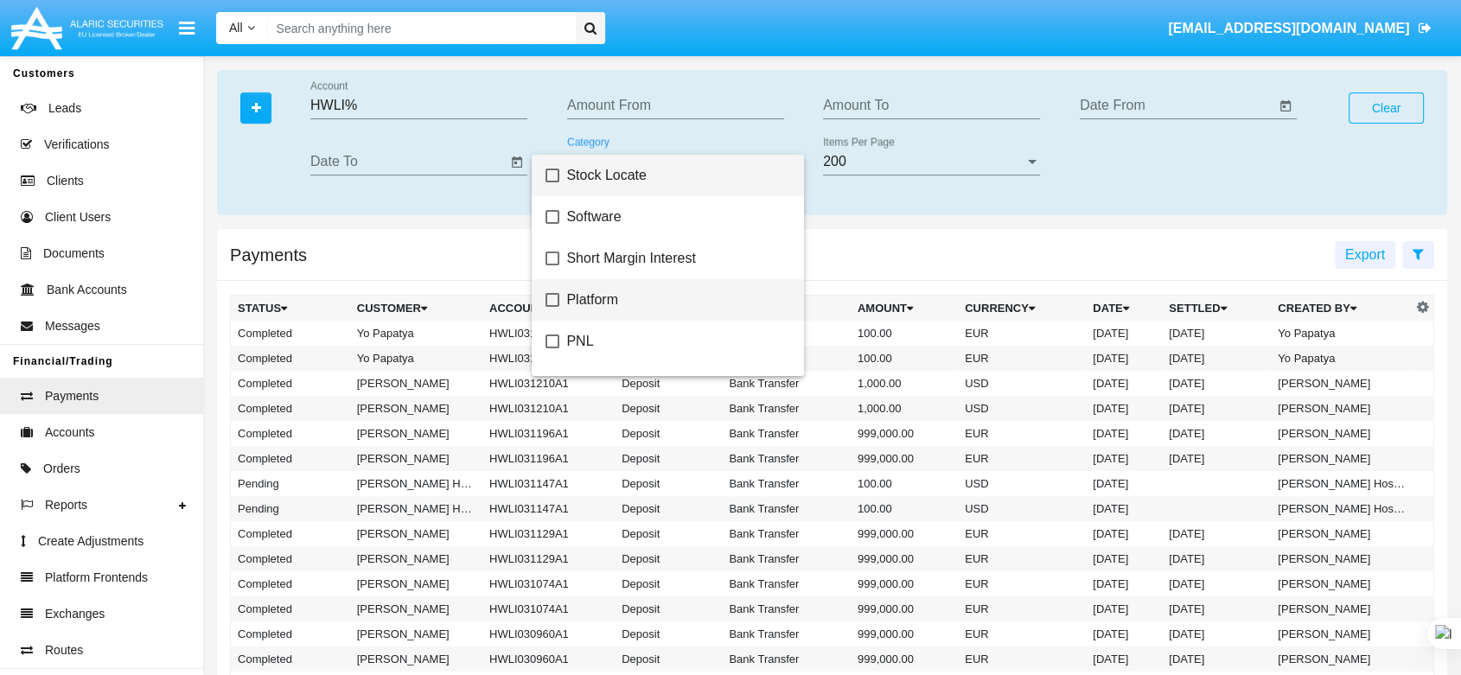
click at [609, 294] on span "Platform" at bounding box center [677, 300] width 223 height 42
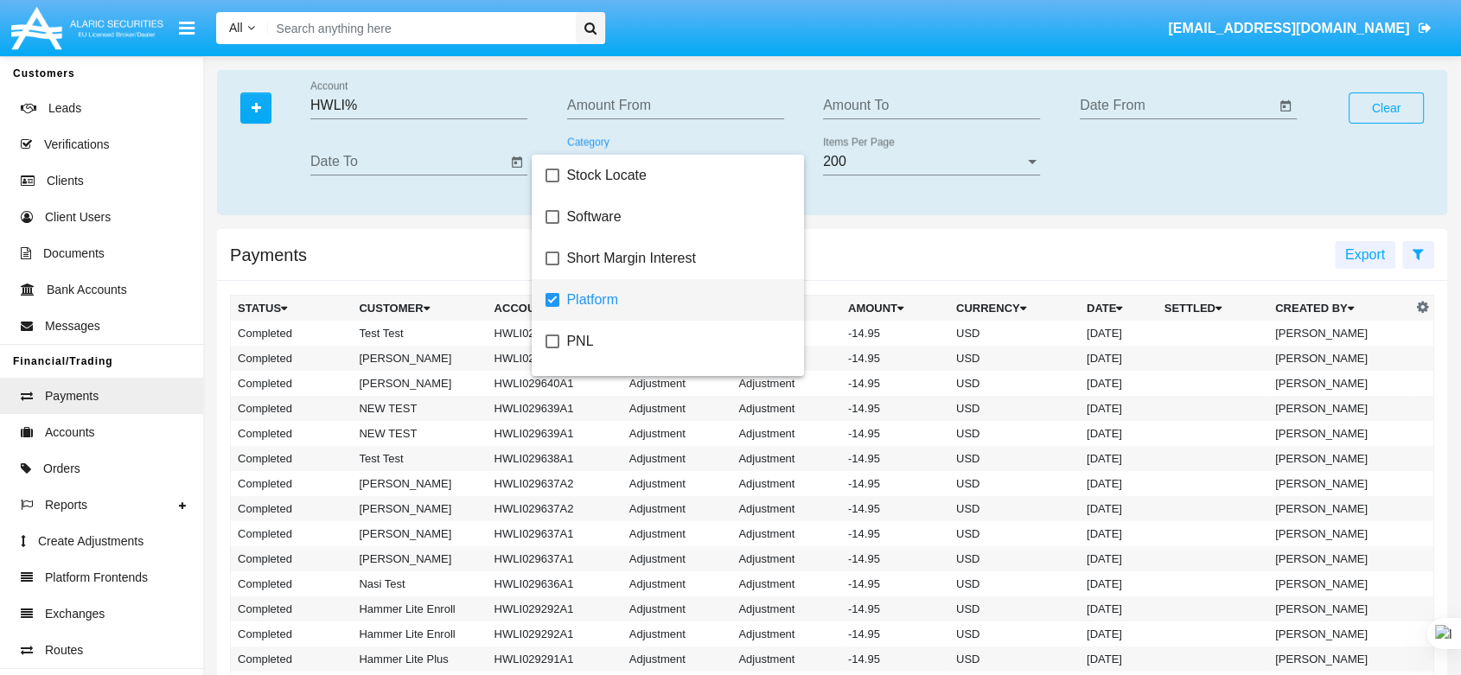
click at [377, 214] on div at bounding box center [730, 337] width 1461 height 675
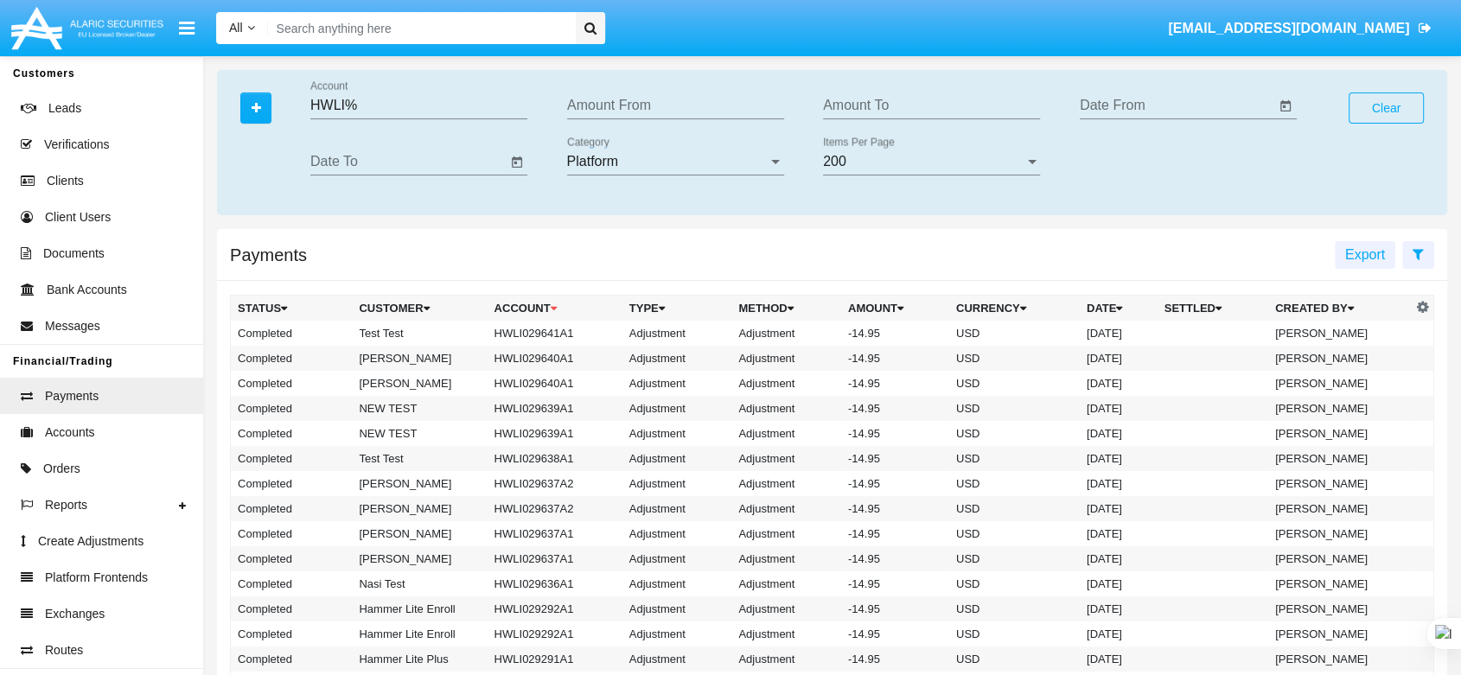
click at [605, 109] on input "Amount From" at bounding box center [675, 106] width 217 height 16
click at [1172, 102] on input "Date From" at bounding box center [1178, 106] width 196 height 16
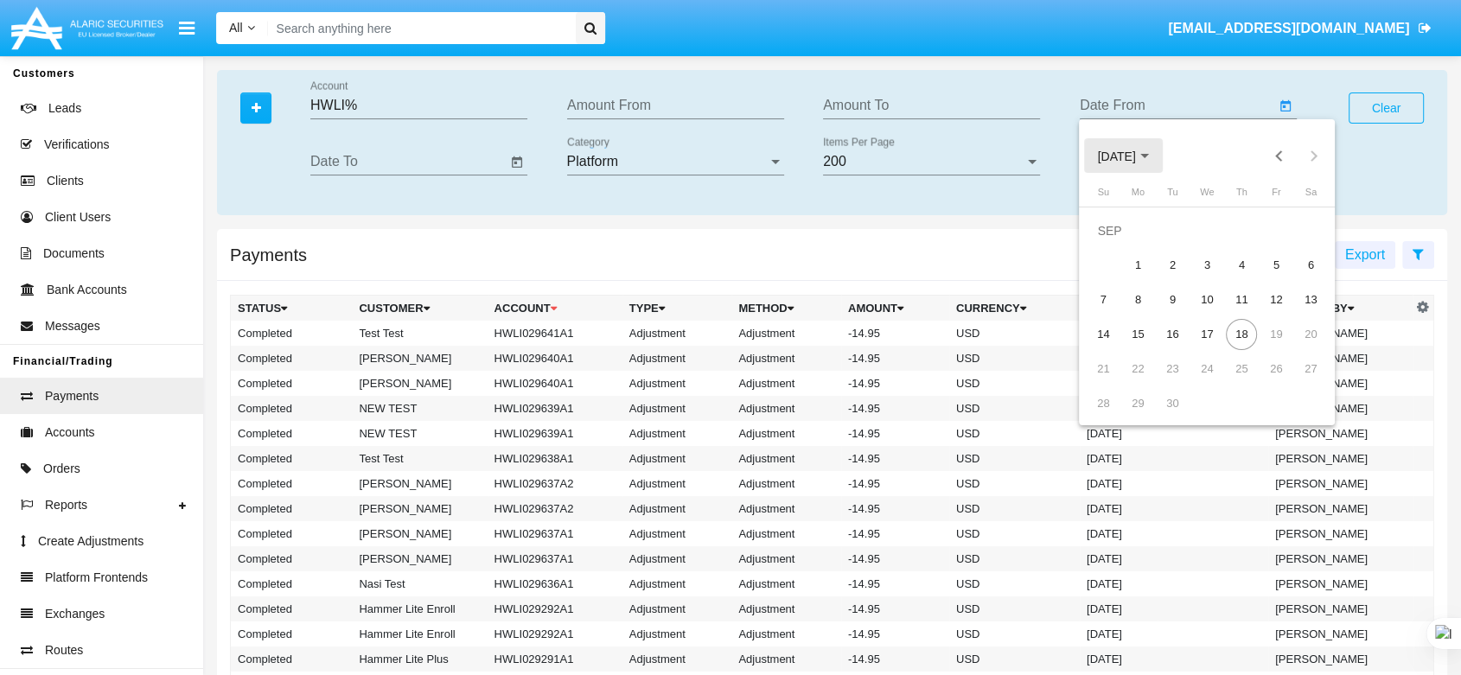
click at [1136, 150] on span "SEP 2025" at bounding box center [1117, 157] width 38 height 14
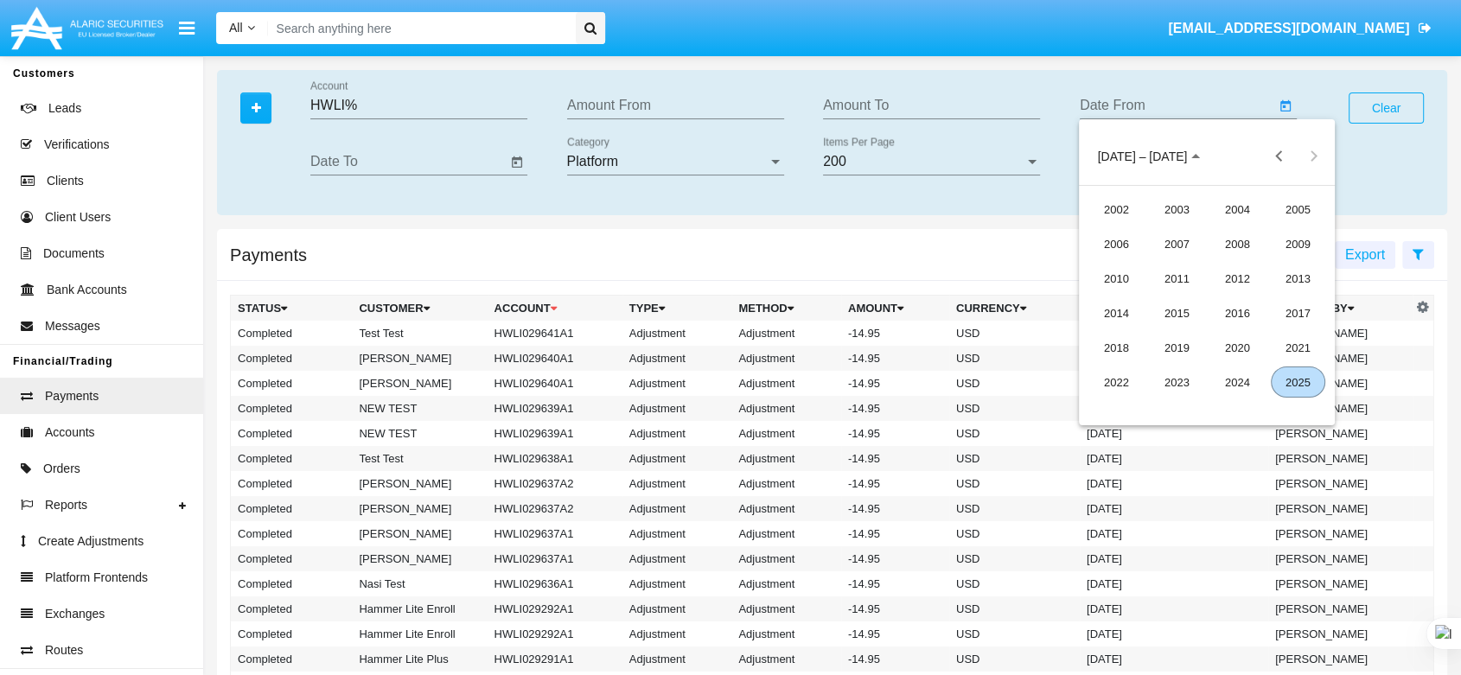
click at [1294, 386] on div "2025" at bounding box center [1298, 382] width 54 height 31
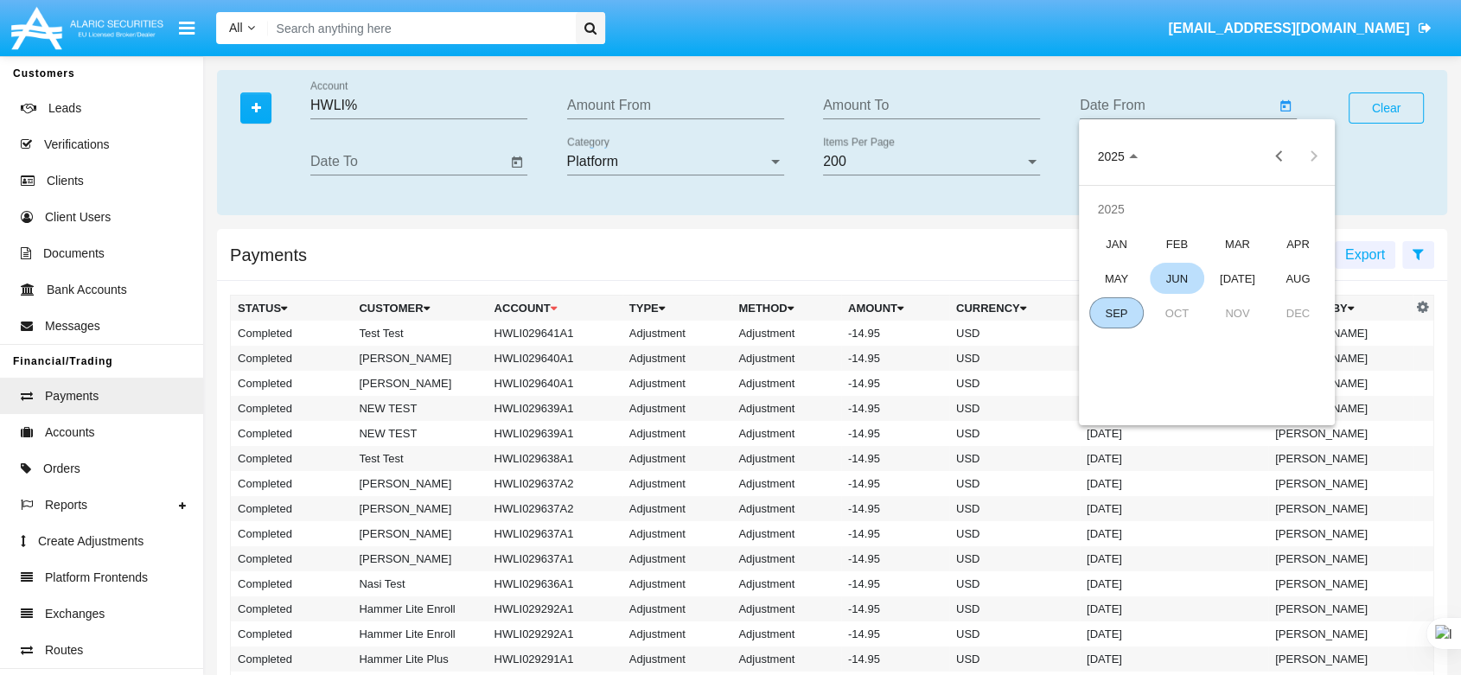
click at [1190, 283] on div "JUN" at bounding box center [1177, 278] width 54 height 31
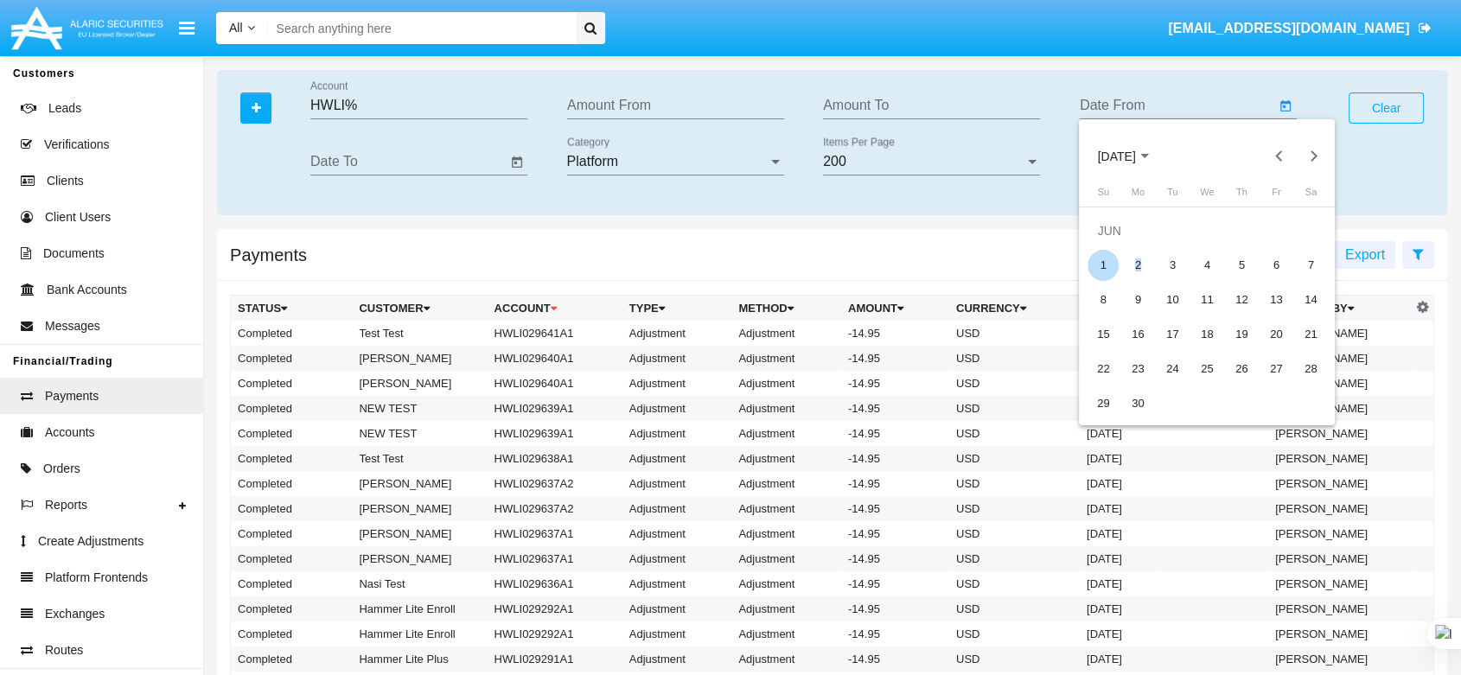
click at [1120, 265] on tr "1 2 3 4 5 6 7" at bounding box center [1207, 265] width 242 height 35
click at [1134, 270] on div "2" at bounding box center [1137, 265] width 31 height 31
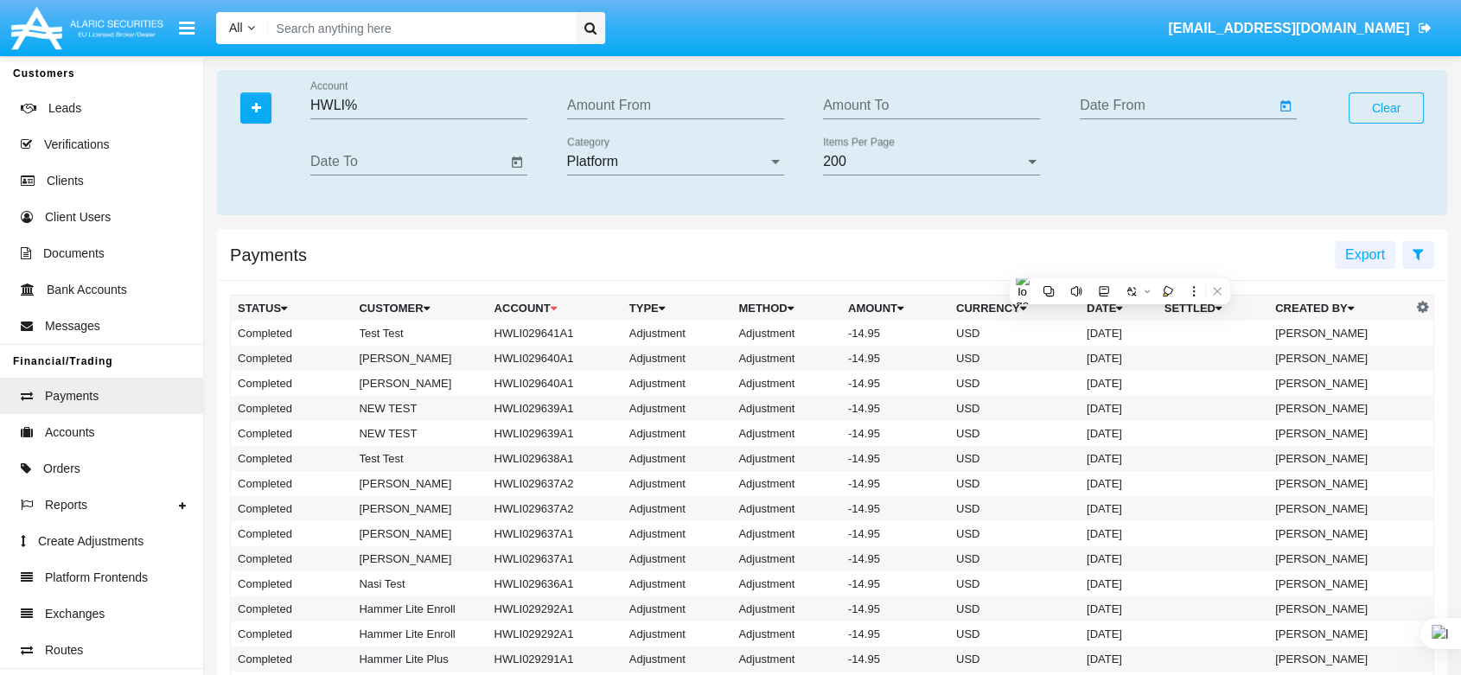
type input "06/02/25"
click at [380, 157] on input "Date To" at bounding box center [408, 162] width 196 height 16
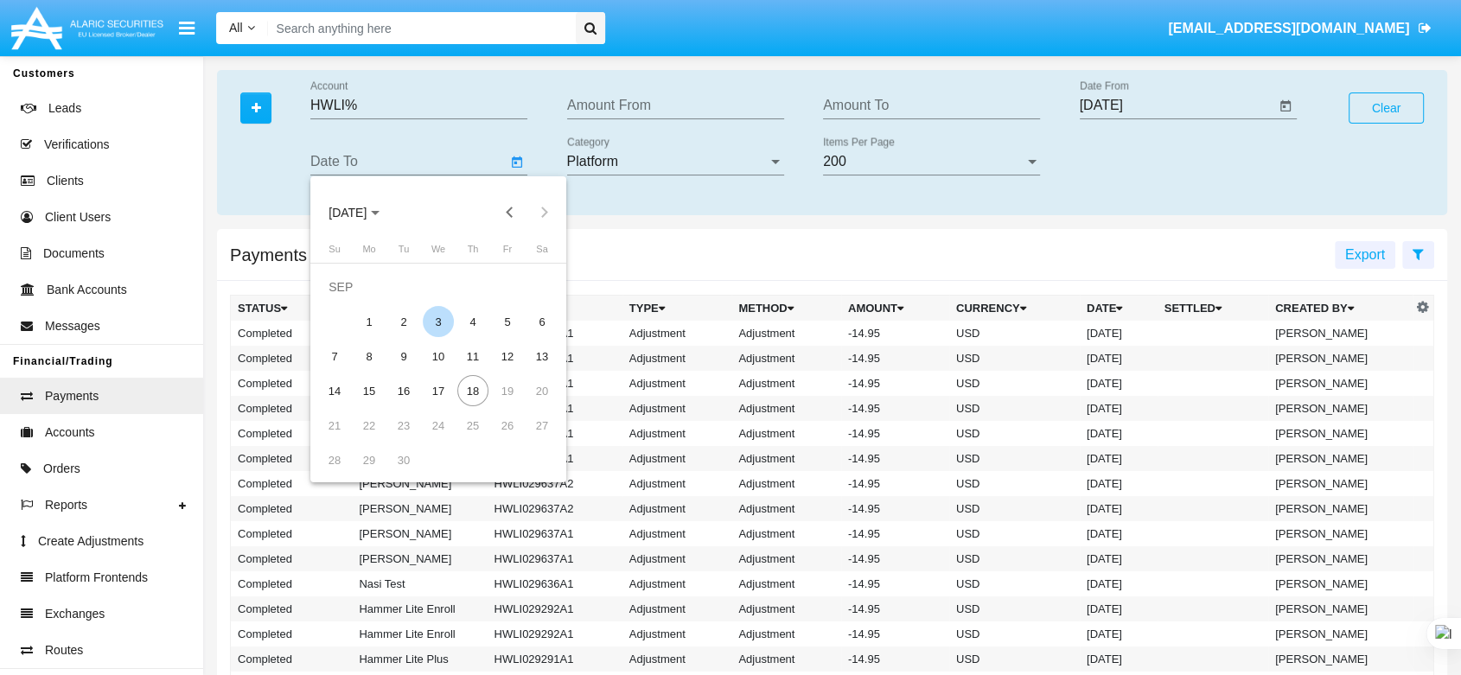
click at [435, 322] on div "3" at bounding box center [438, 321] width 31 height 31
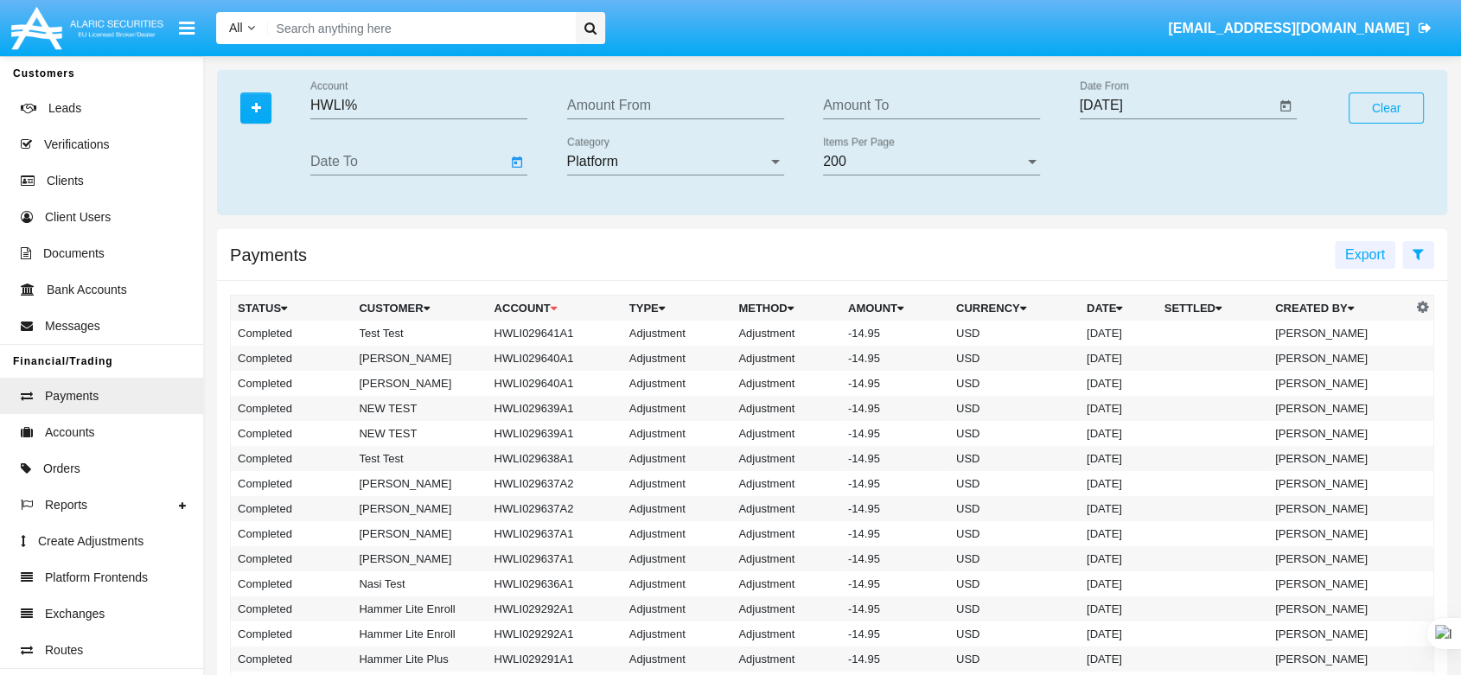
type input "09/03/25"
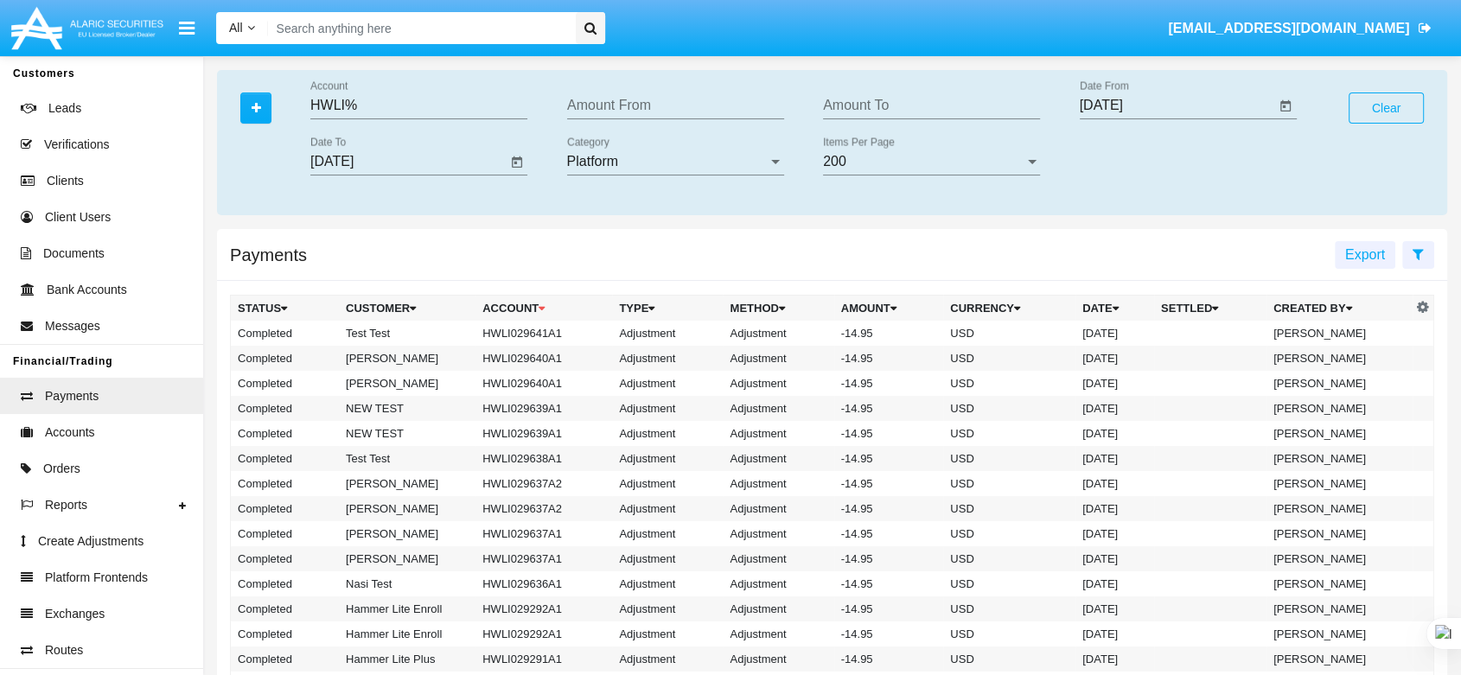
click at [634, 162] on div "Platform" at bounding box center [667, 162] width 201 height 16
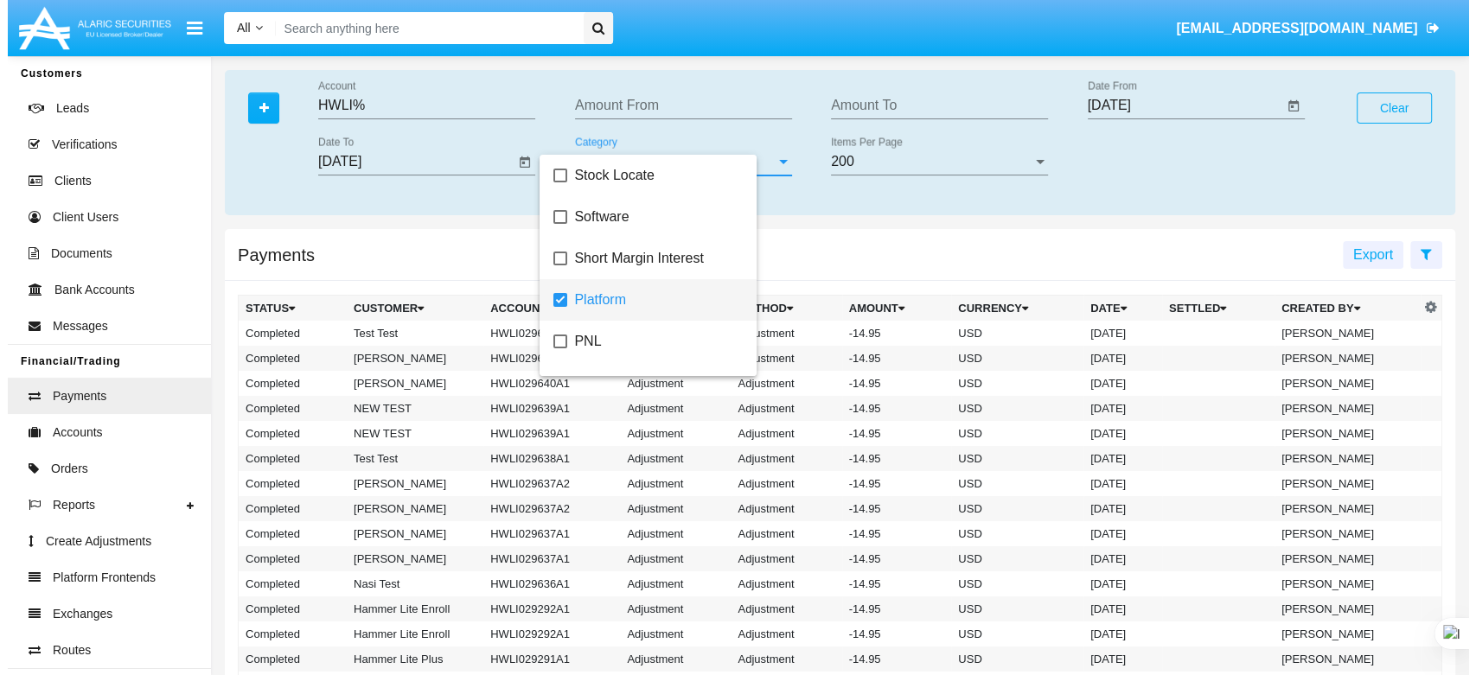
scroll to position [35, 0]
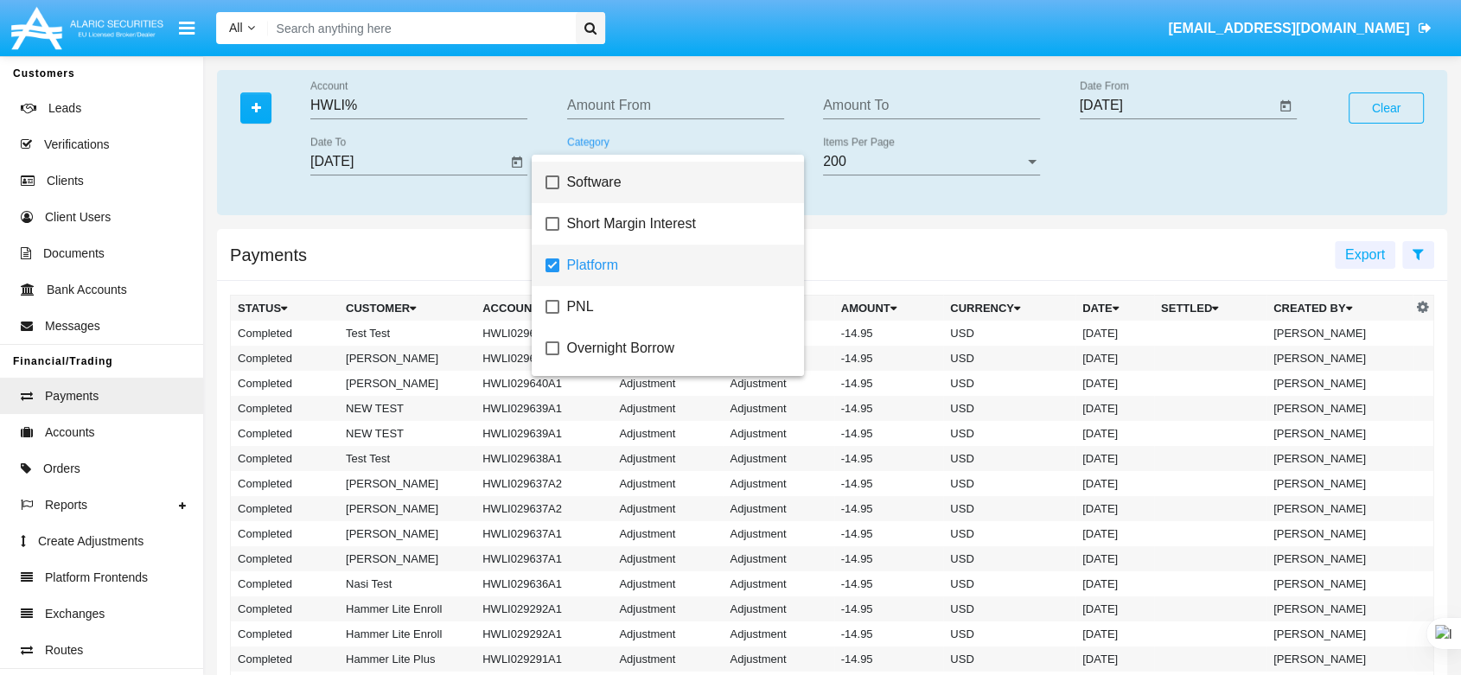
click at [632, 174] on span "Software" at bounding box center [677, 183] width 223 height 42
click at [553, 263] on mat-pseudo-checkbox at bounding box center [553, 266] width 14 height 14
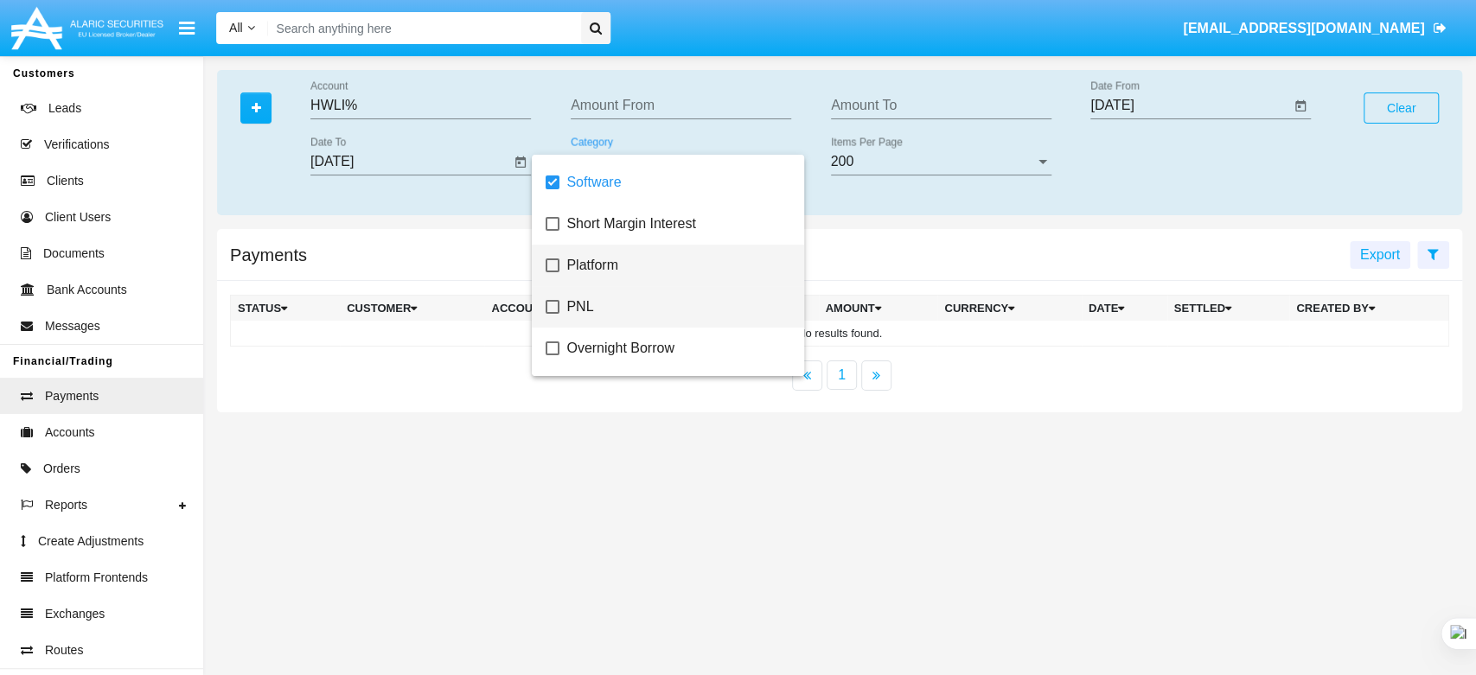
click at [556, 308] on mat-pseudo-checkbox at bounding box center [553, 307] width 14 height 14
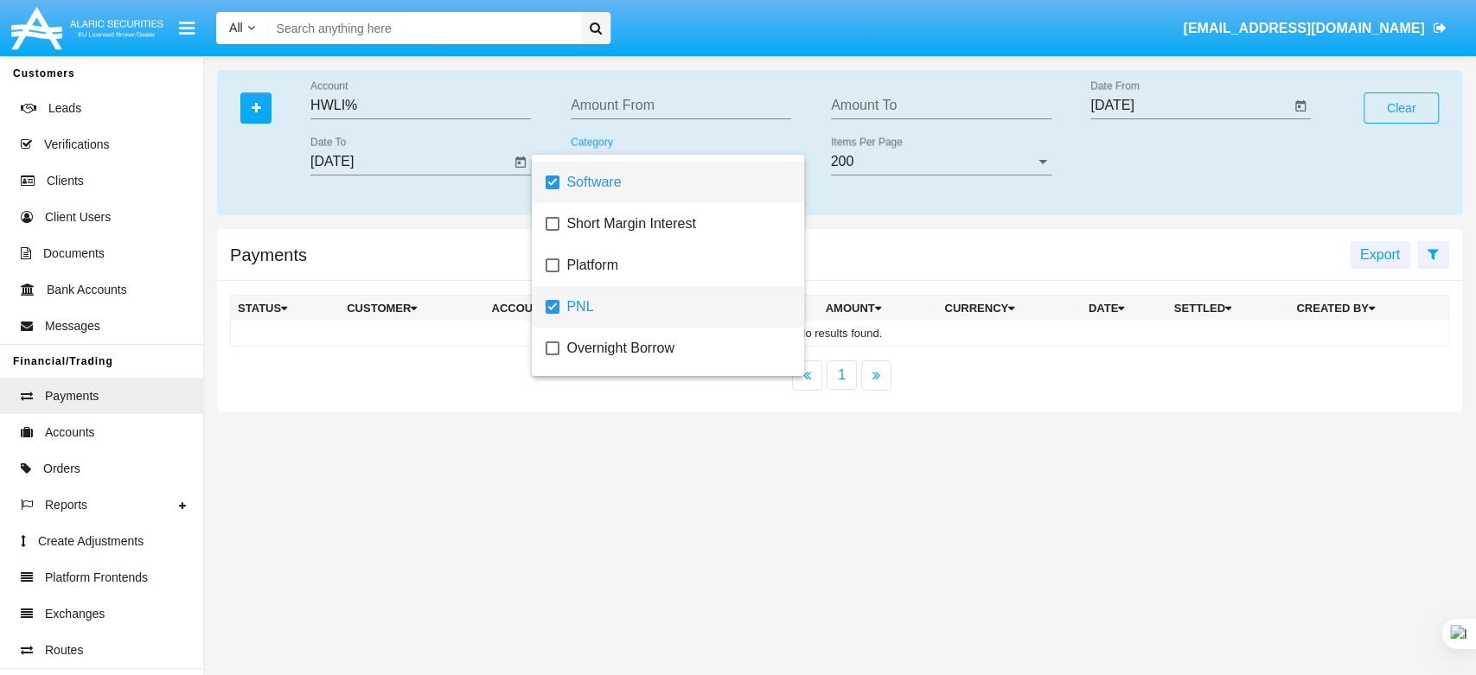
click at [558, 183] on mat-pseudo-checkbox at bounding box center [553, 183] width 14 height 14
click at [559, 299] on mat-option "PNL" at bounding box center [668, 307] width 272 height 42
click at [553, 227] on mat-pseudo-checkbox at bounding box center [553, 224] width 14 height 14
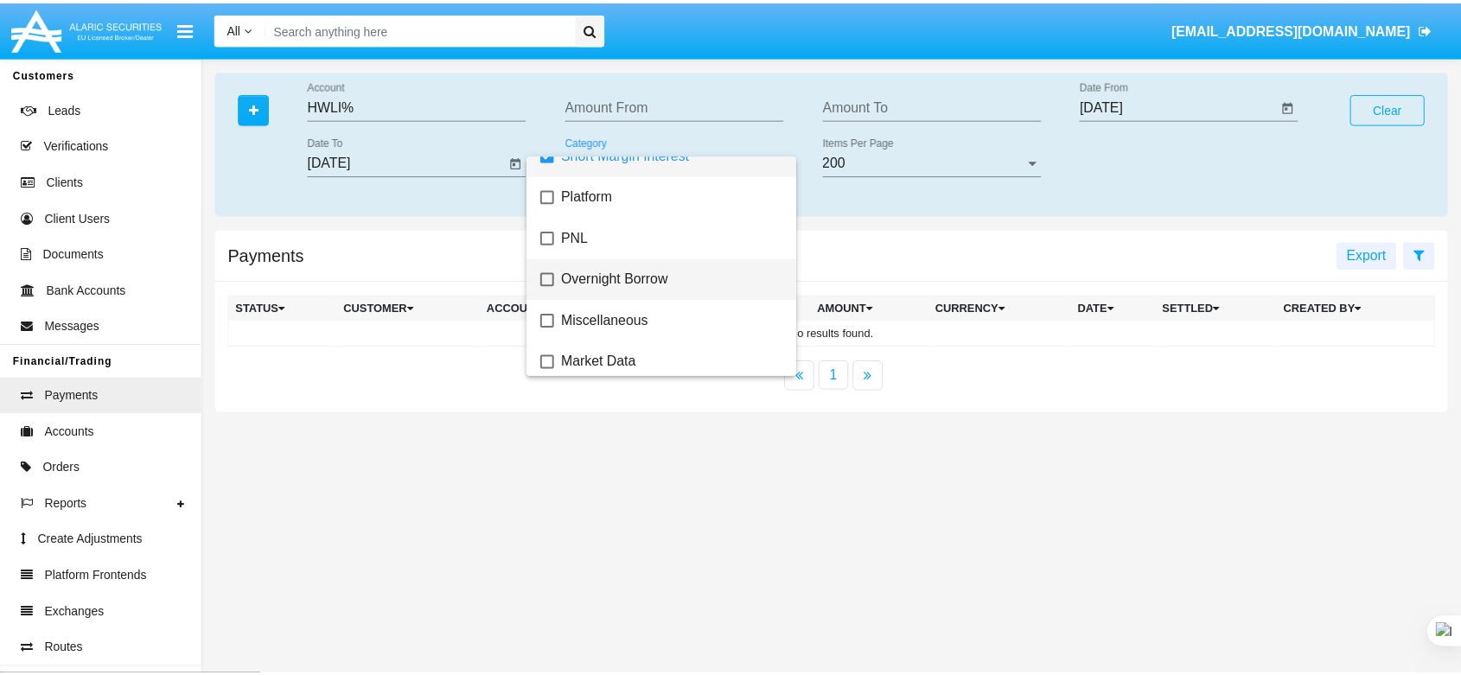
scroll to position [227, 0]
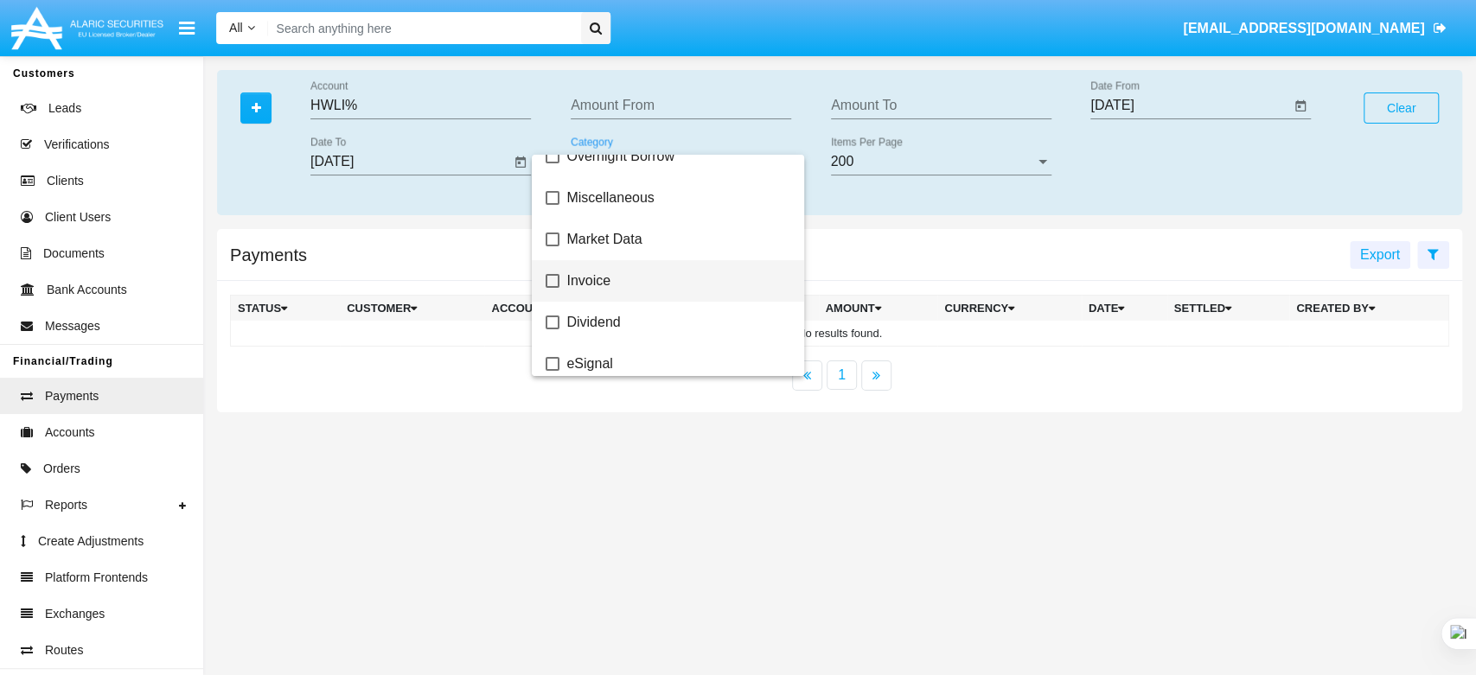
click at [579, 282] on span "Invoice" at bounding box center [677, 281] width 223 height 42
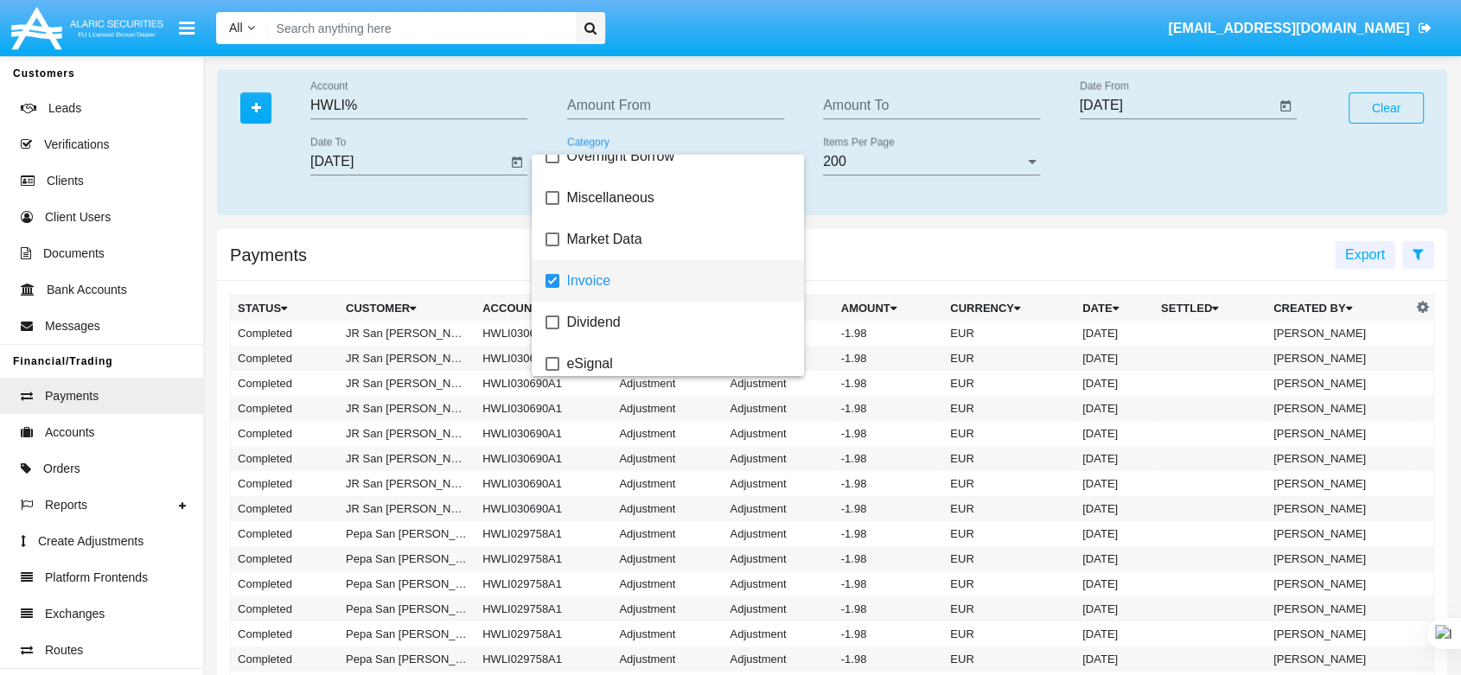
scroll to position [0, 0]
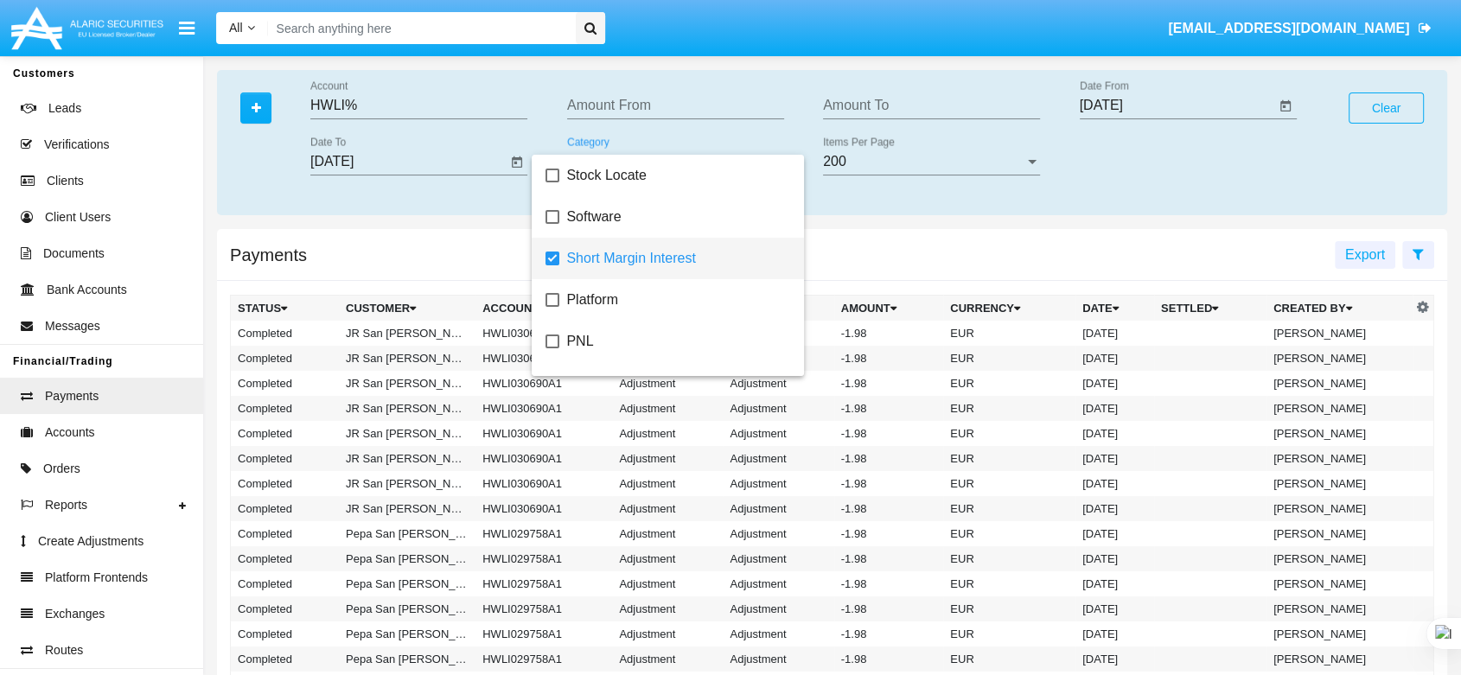
click at [556, 257] on mat-pseudo-checkbox at bounding box center [553, 259] width 14 height 14
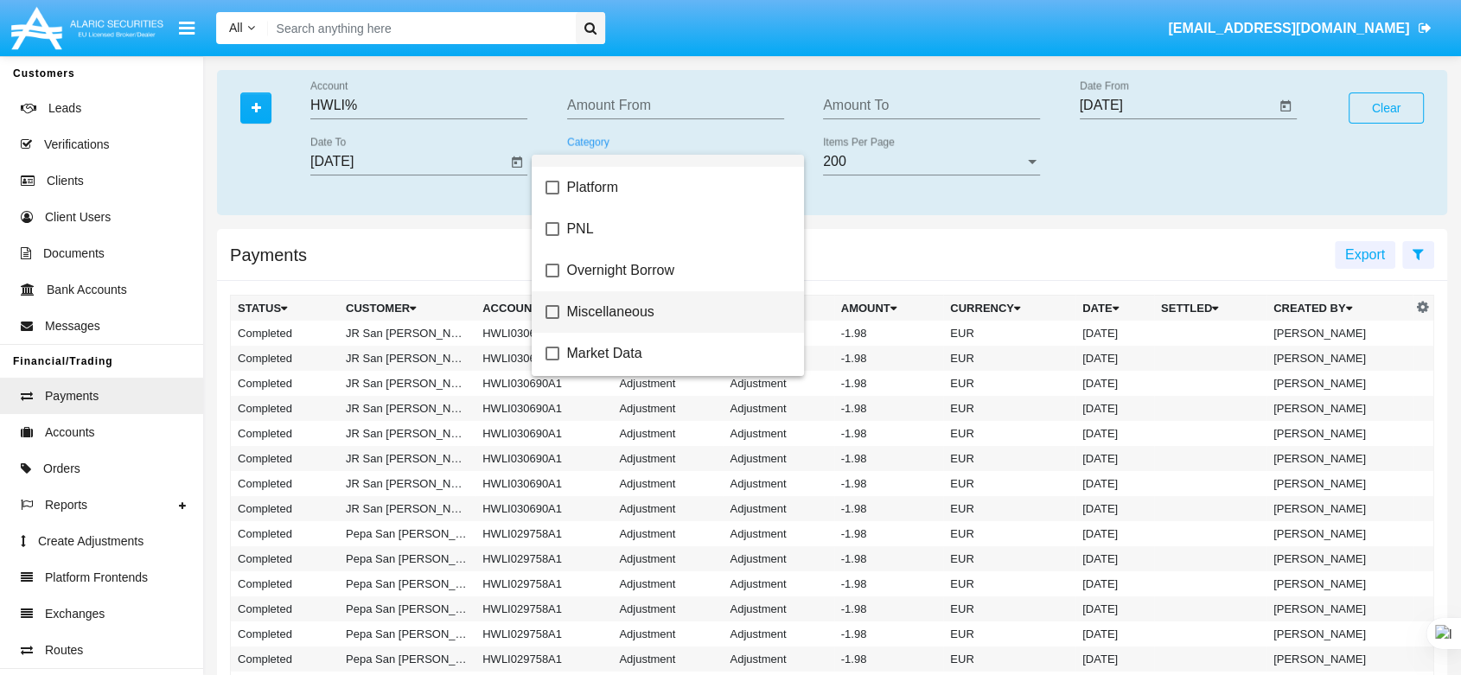
scroll to position [304, 0]
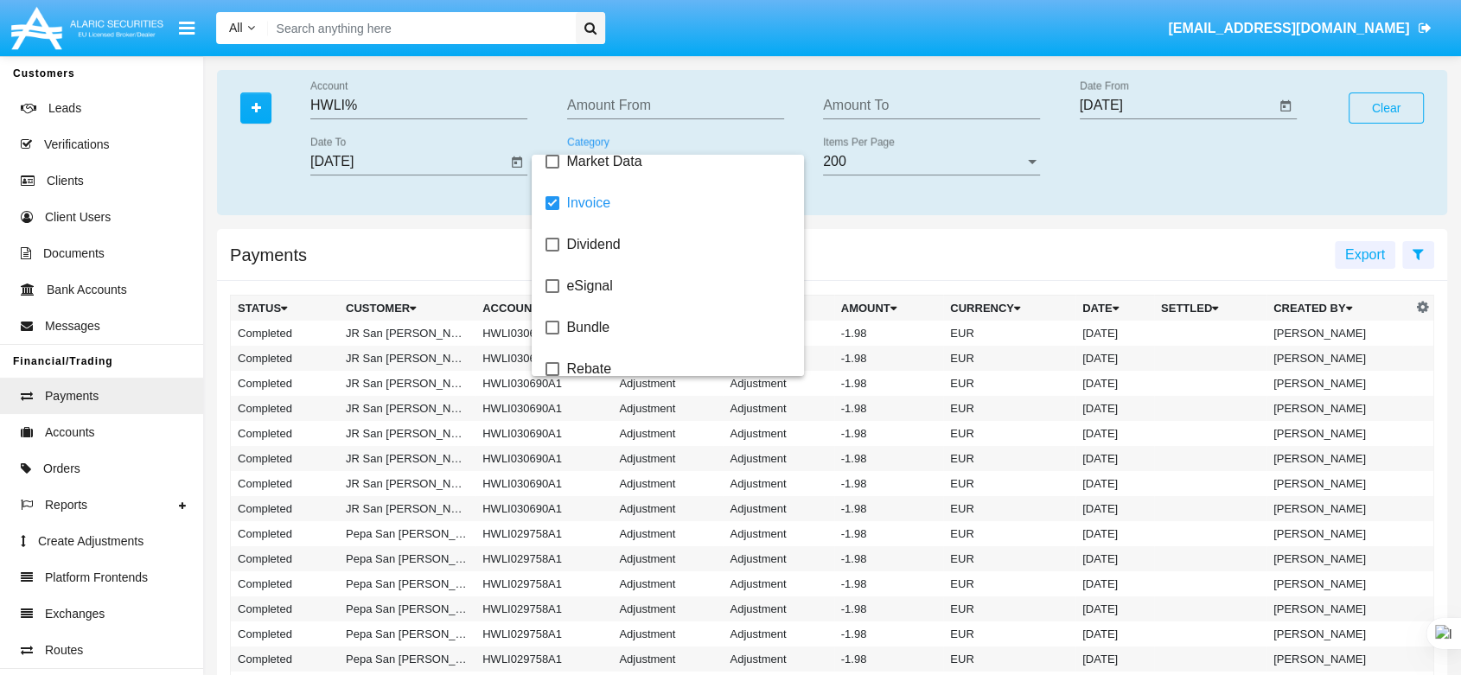
click at [424, 227] on div at bounding box center [730, 337] width 1461 height 675
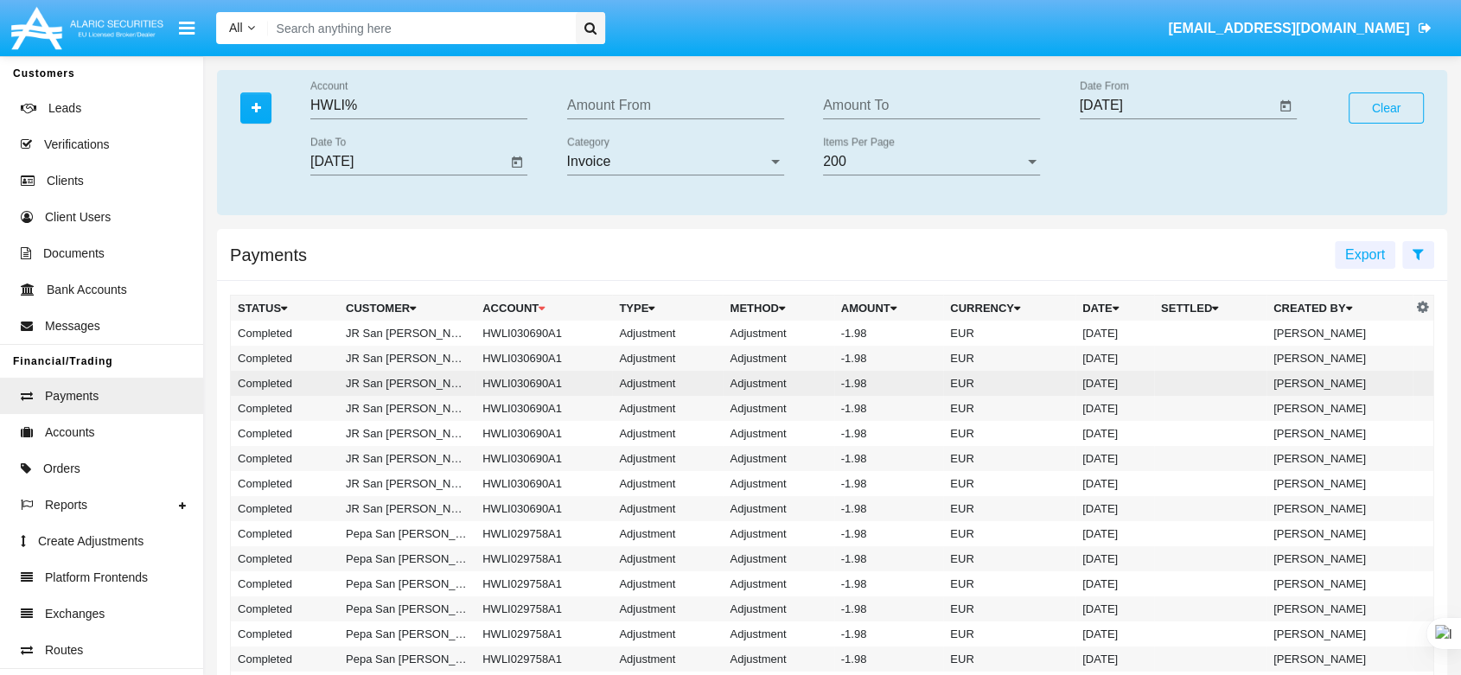
click at [675, 380] on td "Adjustment" at bounding box center [667, 383] width 111 height 25
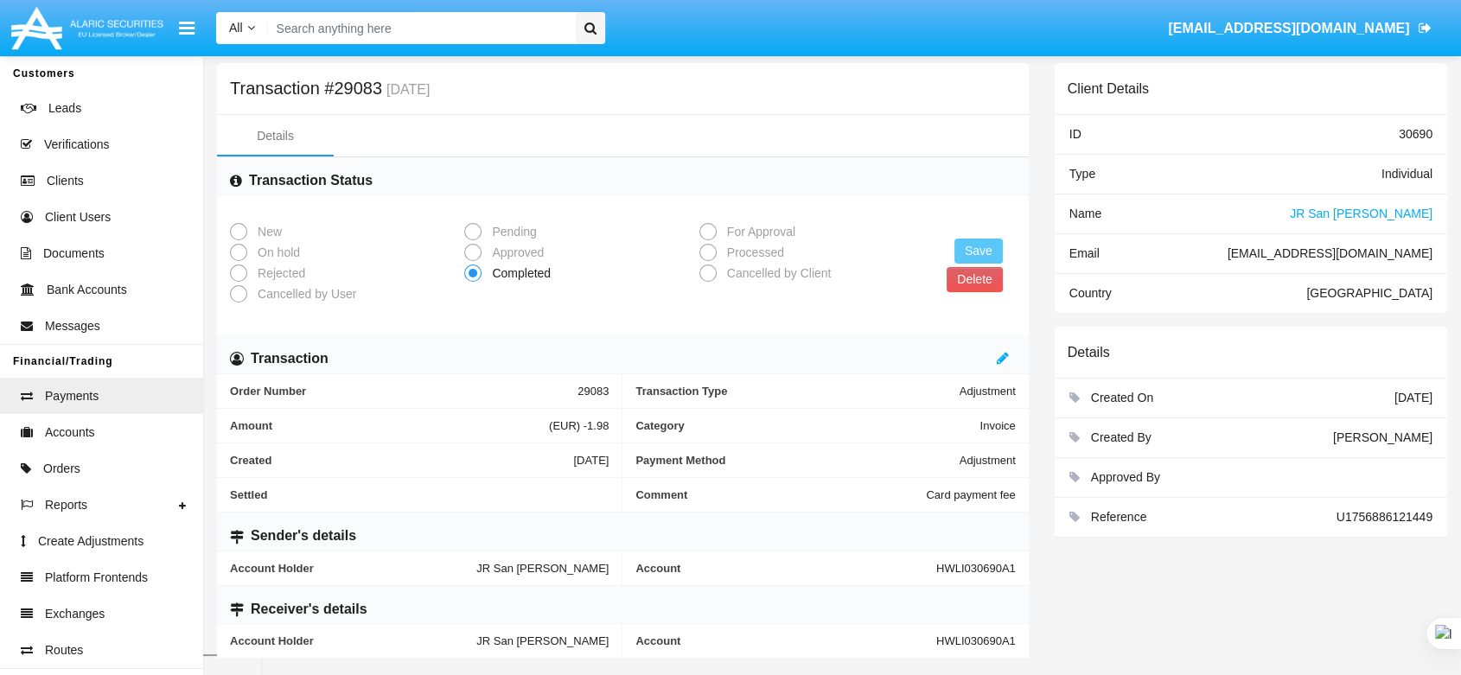
scroll to position [32, 0]
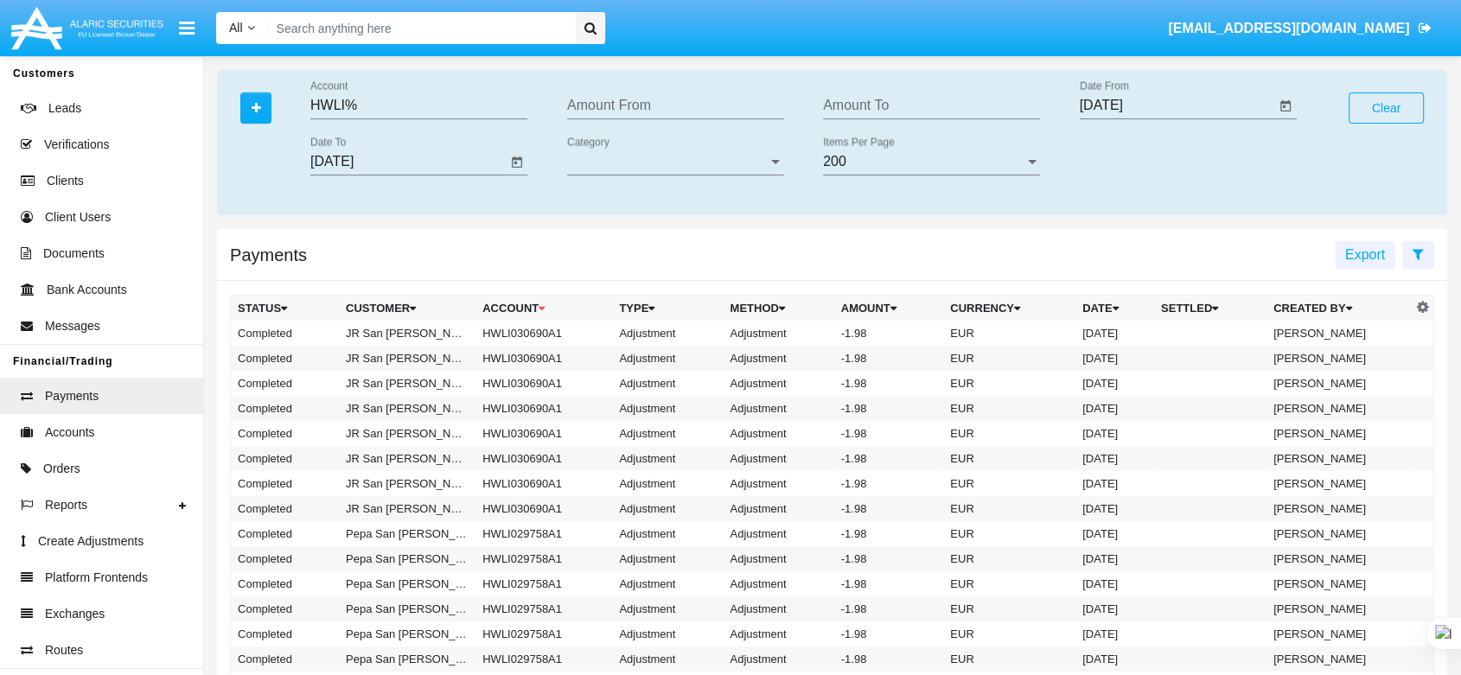
click at [620, 171] on div "Category Category" at bounding box center [675, 156] width 217 height 39
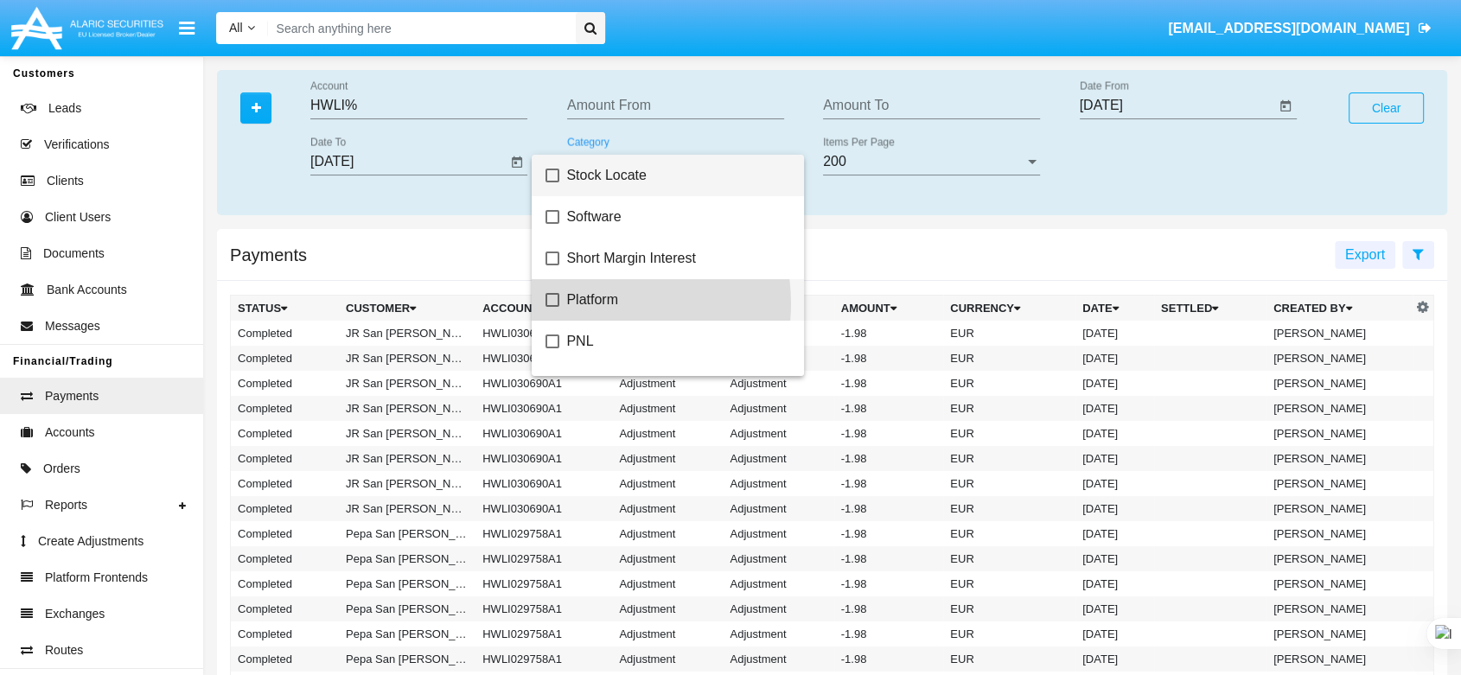
click at [596, 304] on span "Platform" at bounding box center [677, 300] width 223 height 42
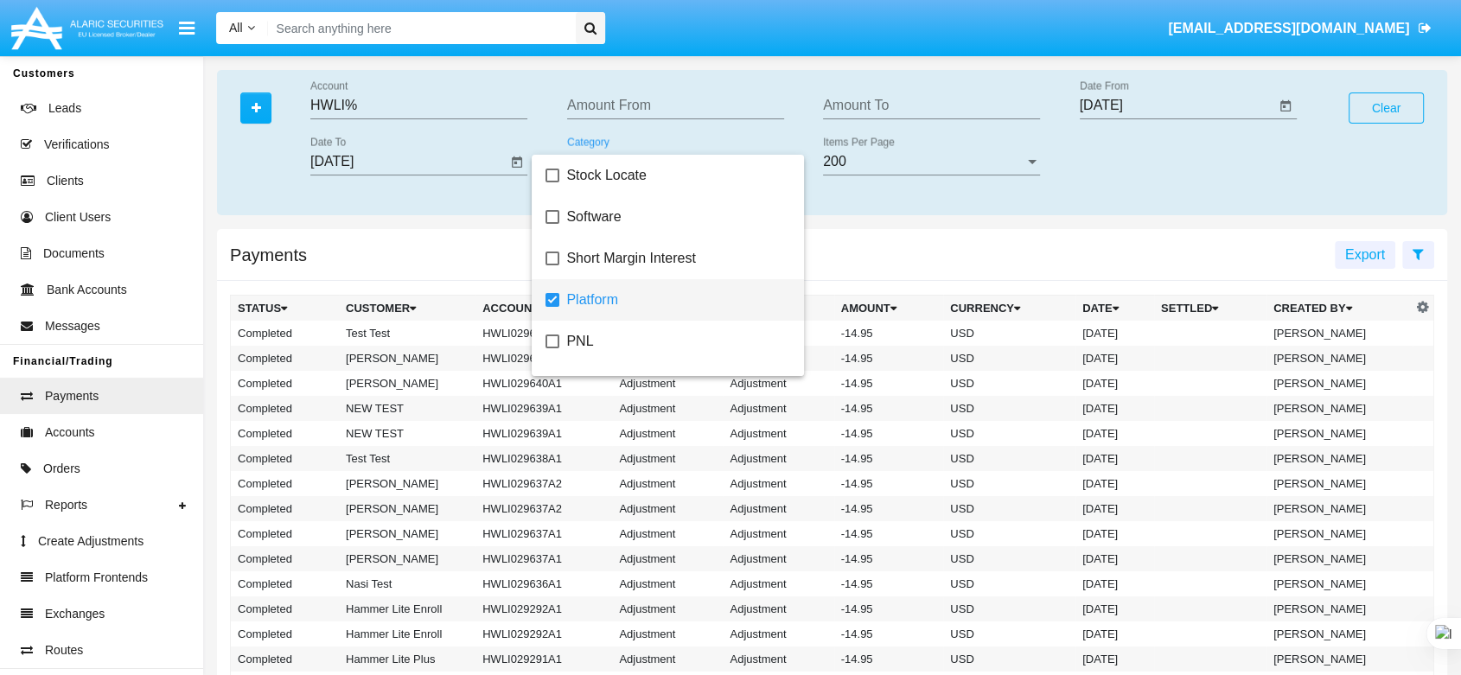
click at [416, 233] on div at bounding box center [730, 337] width 1461 height 675
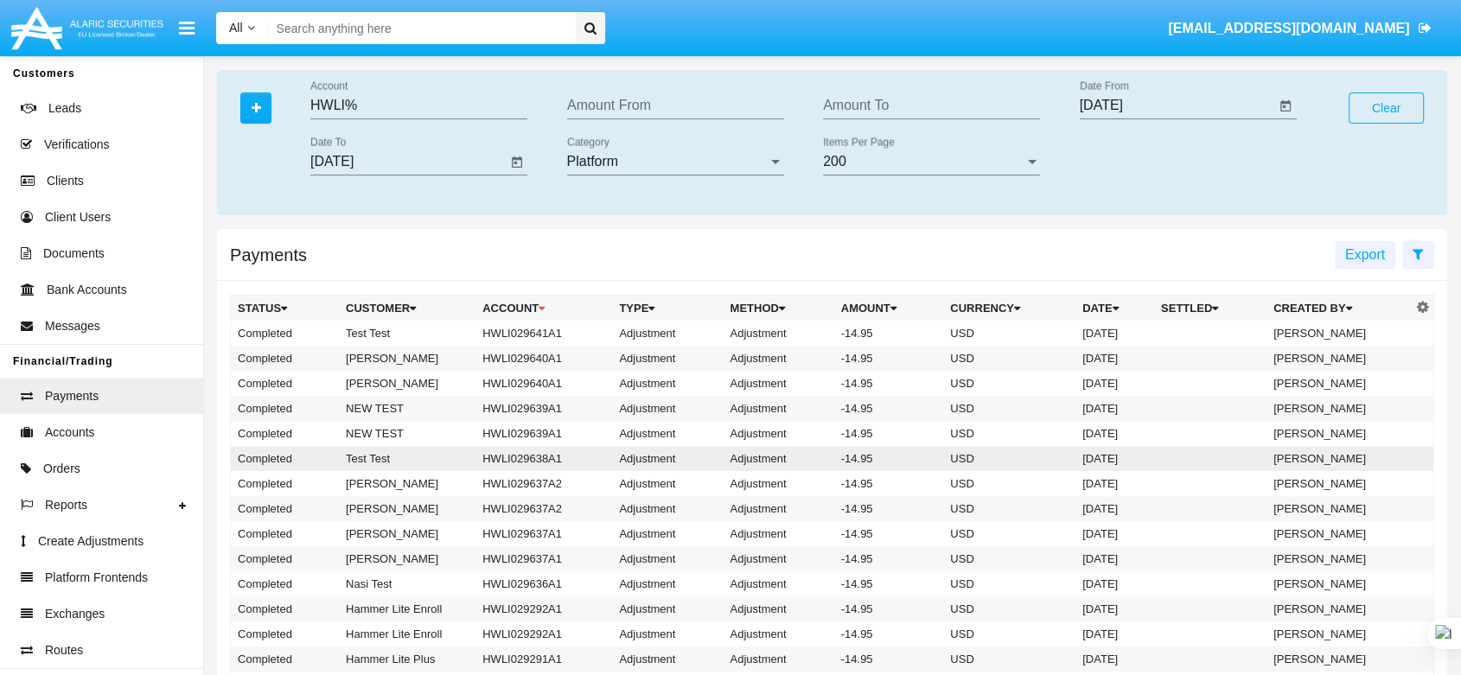
click at [661, 449] on td "Adjustment" at bounding box center [667, 458] width 111 height 25
click at [551, 160] on div "09/03/25 Date To" at bounding box center [425, 165] width 257 height 56
click at [583, 153] on div "Category Category" at bounding box center [675, 156] width 217 height 39
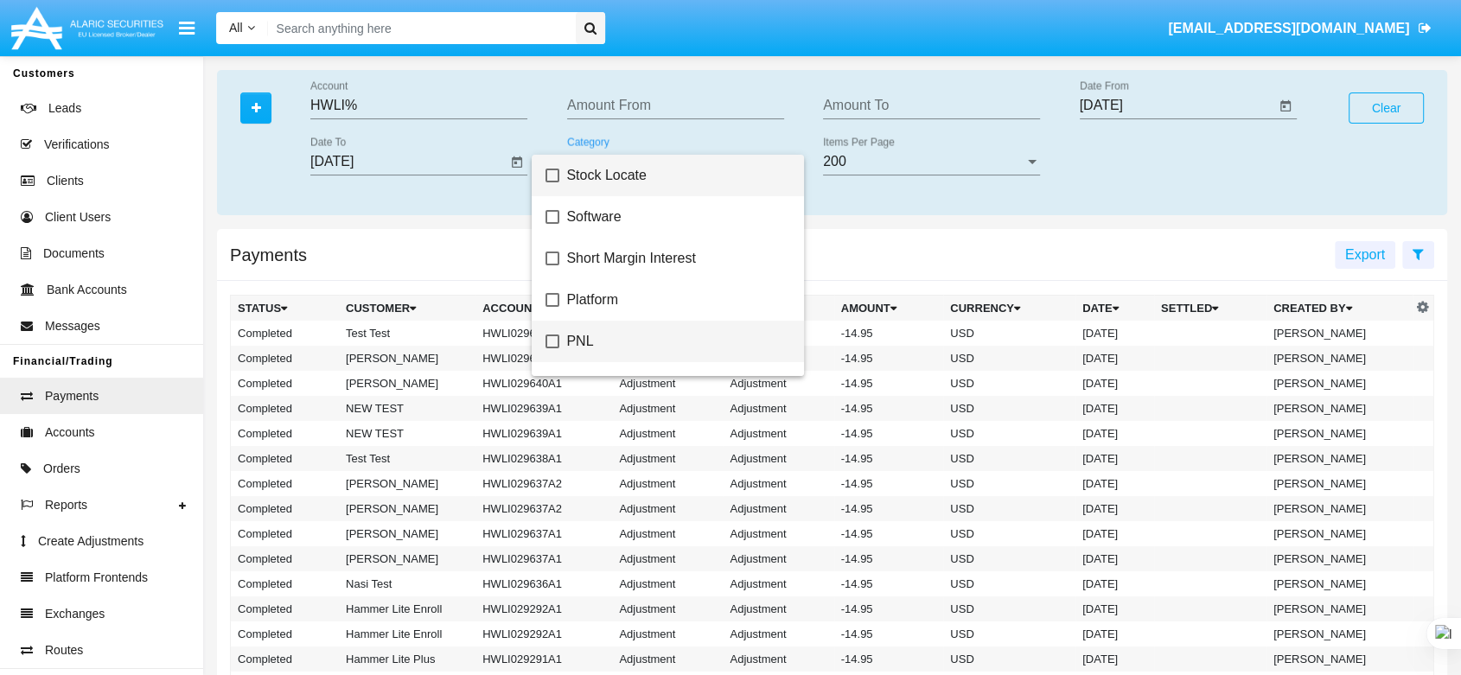
click at [577, 347] on span "PNL" at bounding box center [677, 342] width 223 height 42
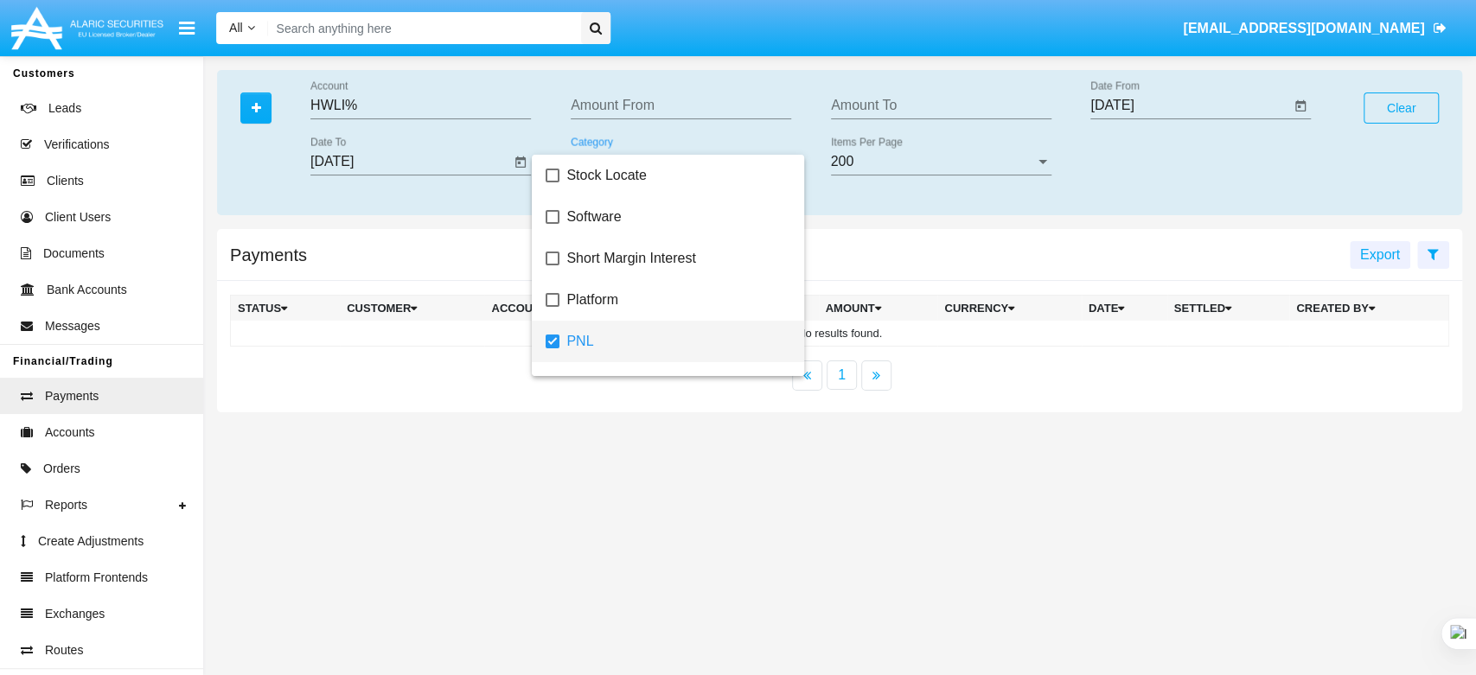
click at [404, 243] on div at bounding box center [738, 337] width 1476 height 675
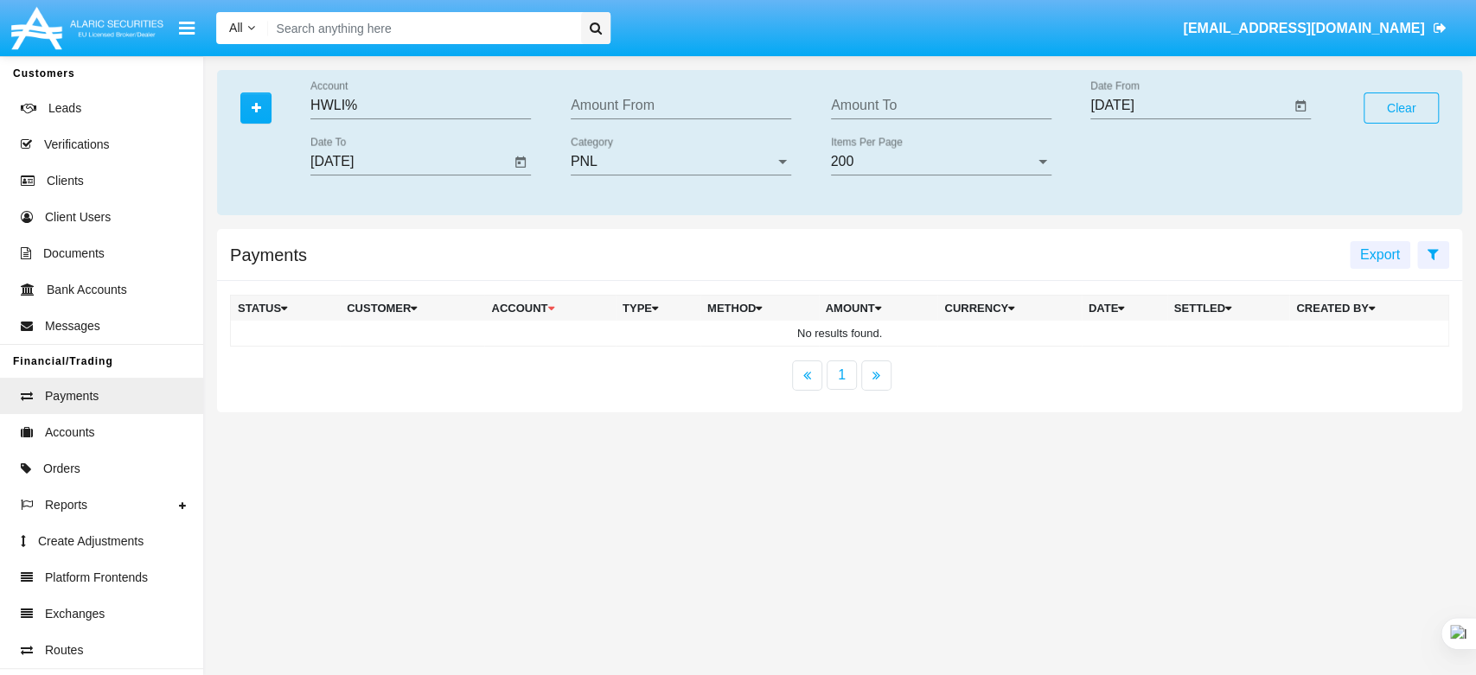
click at [699, 158] on div "PNL" at bounding box center [673, 162] width 205 height 16
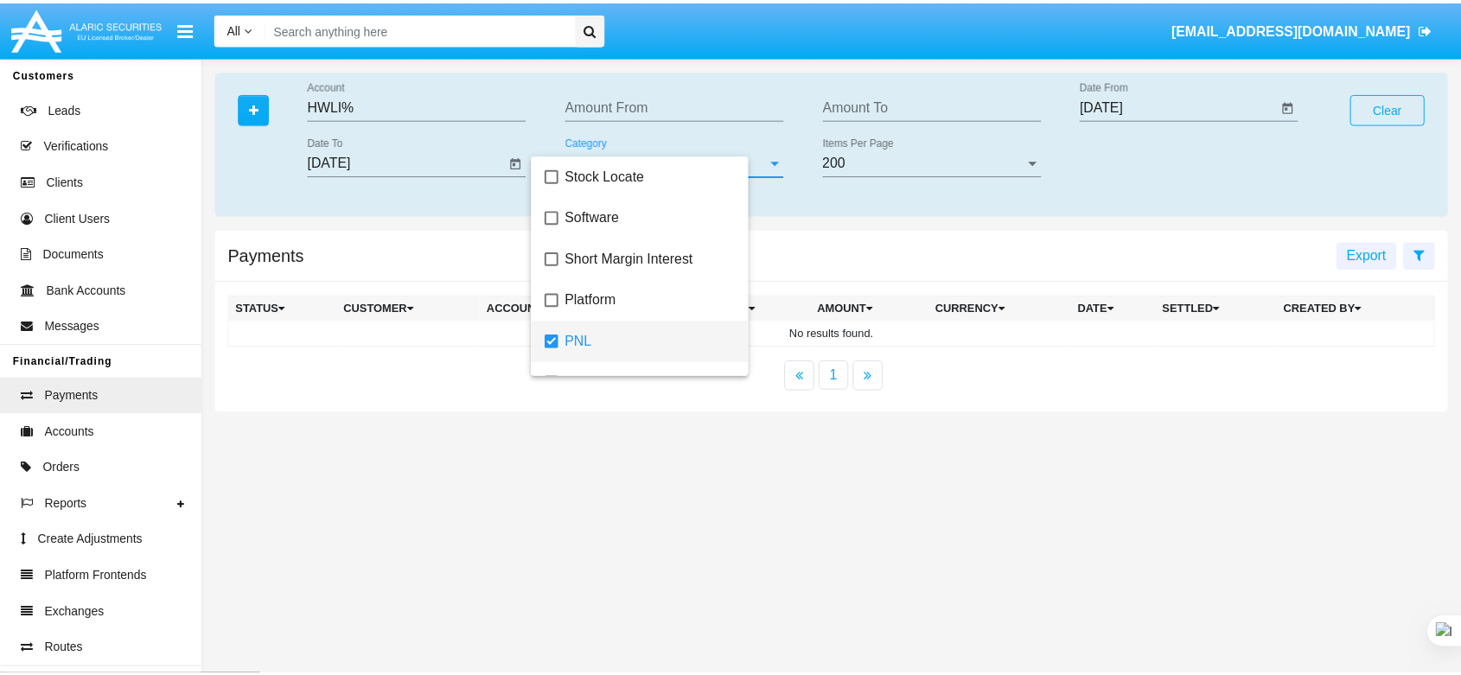
scroll to position [76, 0]
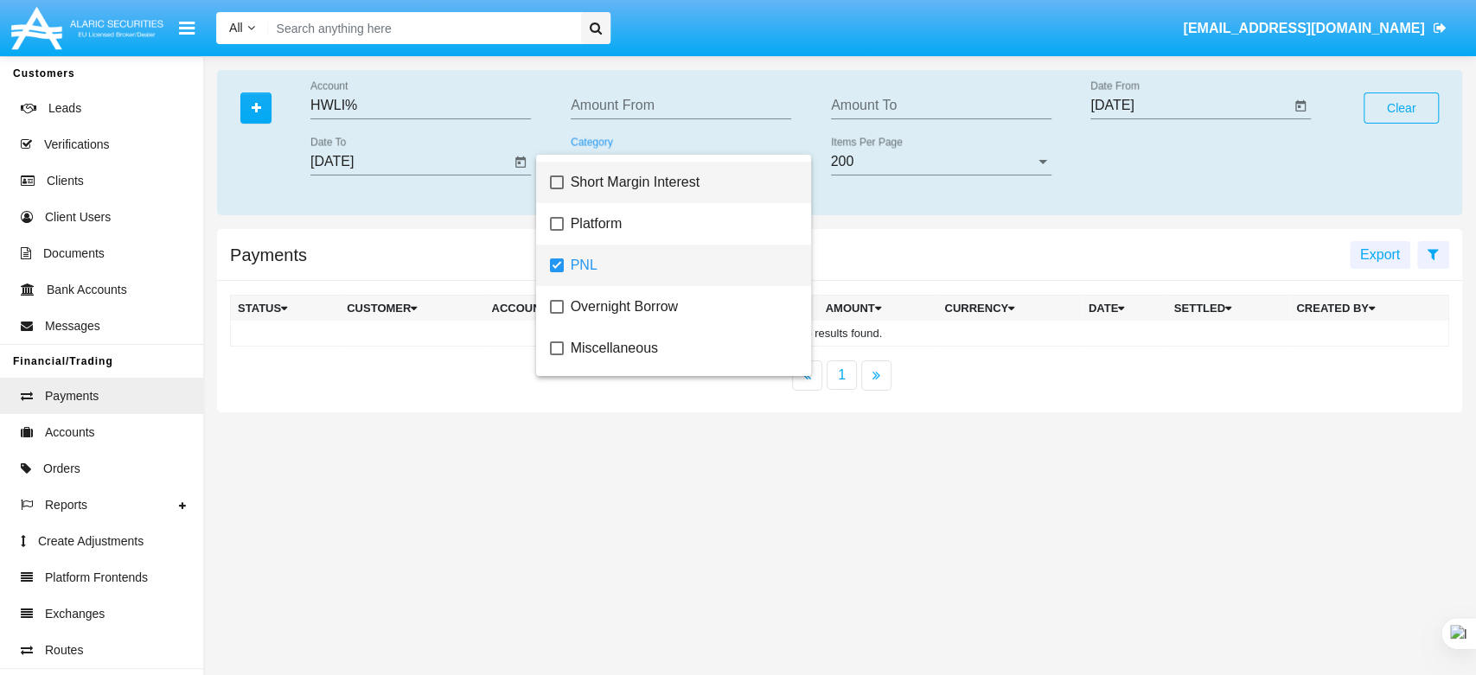
click at [687, 190] on span "Short Margin Interest" at bounding box center [684, 183] width 227 height 42
click at [549, 257] on mat-option "PNL" at bounding box center [673, 266] width 275 height 42
click at [102, 444] on div at bounding box center [738, 337] width 1476 height 675
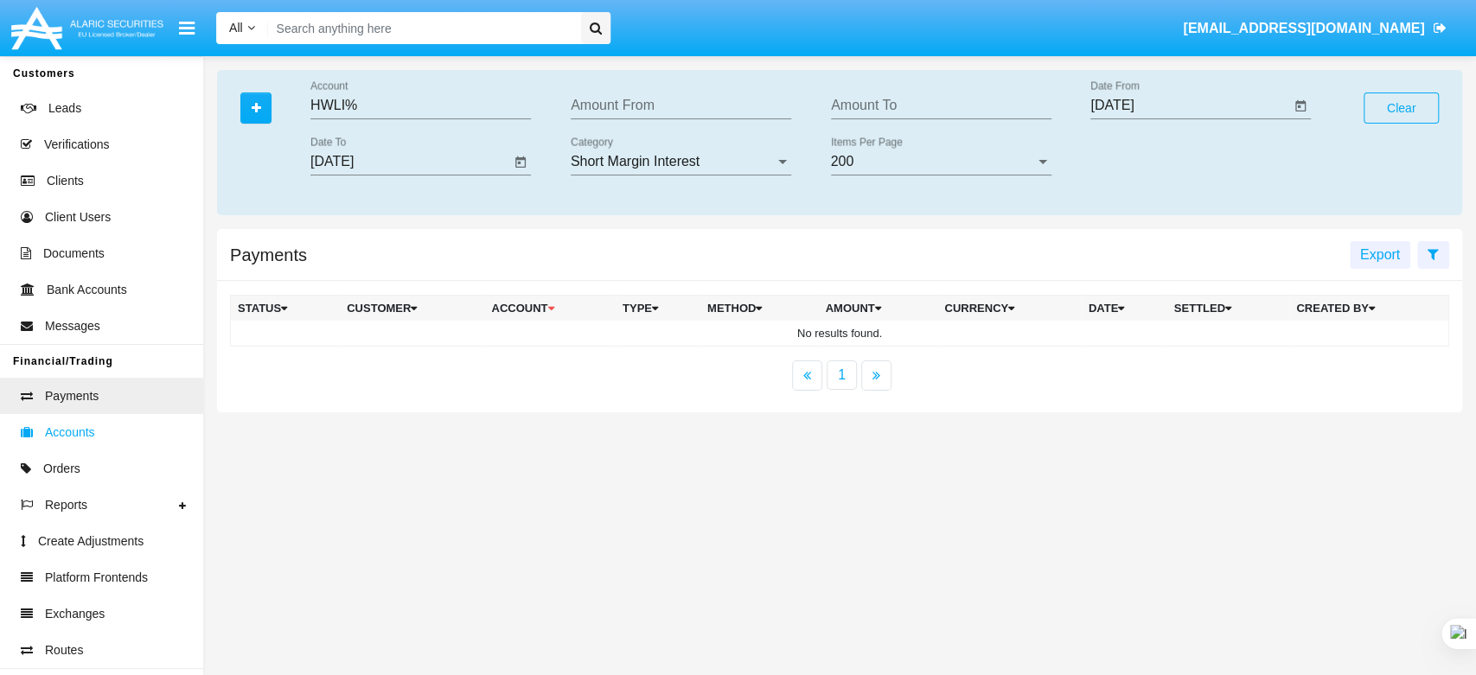
click at [93, 427] on span "Accounts" at bounding box center [70, 433] width 50 height 18
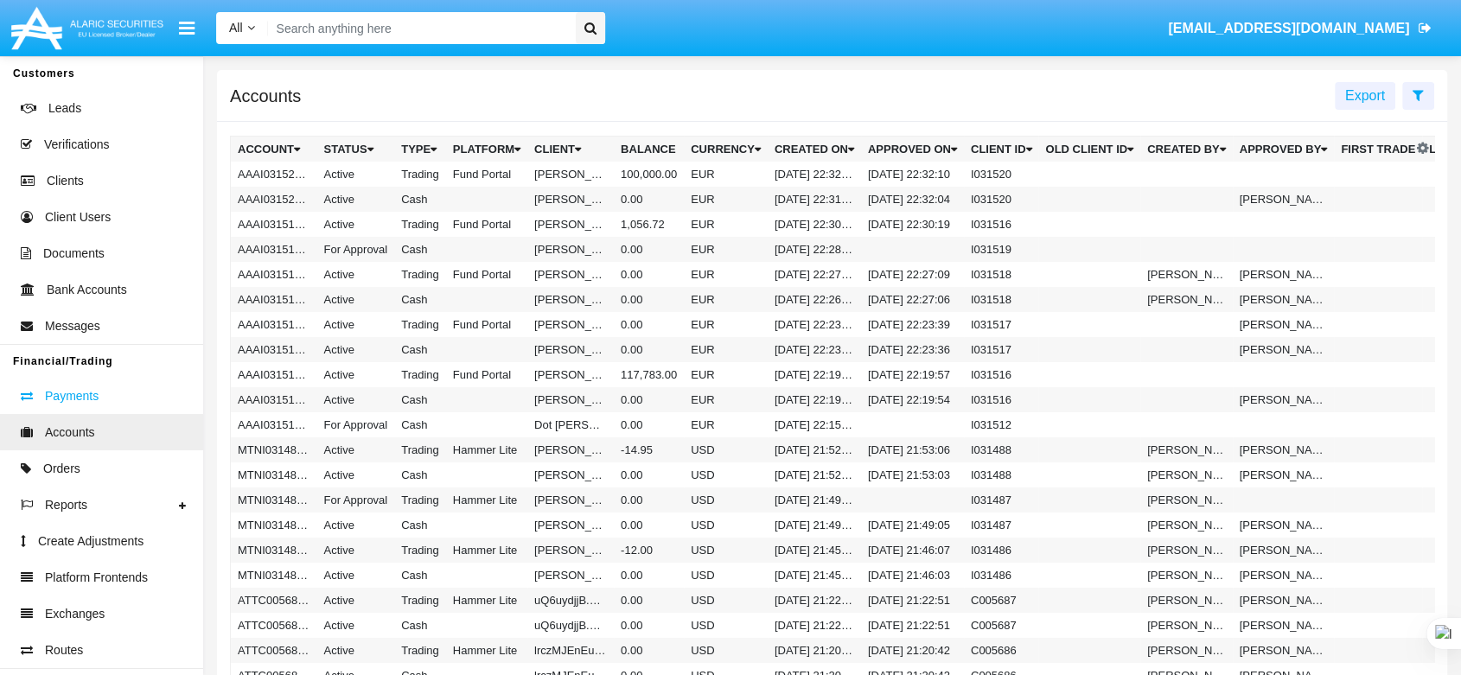
click at [67, 399] on span "Payments" at bounding box center [72, 396] width 54 height 18
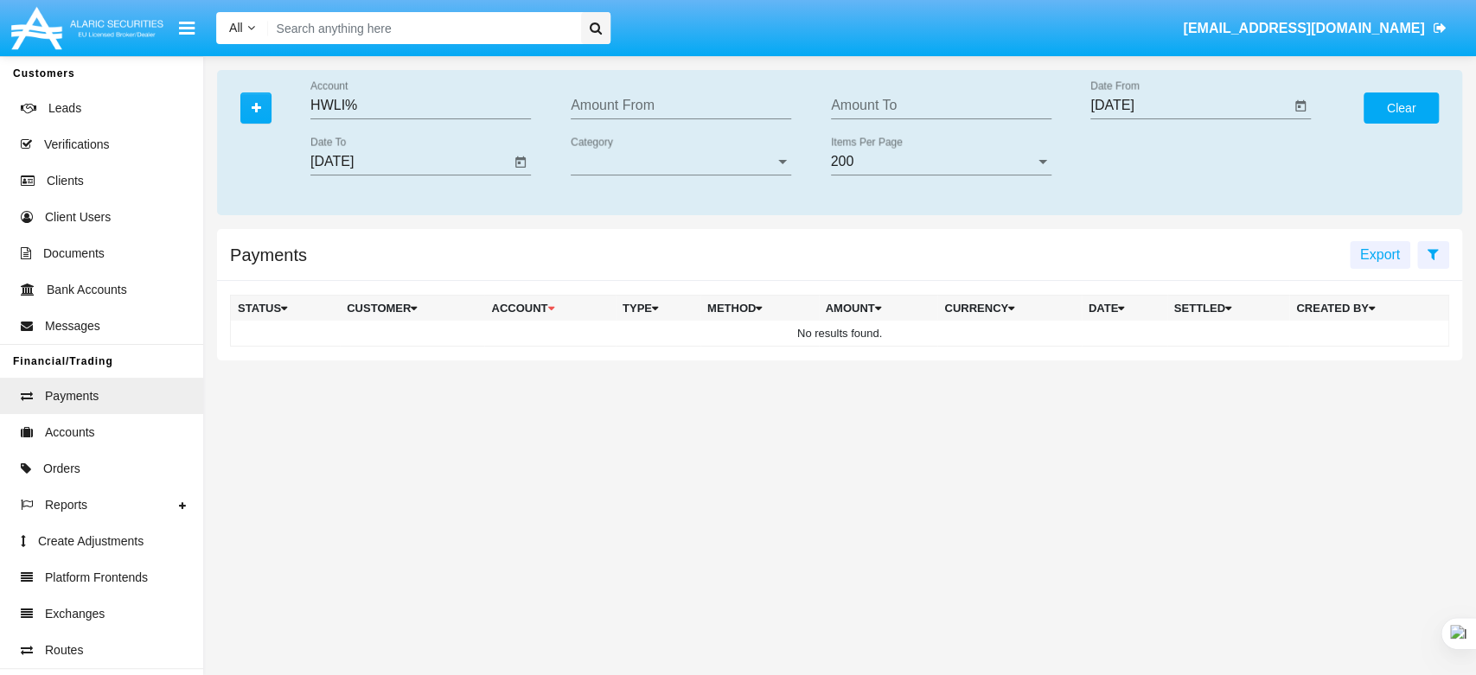
click at [1394, 95] on button "Clear" at bounding box center [1401, 108] width 75 height 31
click at [258, 105] on icon "button" at bounding box center [257, 108] width 10 height 12
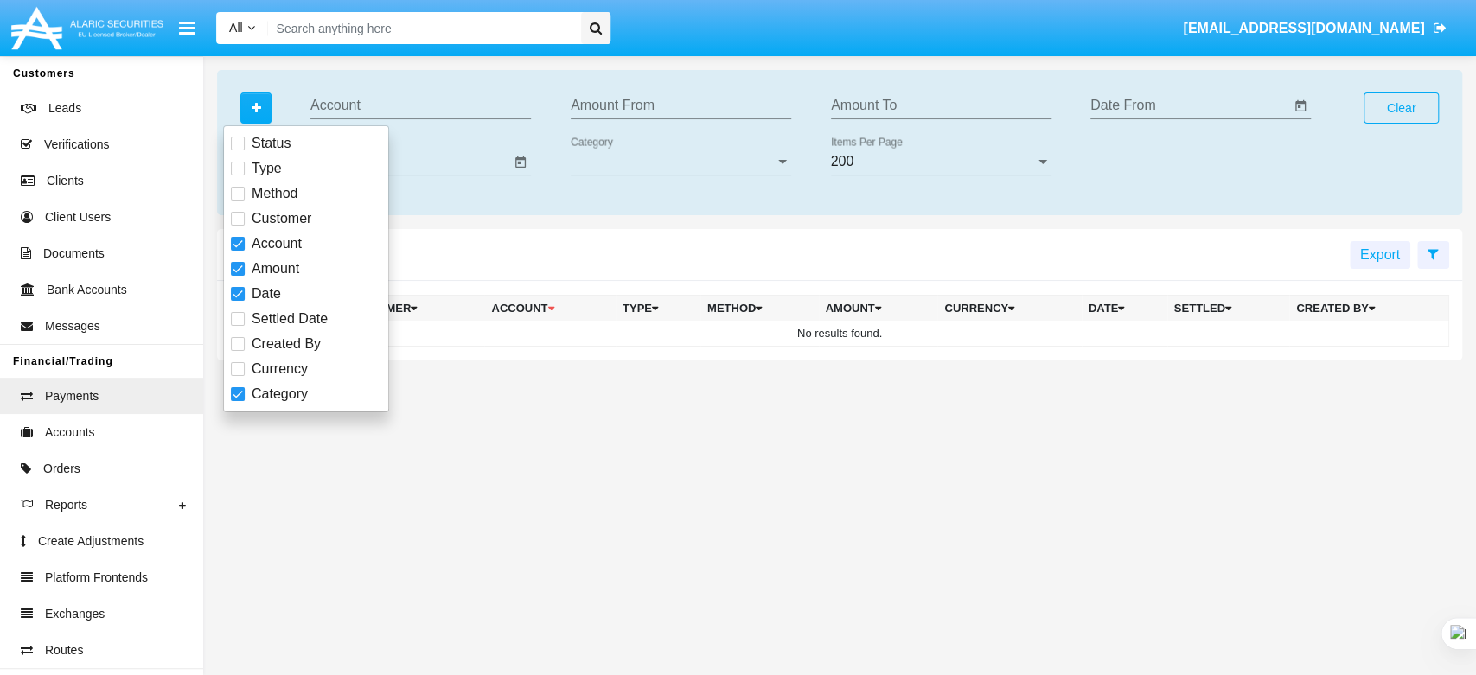
click at [238, 238] on span at bounding box center [238, 244] width 14 height 14
click at [238, 251] on input "Account" at bounding box center [237, 251] width 1 height 1
checkbox input "false"
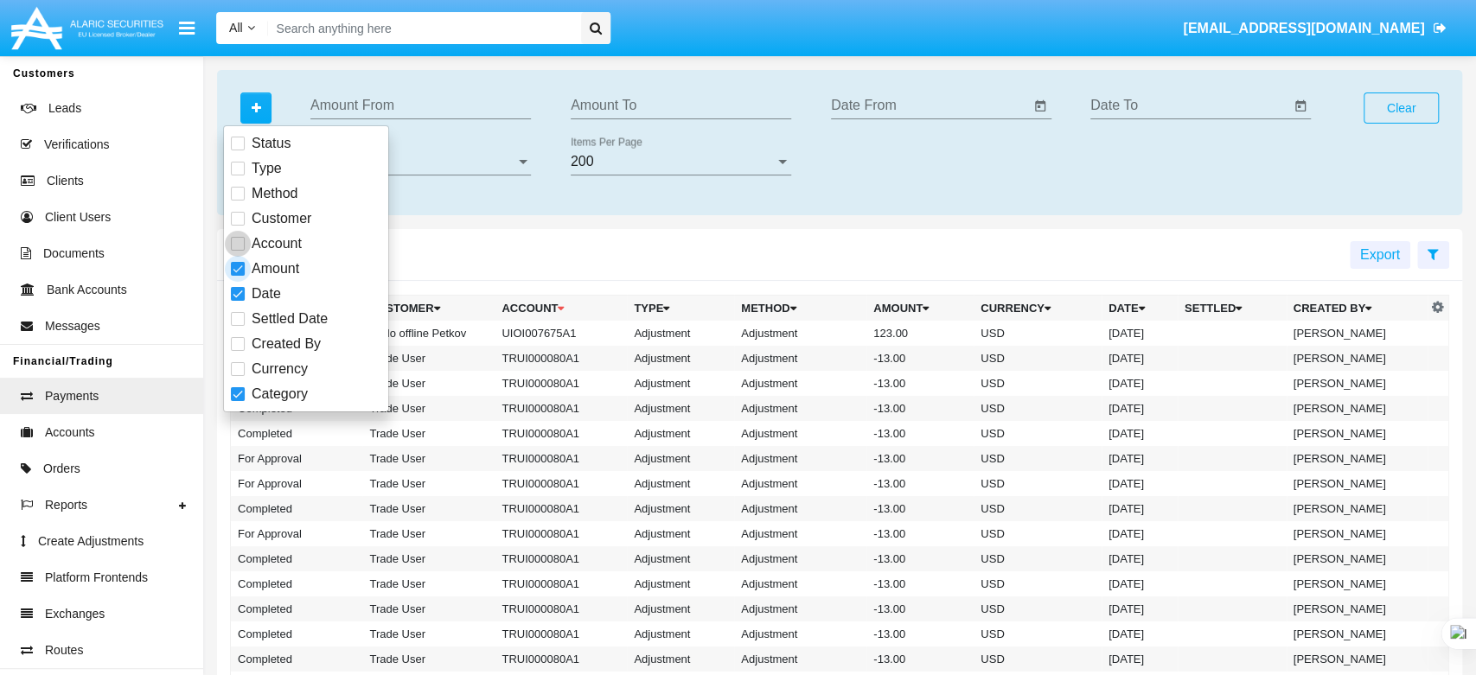
click at [231, 272] on span at bounding box center [238, 269] width 14 height 14
click at [237, 276] on input "Amount" at bounding box center [237, 276] width 1 height 1
checkbox input "false"
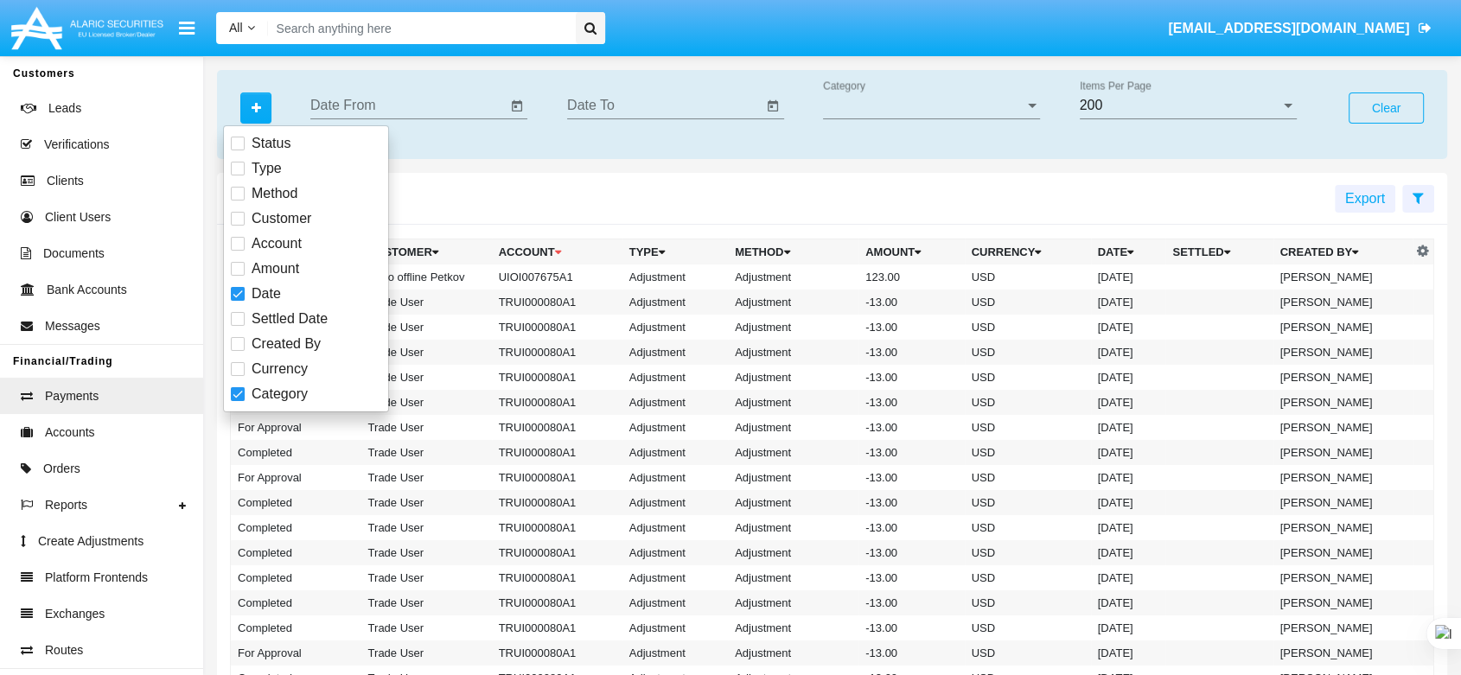
click at [233, 303] on label "Date" at bounding box center [256, 294] width 50 height 21
click at [237, 302] on input "Date" at bounding box center [237, 301] width 1 height 1
checkbox input "false"
click at [237, 391] on span at bounding box center [238, 394] width 14 height 14
click at [237, 401] on input "Category" at bounding box center [237, 401] width 1 height 1
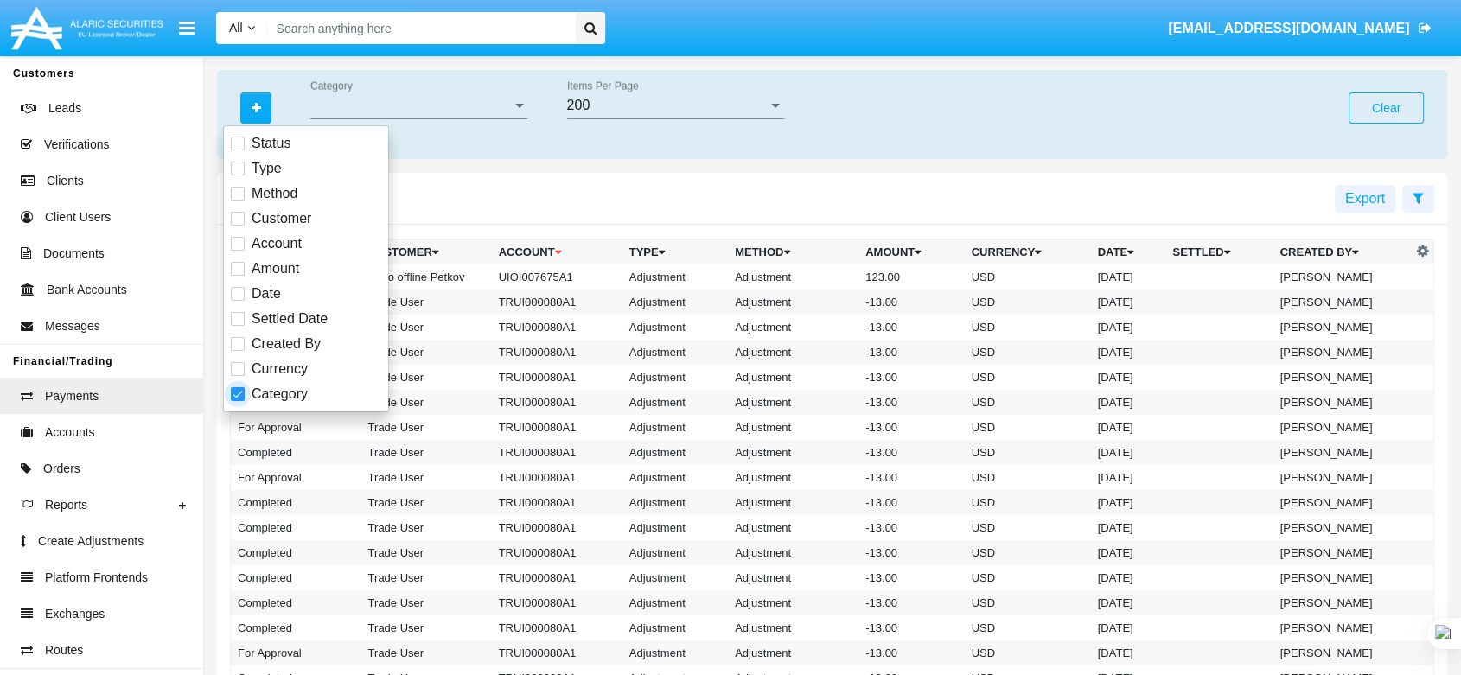
checkbox input "false"
click at [553, 199] on div "Payments Export" at bounding box center [832, 199] width 1230 height 52
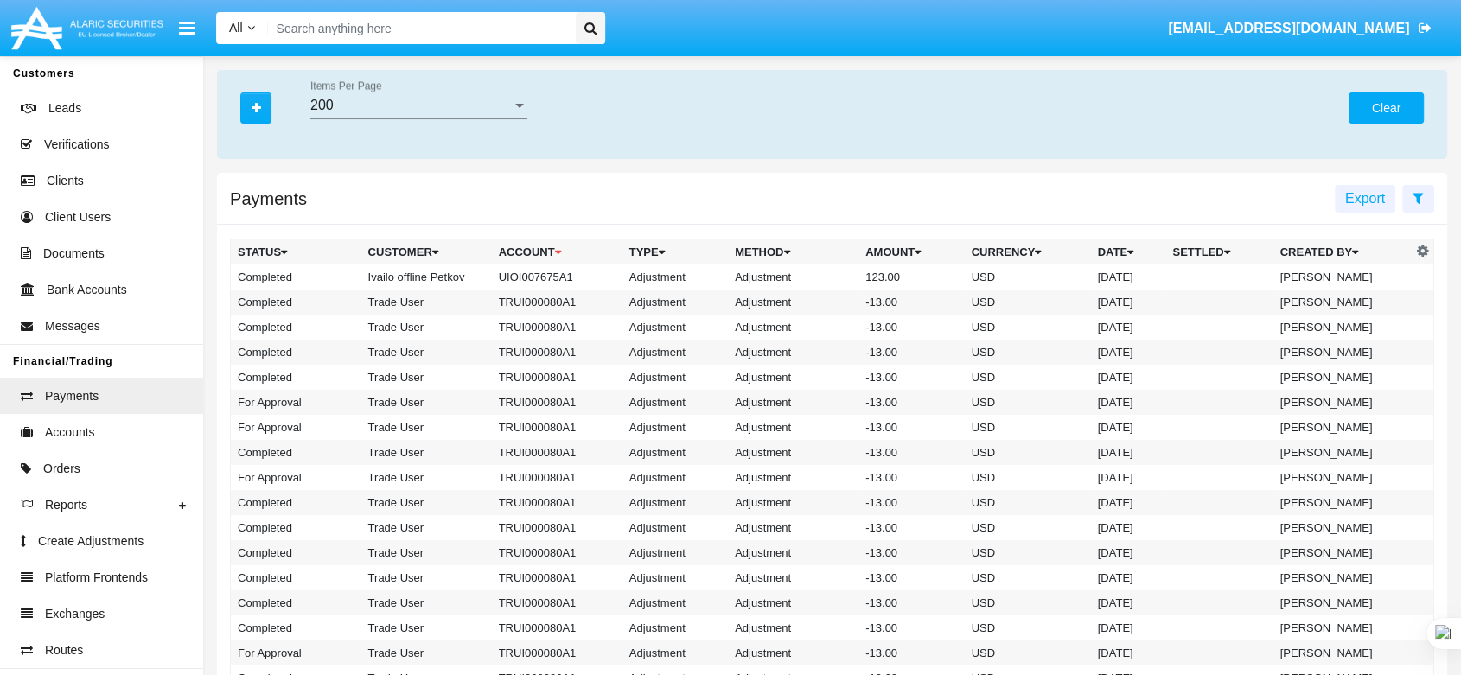
click at [1385, 93] on button "Clear" at bounding box center [1386, 108] width 75 height 31
click at [67, 438] on span "Accounts" at bounding box center [70, 433] width 50 height 18
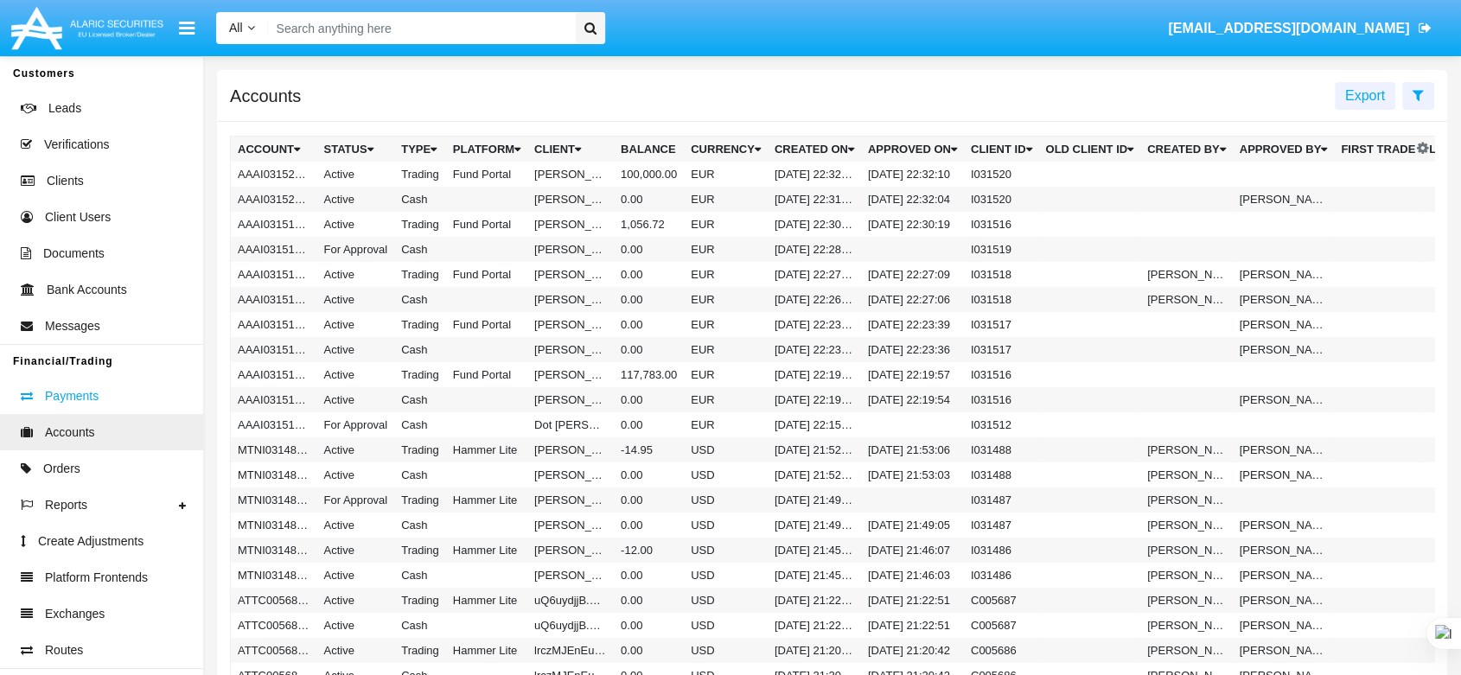
click at [66, 392] on span "Payments" at bounding box center [72, 396] width 54 height 18
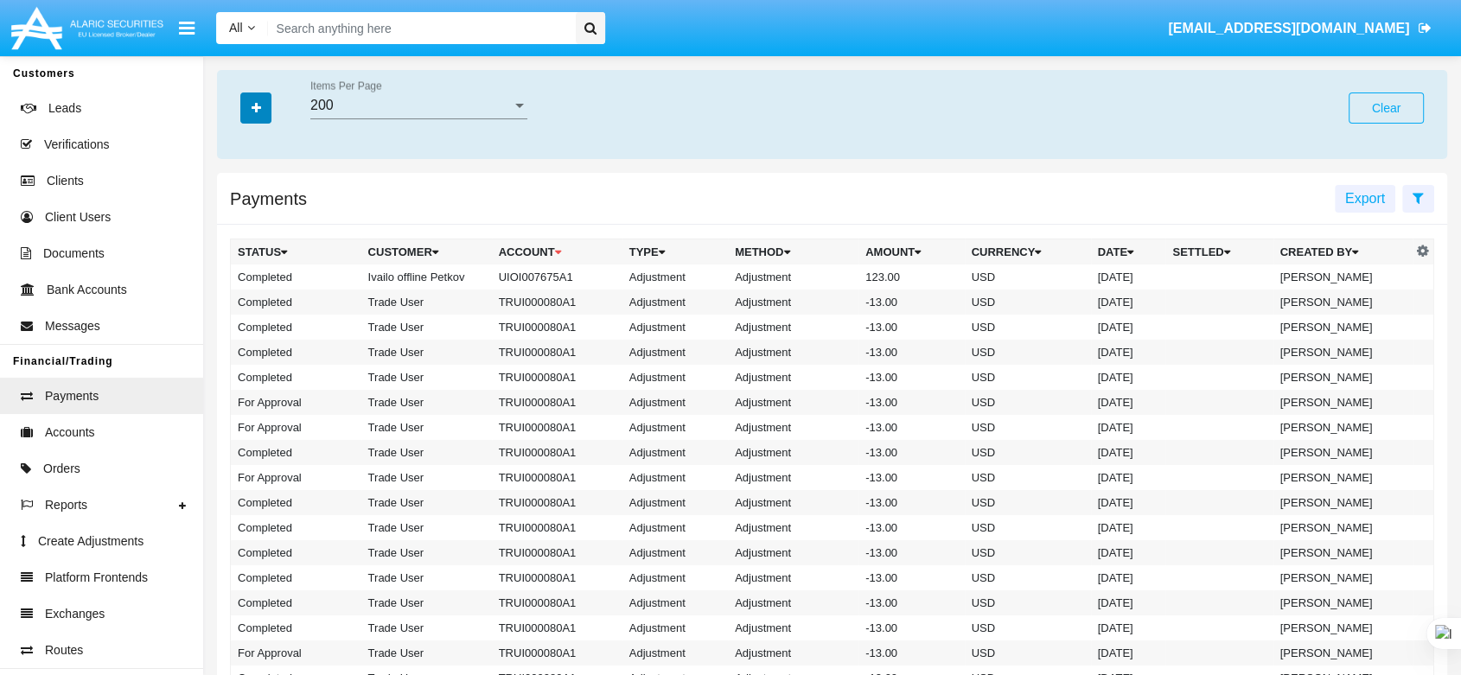
click at [252, 109] on icon "button" at bounding box center [257, 108] width 10 height 12
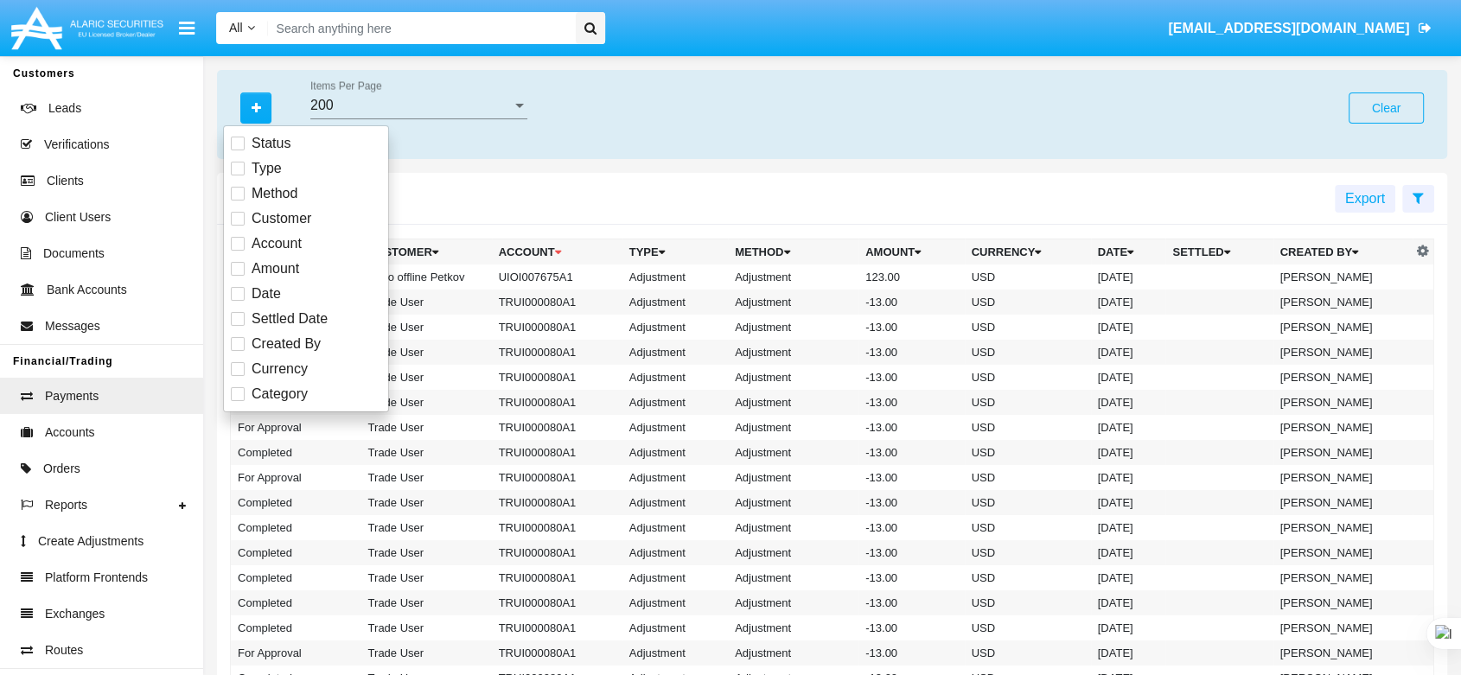
click at [556, 178] on div "Payments Export" at bounding box center [832, 199] width 1230 height 52
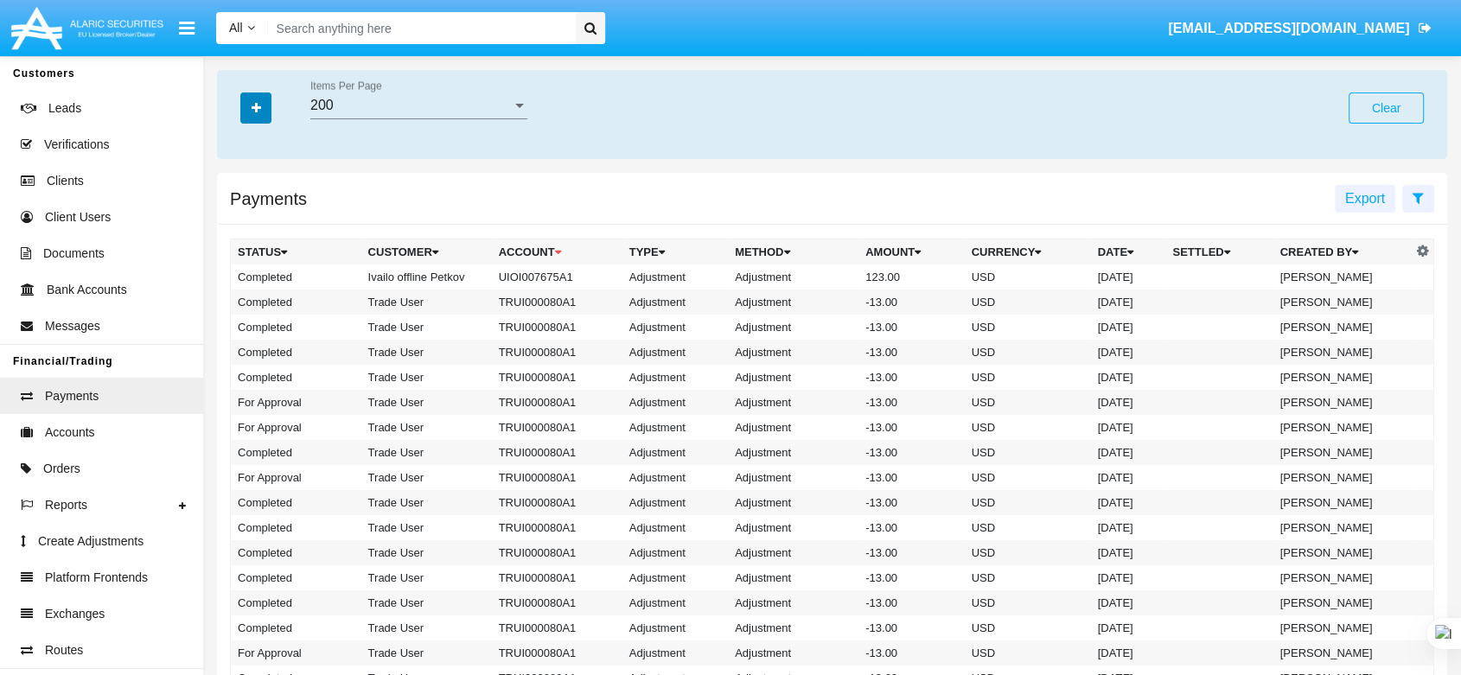
click at [252, 103] on icon "button" at bounding box center [257, 108] width 10 height 12
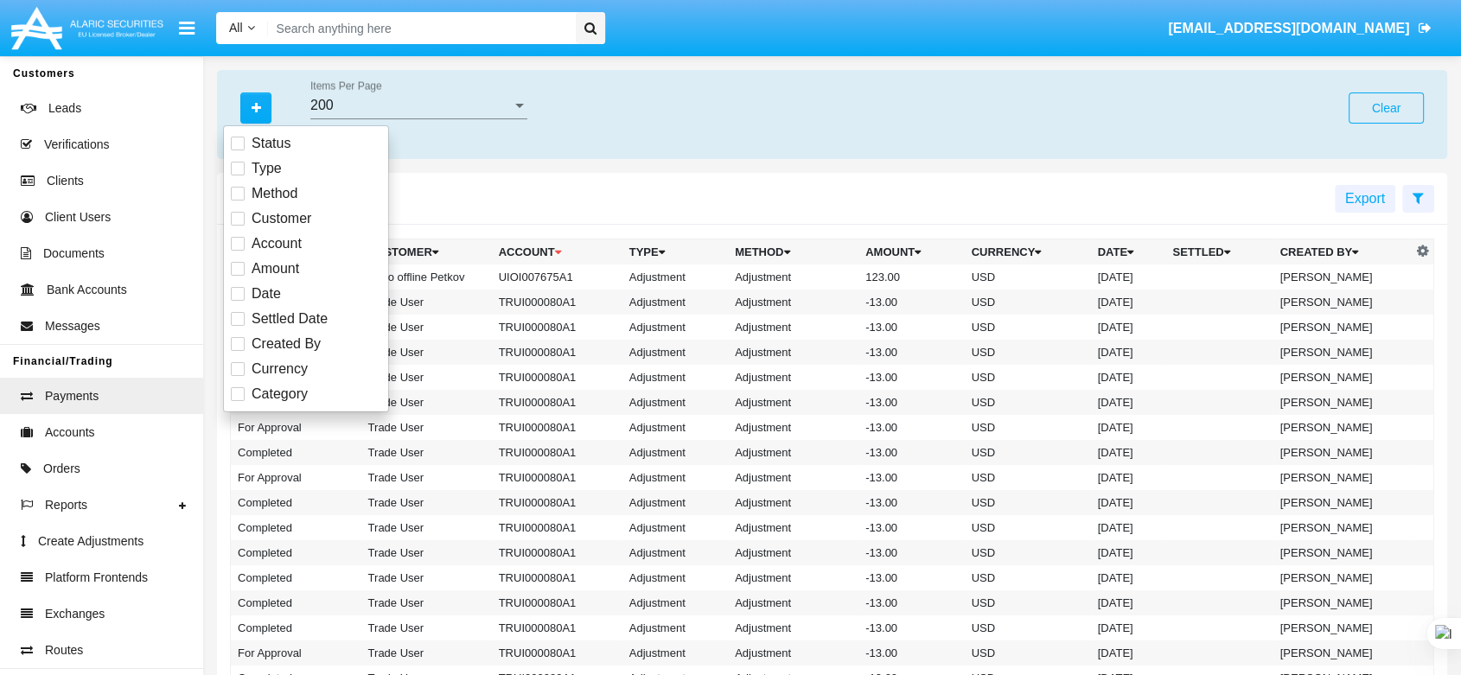
click at [606, 176] on div "Payments Export" at bounding box center [832, 199] width 1230 height 52
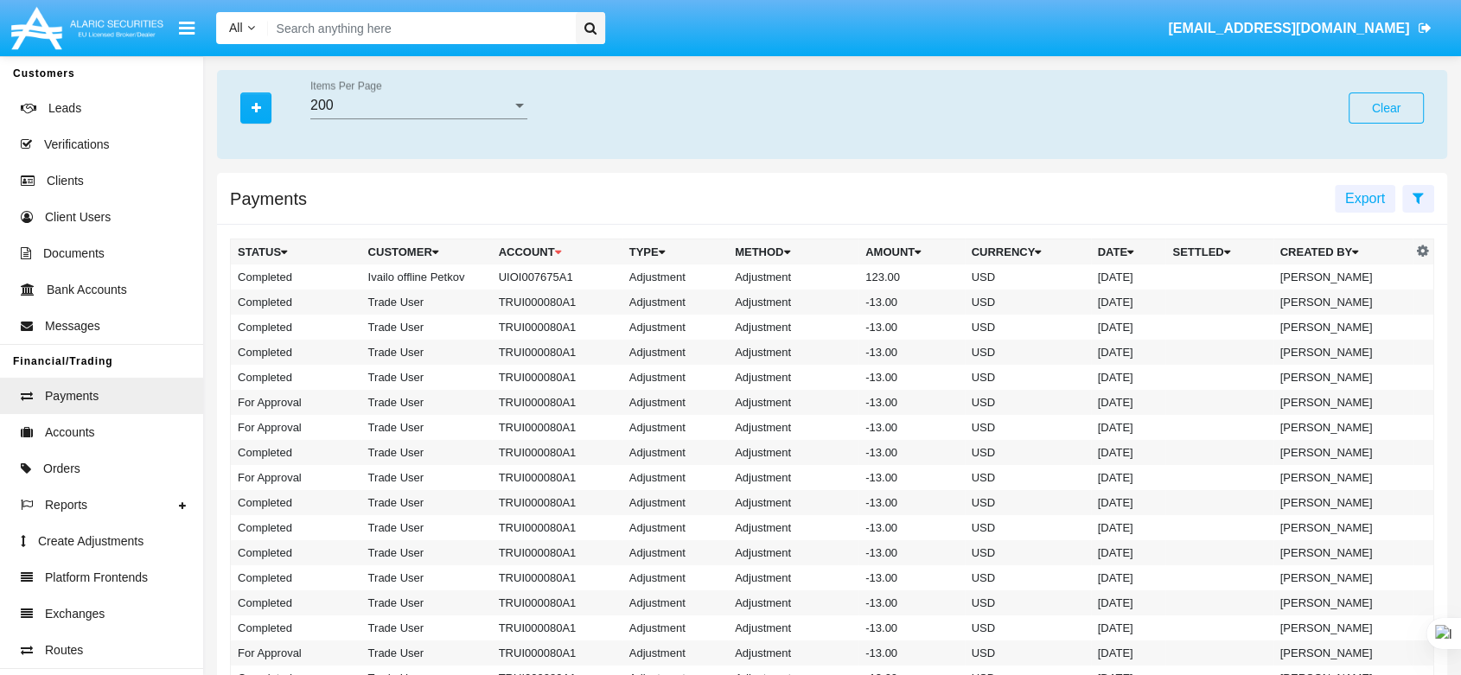
click at [356, 98] on div "200" at bounding box center [410, 106] width 201 height 16
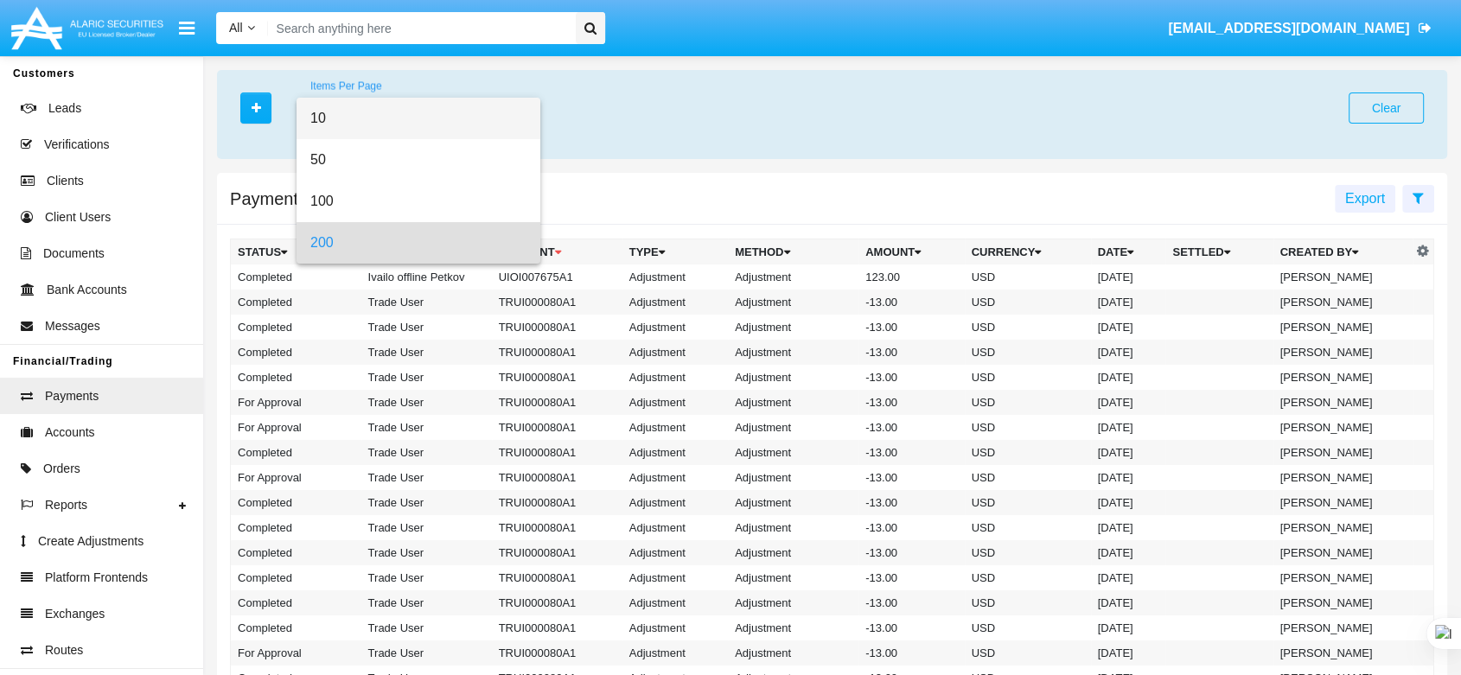
click at [356, 111] on span "10" at bounding box center [418, 119] width 216 height 42
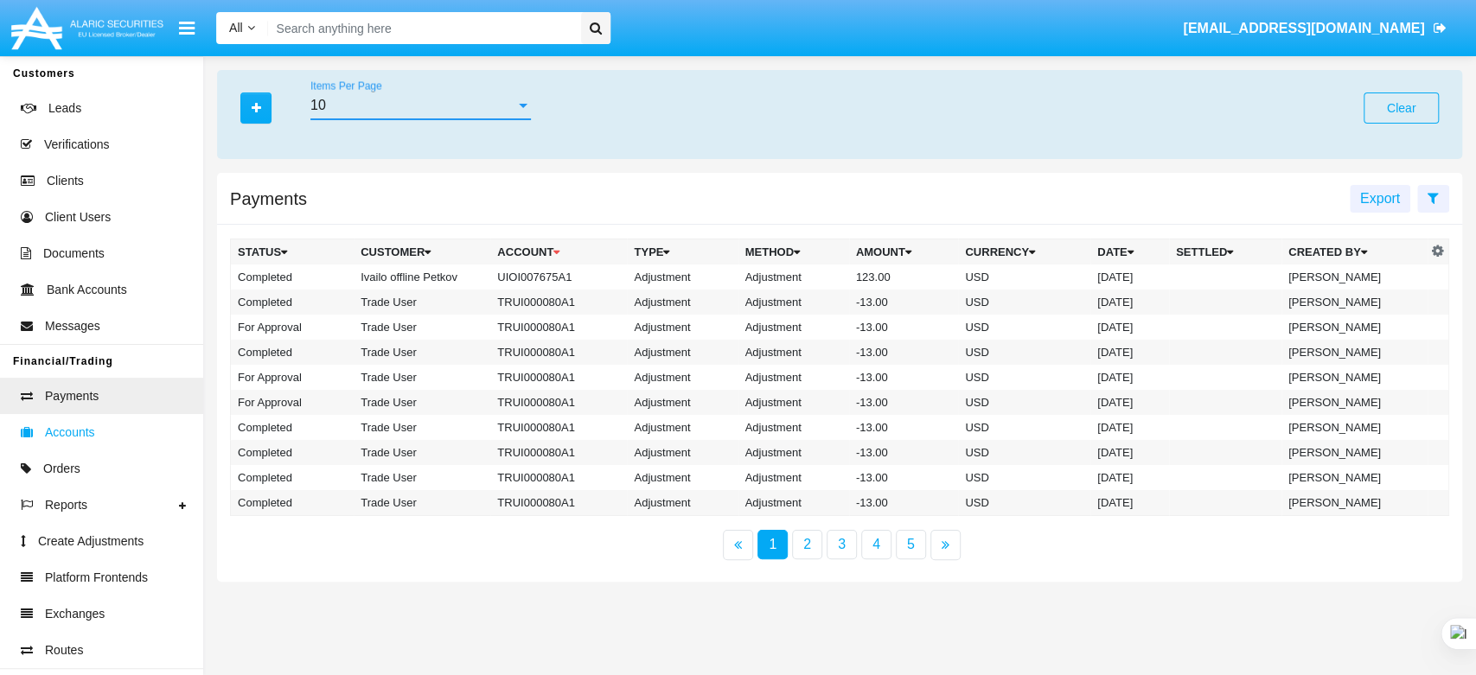
click at [87, 435] on span "Accounts" at bounding box center [70, 433] width 50 height 18
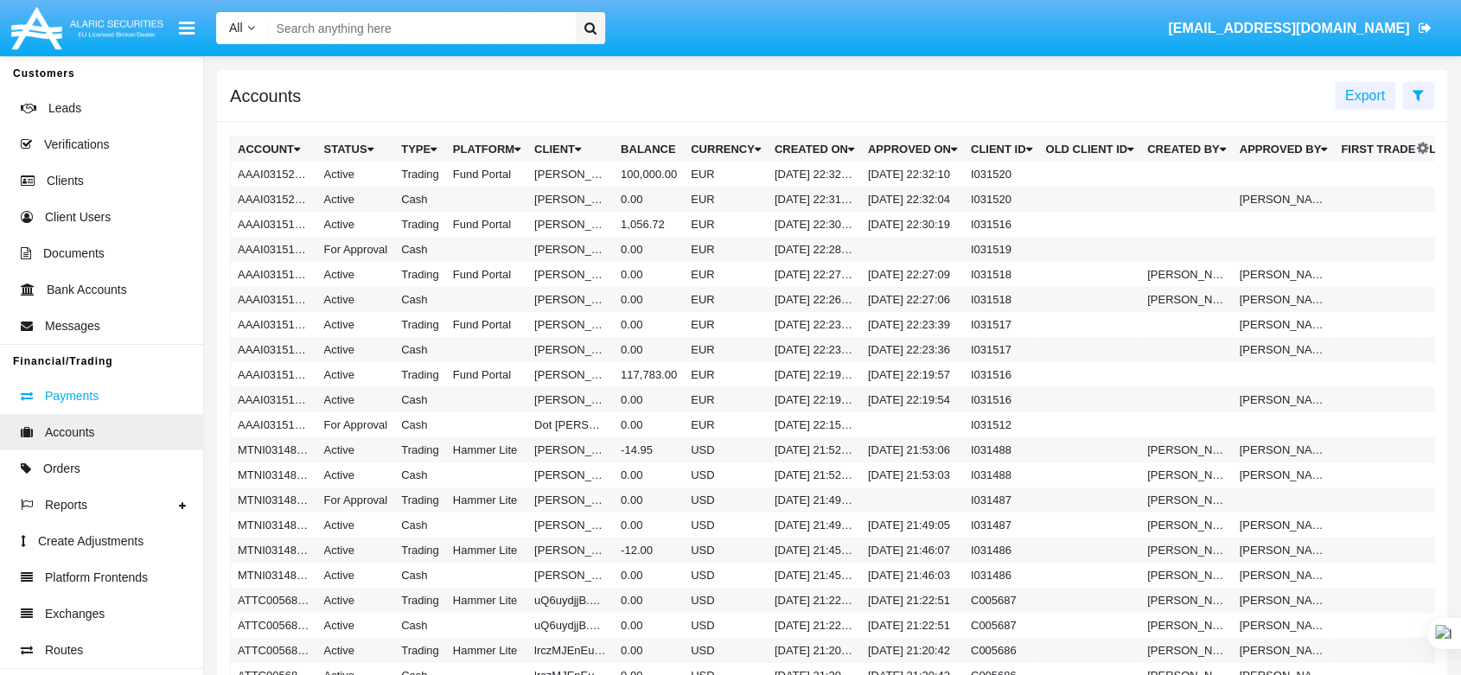
click at [55, 397] on span "Payments" at bounding box center [72, 396] width 54 height 18
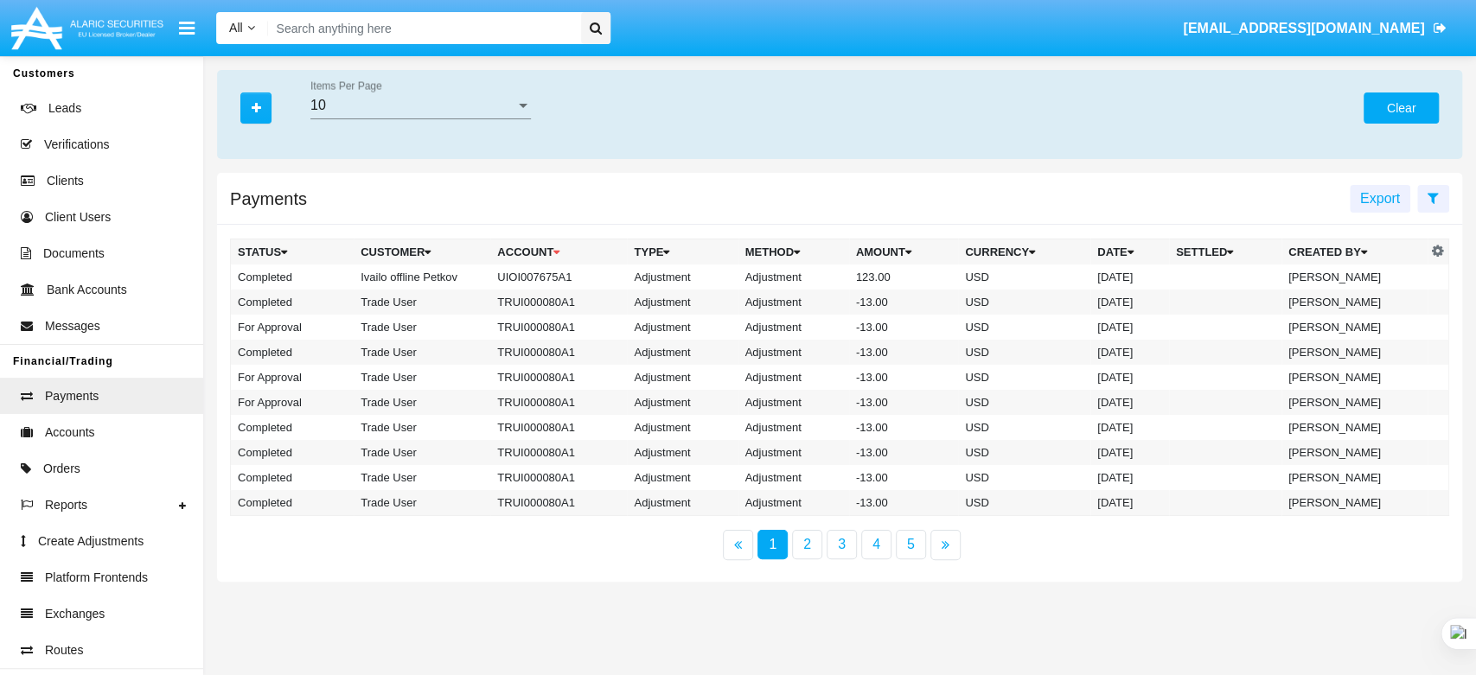
click at [1411, 94] on button "Clear" at bounding box center [1401, 108] width 75 height 31
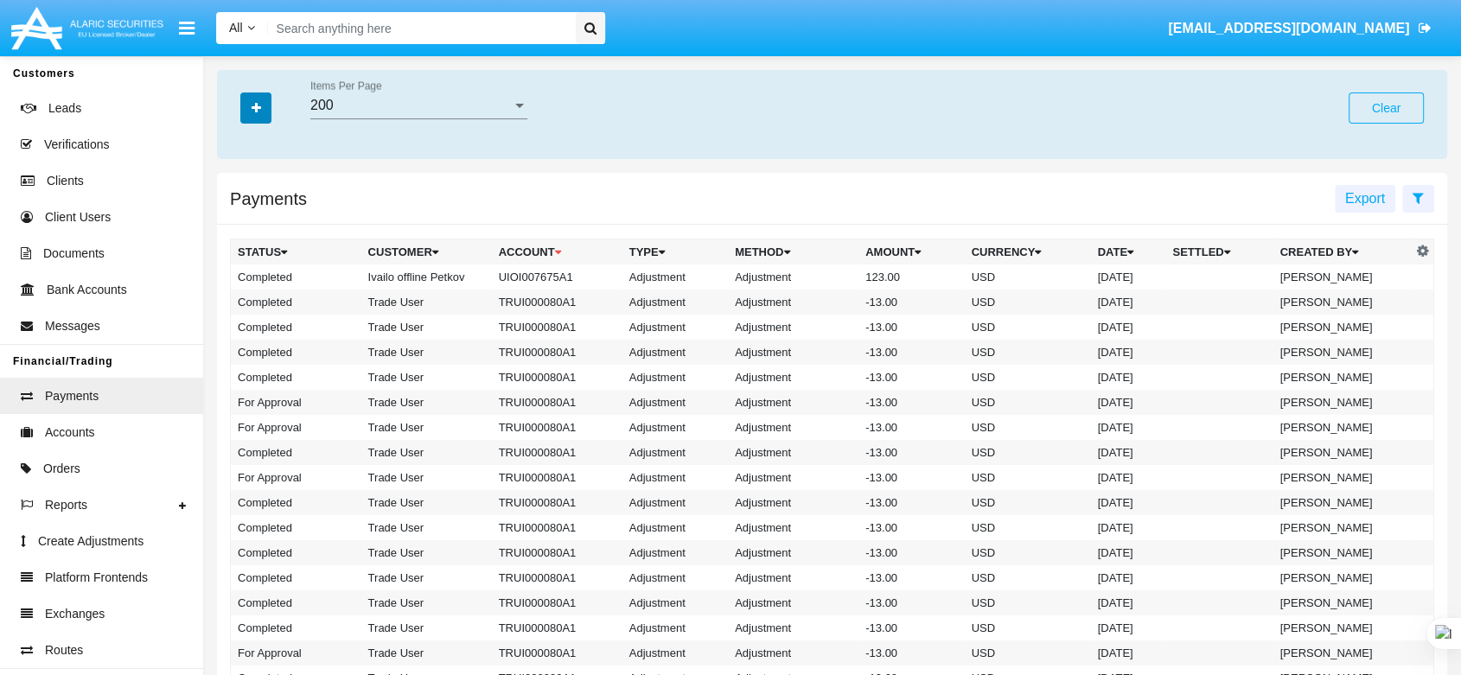
click at [242, 114] on button "button" at bounding box center [255, 108] width 31 height 31
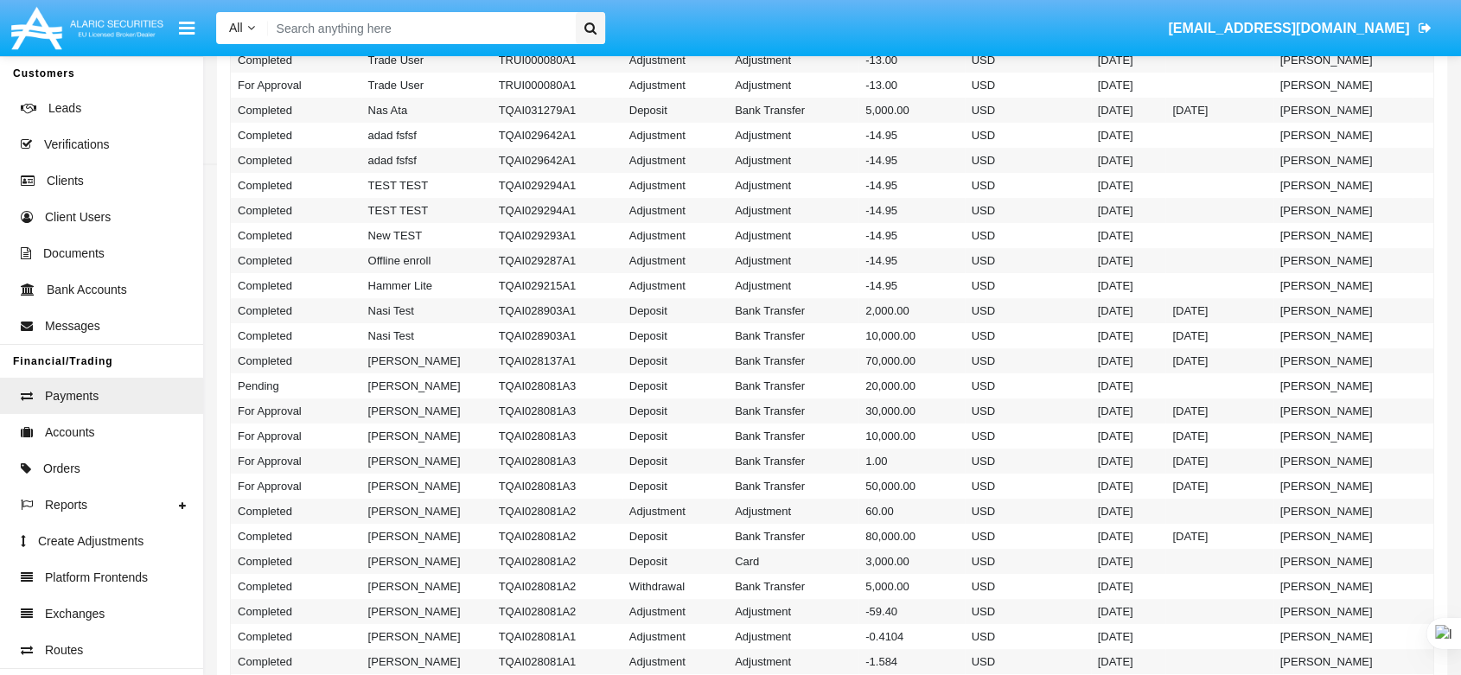
scroll to position [192, 0]
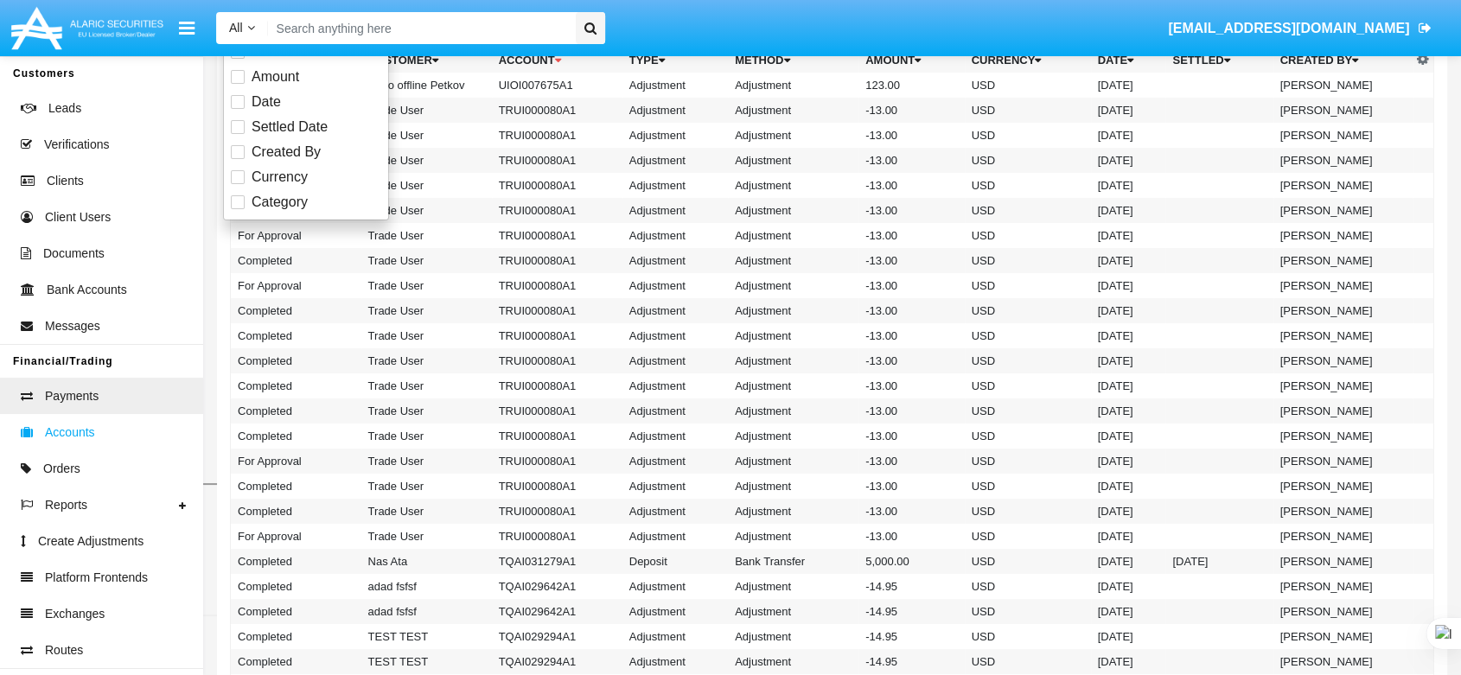
click at [95, 427] on link "Accounts" at bounding box center [101, 432] width 203 height 36
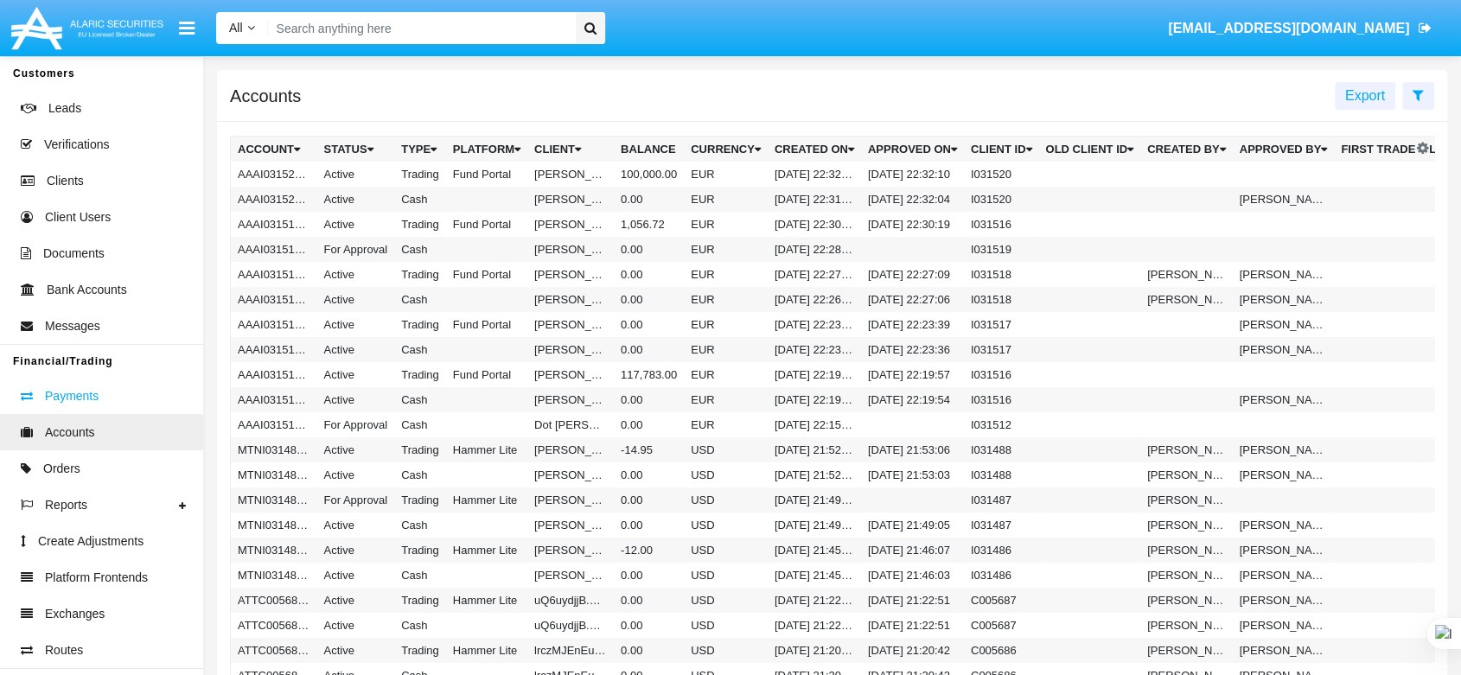
click at [80, 402] on span "Payments" at bounding box center [72, 396] width 54 height 18
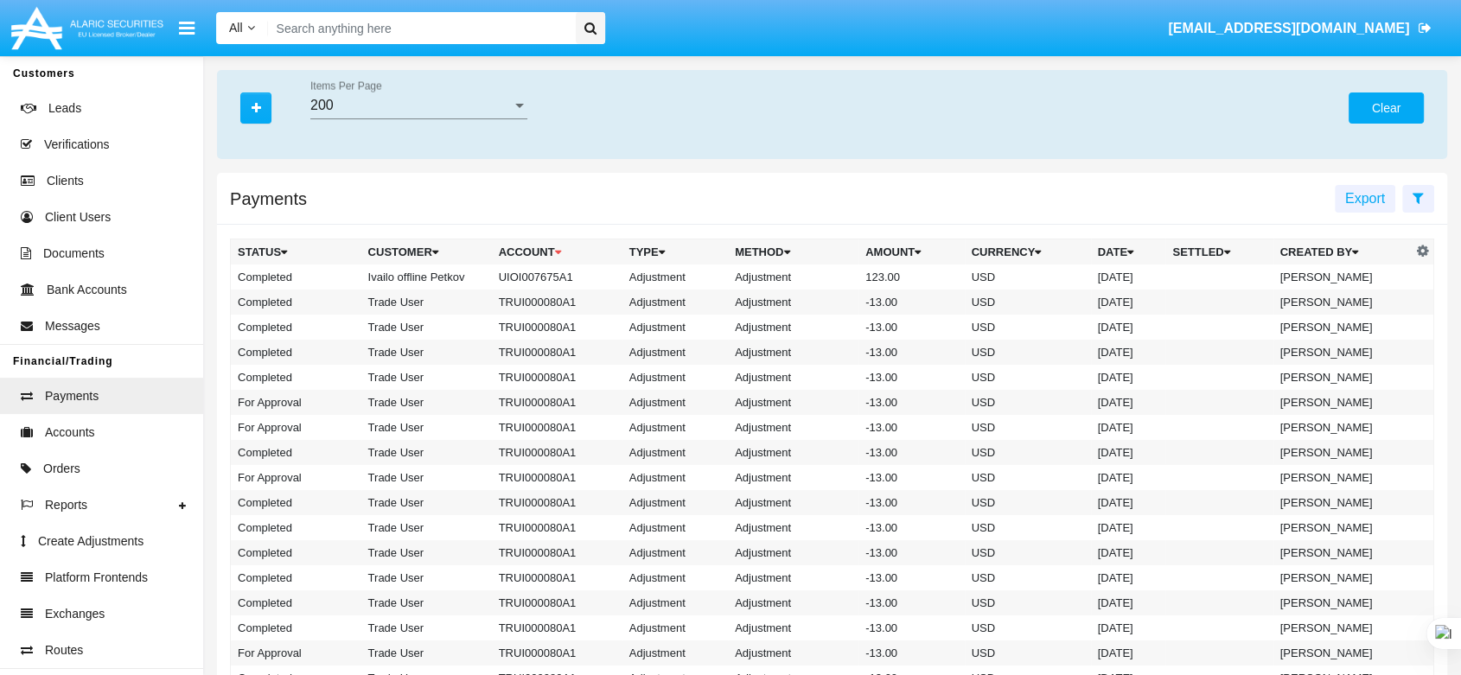
click at [1386, 105] on button "Clear" at bounding box center [1386, 108] width 75 height 31
click at [1385, 105] on button "Clear" at bounding box center [1386, 108] width 75 height 31
click at [1324, 31] on span "[EMAIL_ADDRESS][DOMAIN_NAME]" at bounding box center [1288, 28] width 241 height 15
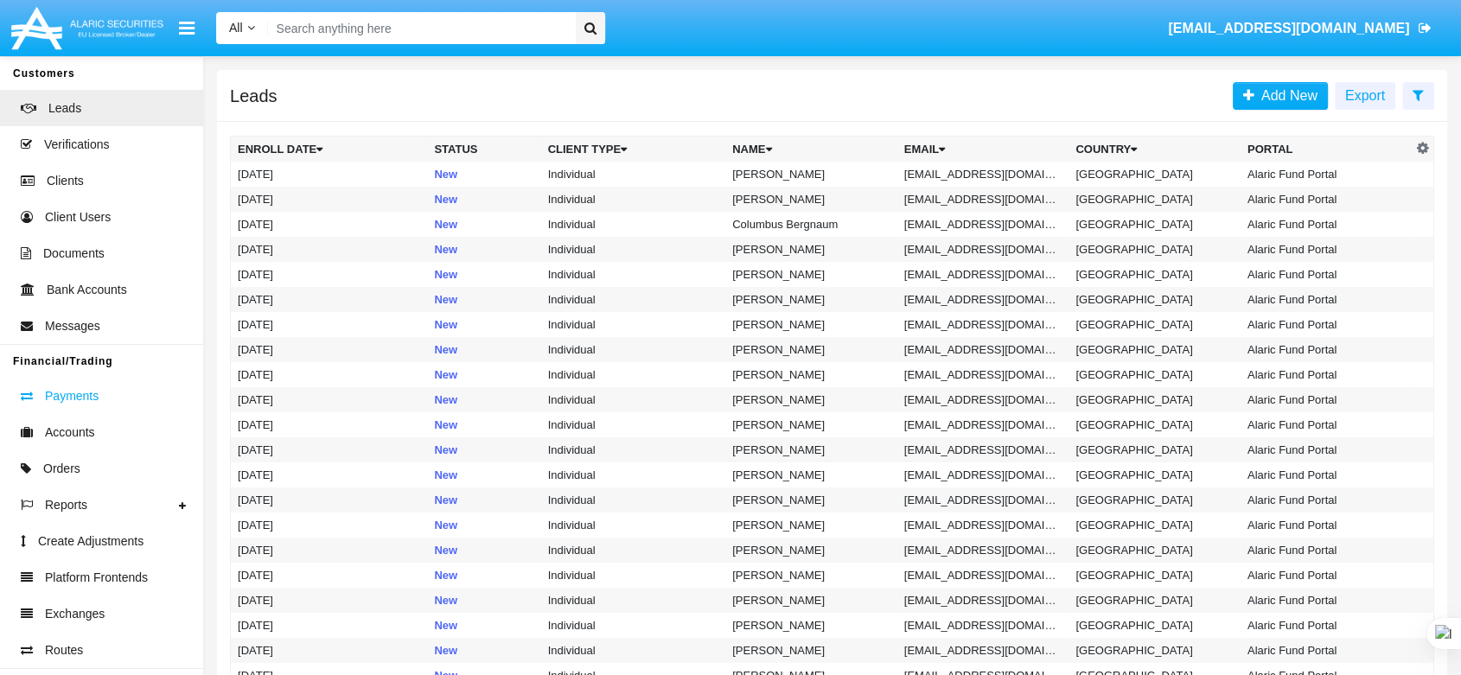
click at [64, 391] on span "Payments" at bounding box center [72, 396] width 54 height 18
